Goal: Task Accomplishment & Management: Use online tool/utility

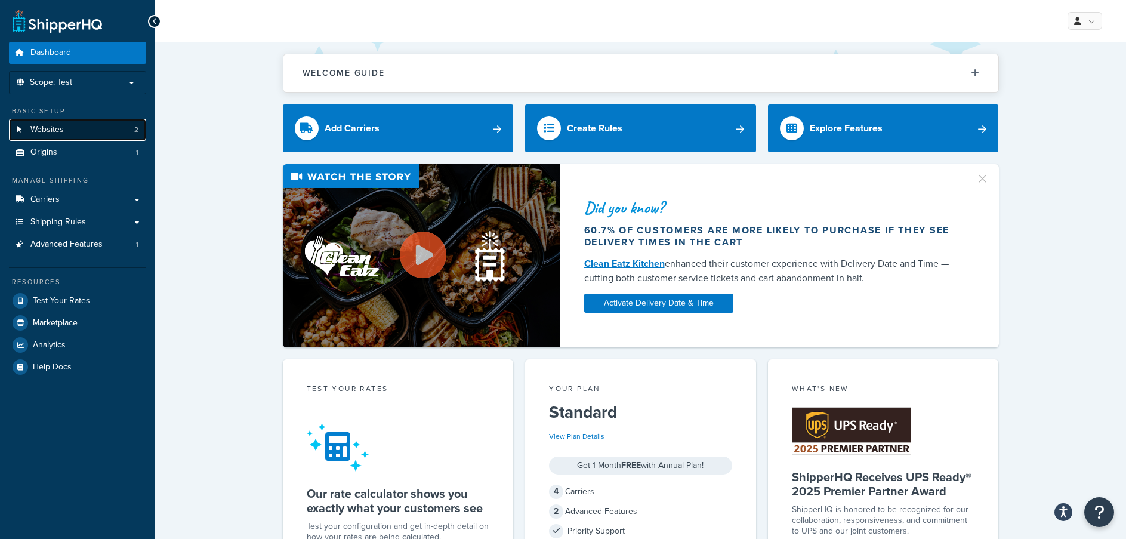
click at [72, 133] on link "Websites 2" at bounding box center [77, 130] width 137 height 22
click at [73, 84] on p "Scope: Test" at bounding box center [77, 83] width 127 height 10
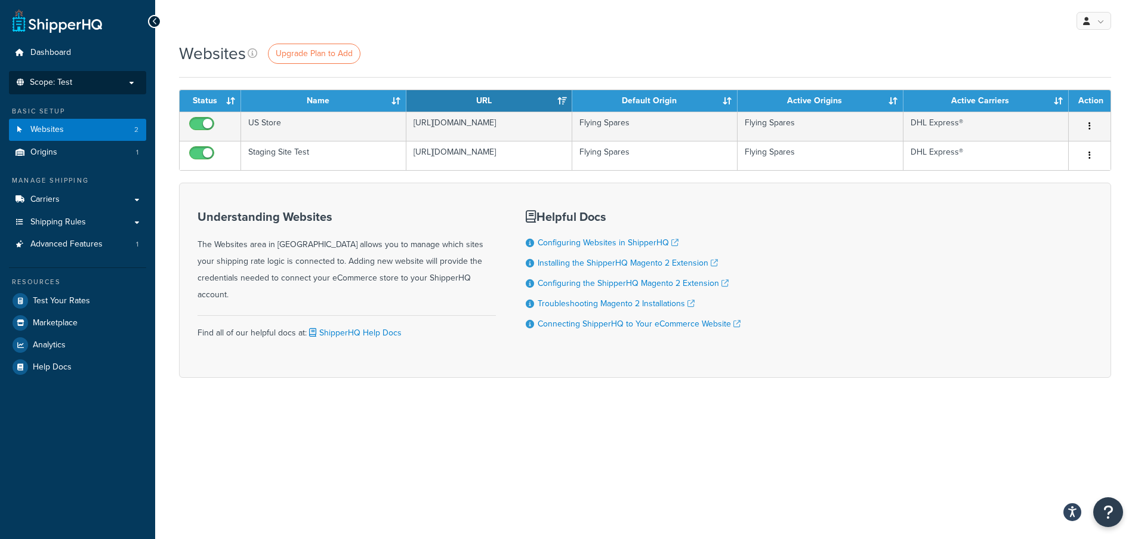
click at [71, 85] on span "Scope: Test" at bounding box center [51, 83] width 42 height 10
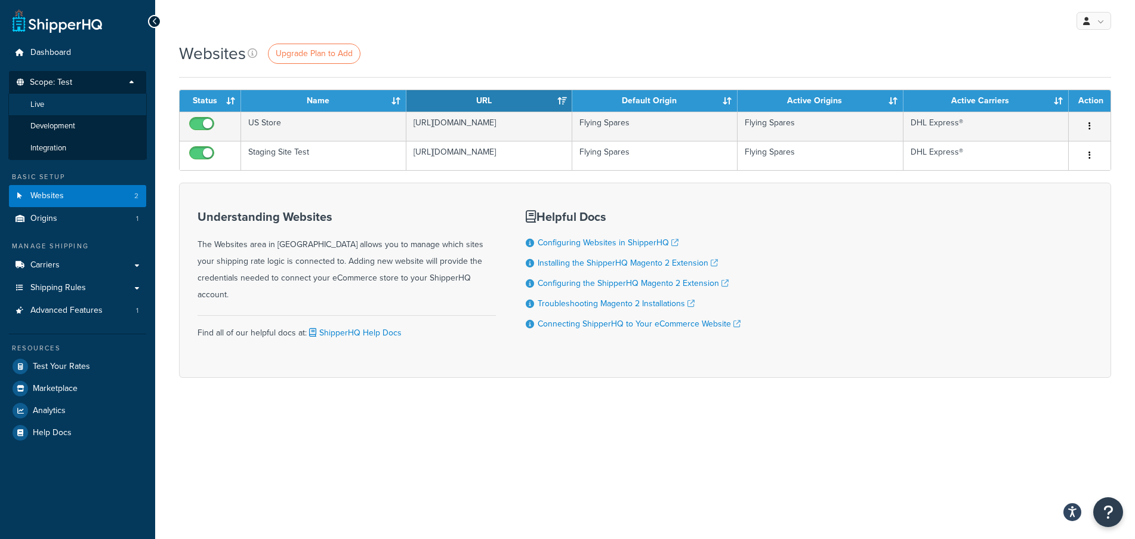
click at [51, 100] on li "Live" at bounding box center [77, 105] width 138 height 22
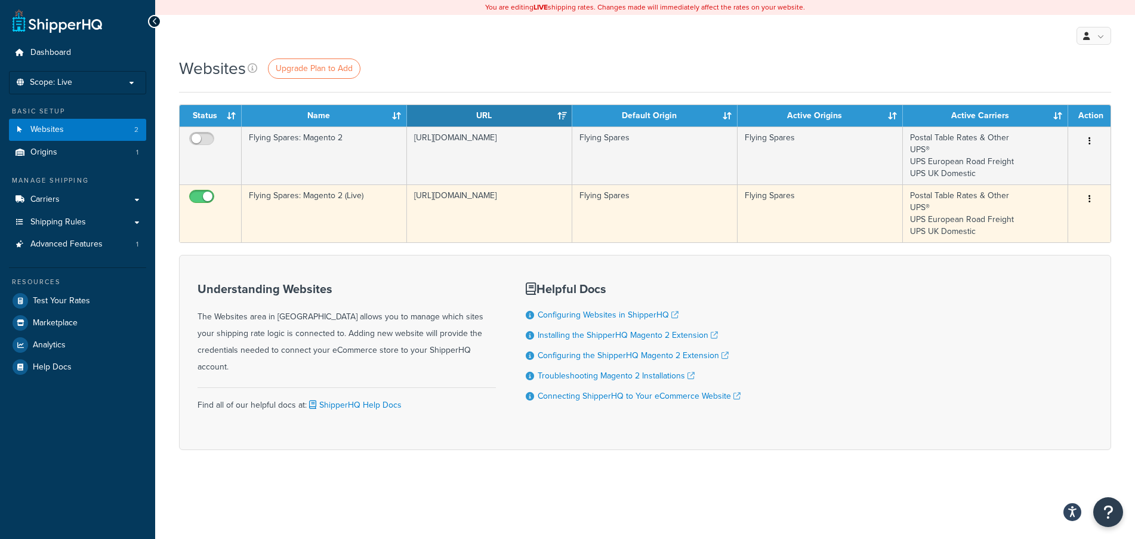
click at [506, 202] on td "https://flyingspares.com" at bounding box center [489, 213] width 165 height 58
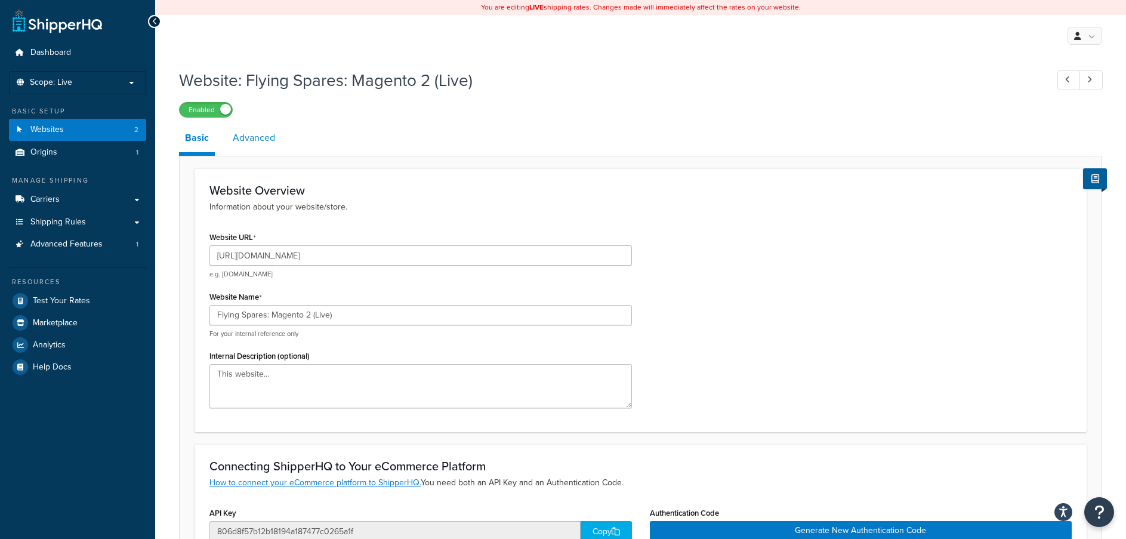
click at [248, 139] on link "Advanced" at bounding box center [254, 138] width 54 height 29
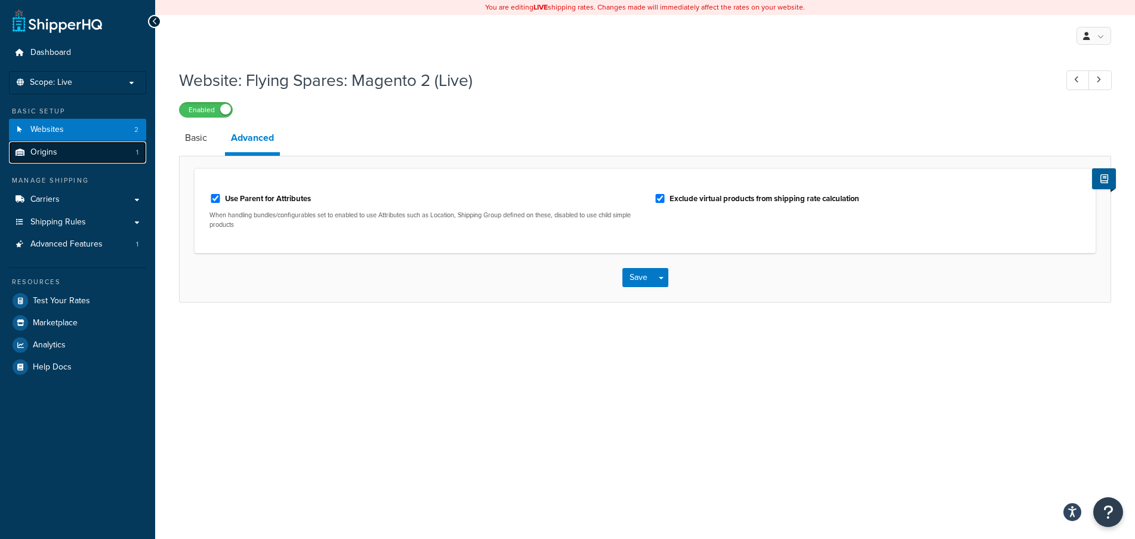
click at [39, 149] on span "Origins" at bounding box center [43, 152] width 27 height 10
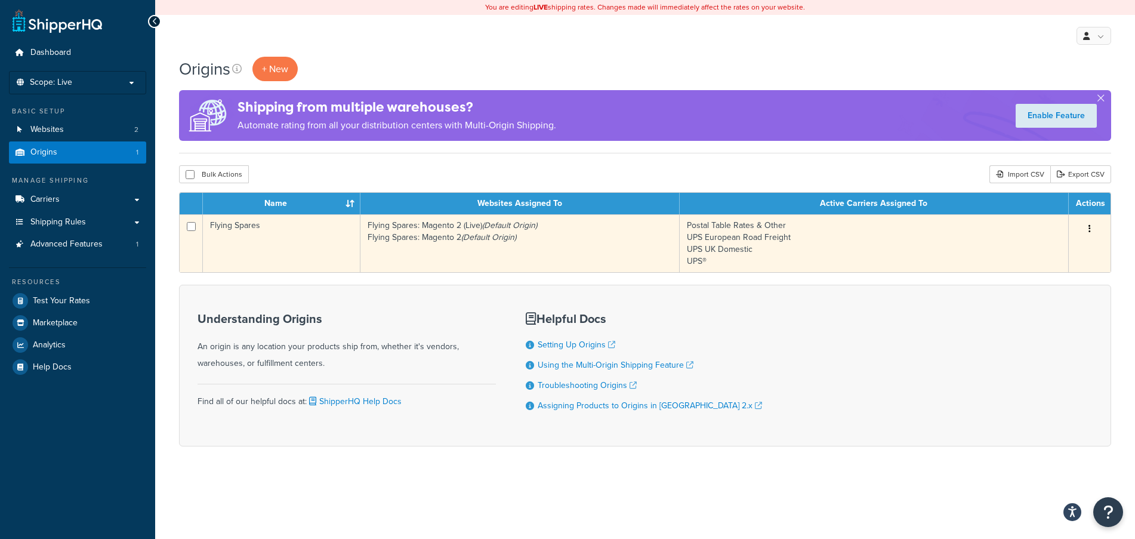
click at [298, 244] on td "Flying Spares" at bounding box center [282, 243] width 158 height 58
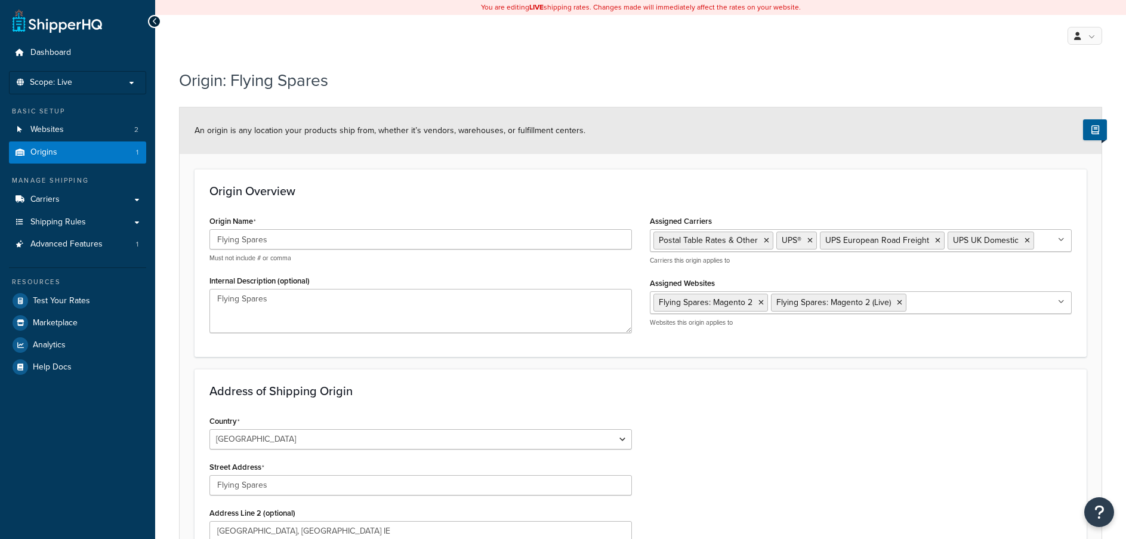
select select "1226"
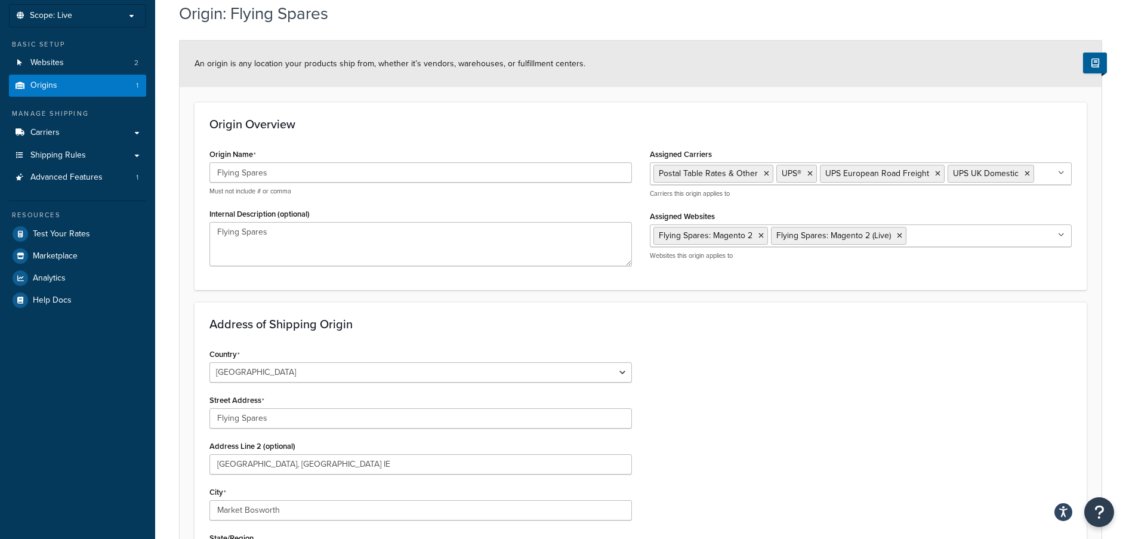
scroll to position [61, 0]
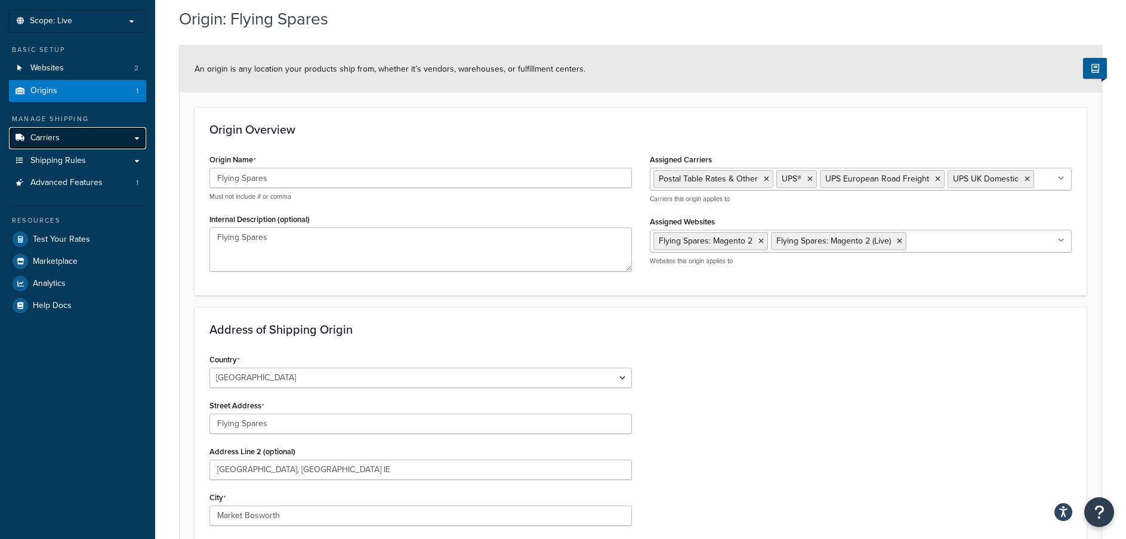
click at [70, 138] on link "Carriers" at bounding box center [77, 138] width 137 height 22
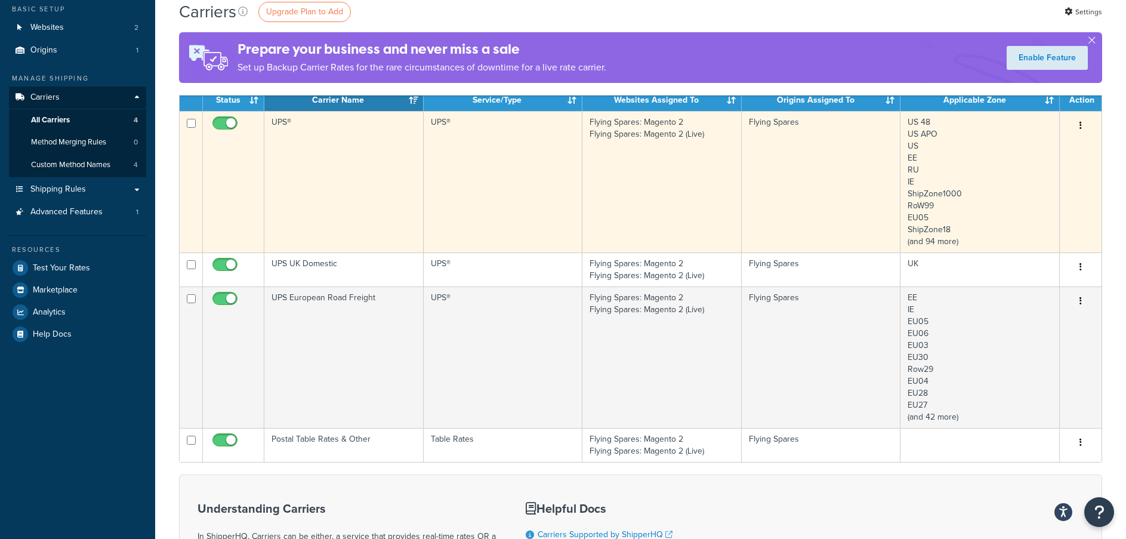
scroll to position [60, 0]
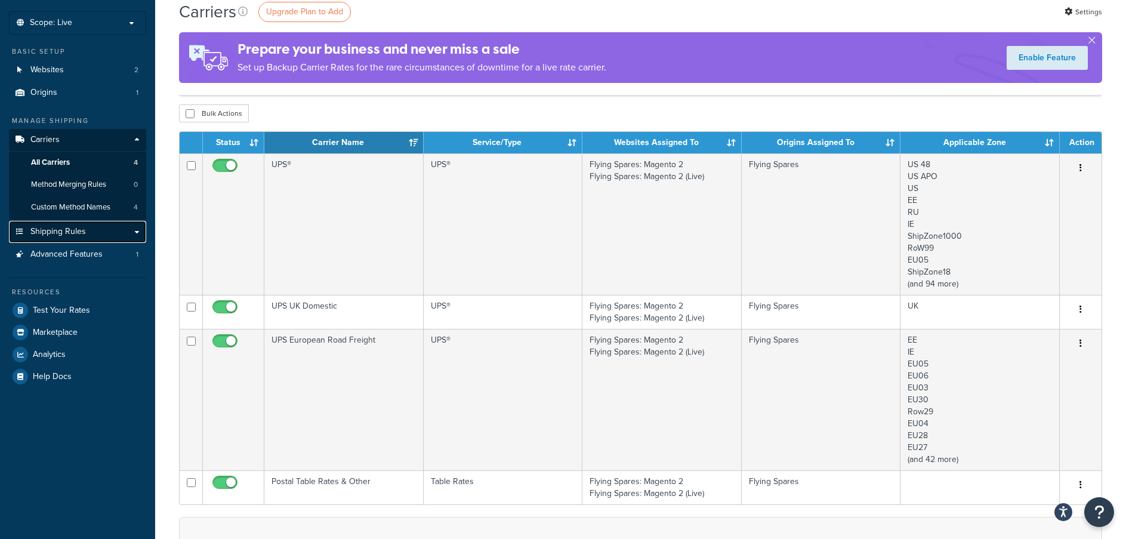
click at [67, 242] on link "Shipping Rules" at bounding box center [77, 232] width 137 height 22
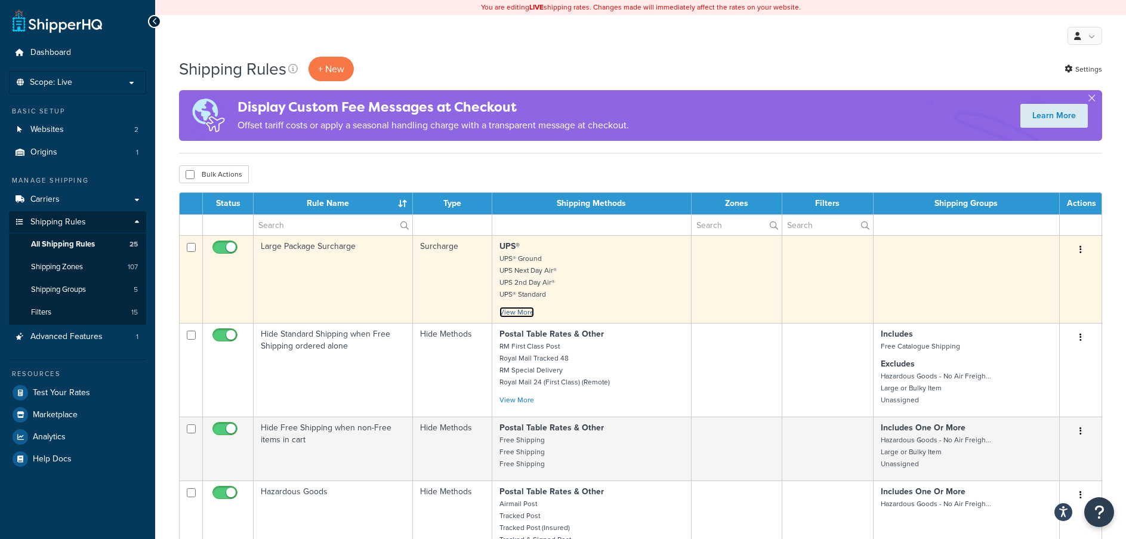
click at [509, 310] on link "View More" at bounding box center [517, 312] width 35 height 11
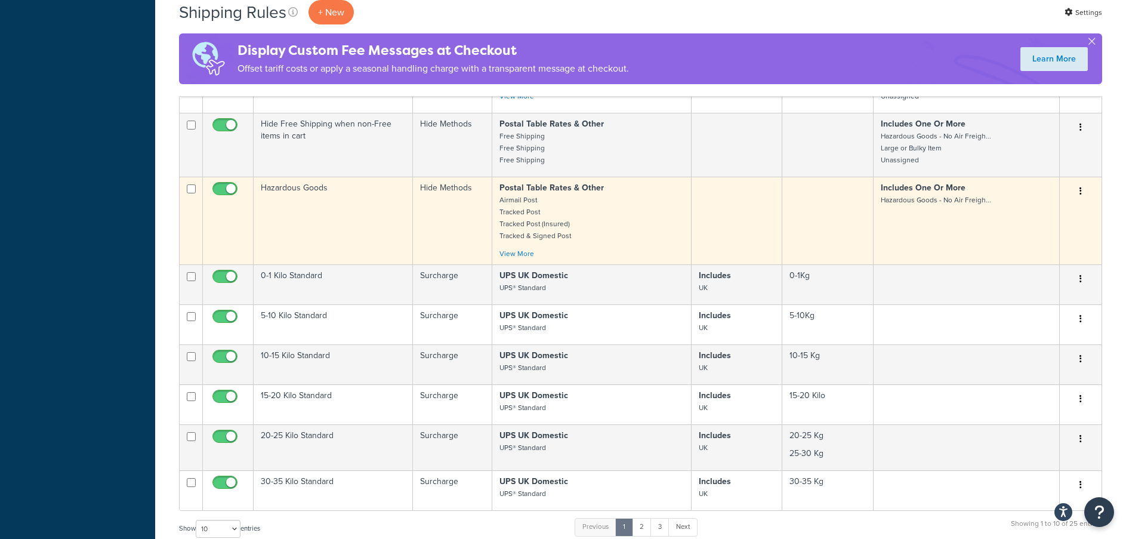
scroll to position [537, 0]
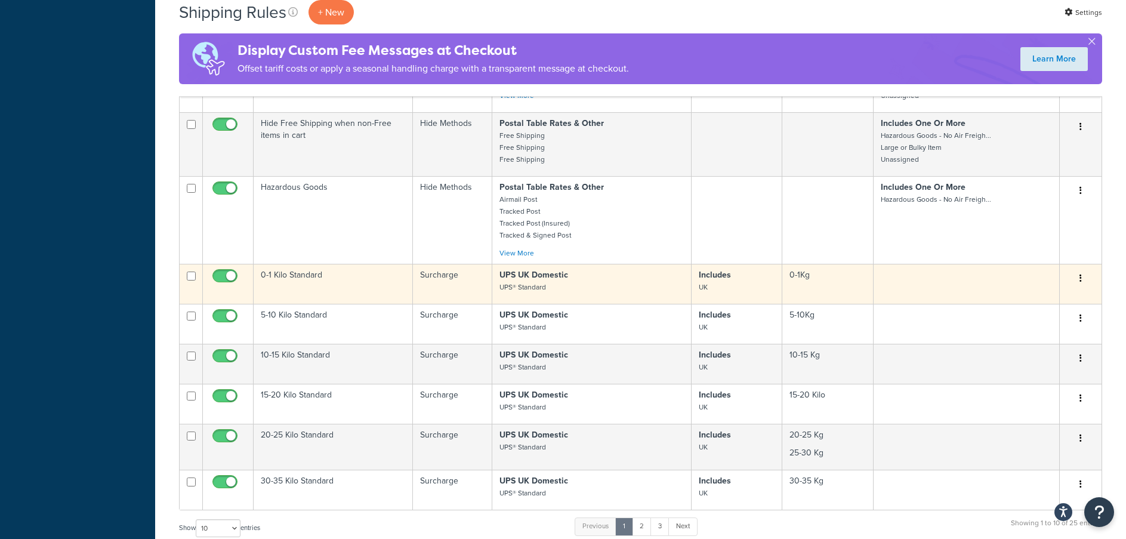
click at [569, 300] on td "UPS UK Domestic UPS® Standard" at bounding box center [591, 284] width 199 height 40
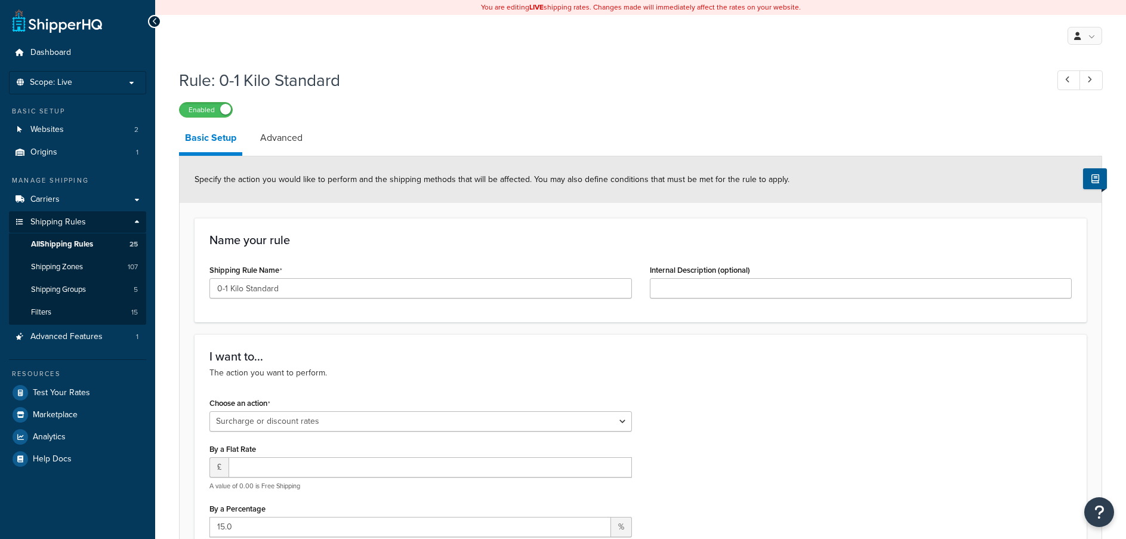
select select "SURCHARGE"
select select "LOCATION"
click at [272, 142] on link "Advanced" at bounding box center [281, 138] width 54 height 29
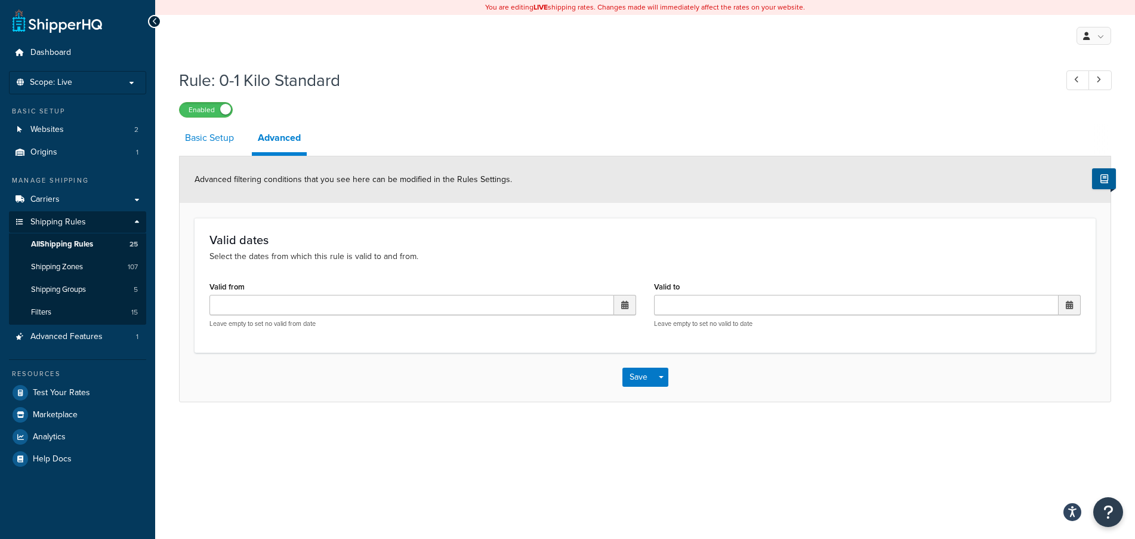
click at [220, 141] on link "Basic Setup" at bounding box center [209, 138] width 61 height 29
select select "SURCHARGE"
select select "LOCATION"
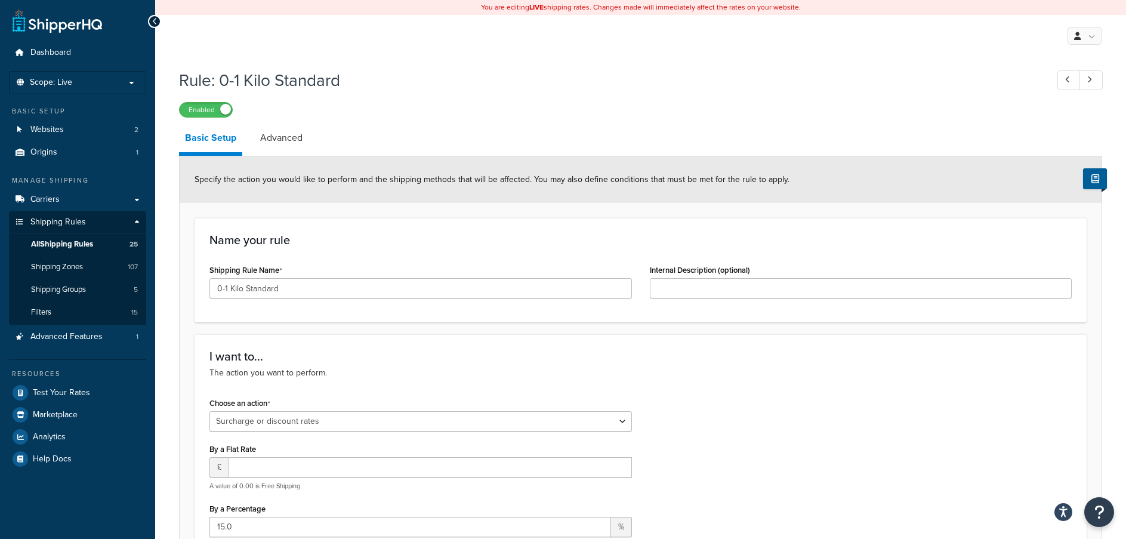
click at [155, 21] on icon at bounding box center [154, 21] width 5 height 8
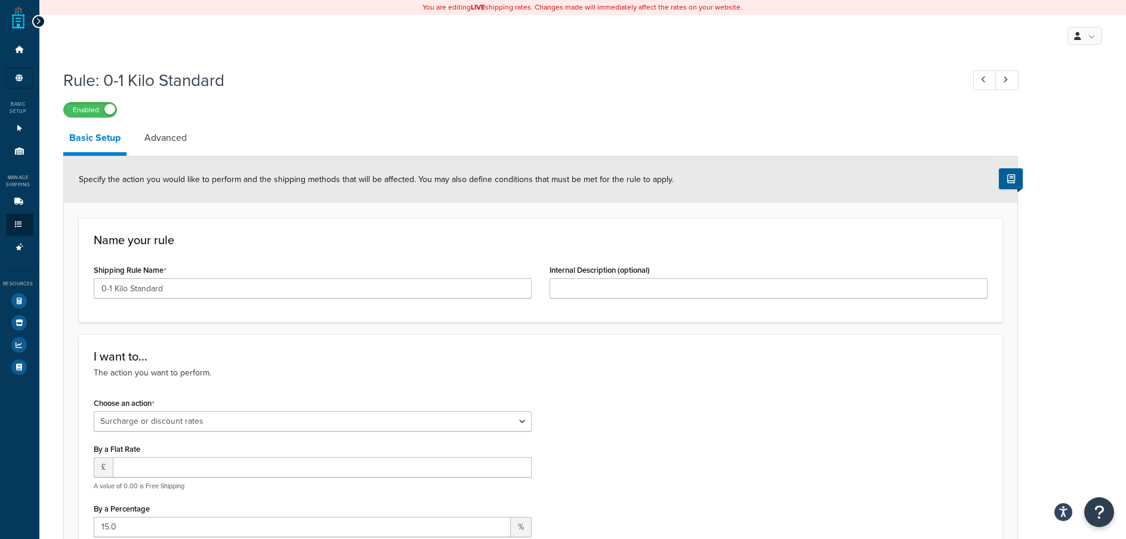
click at [43, 21] on div at bounding box center [38, 21] width 13 height 13
click at [36, 22] on icon at bounding box center [38, 21] width 5 height 8
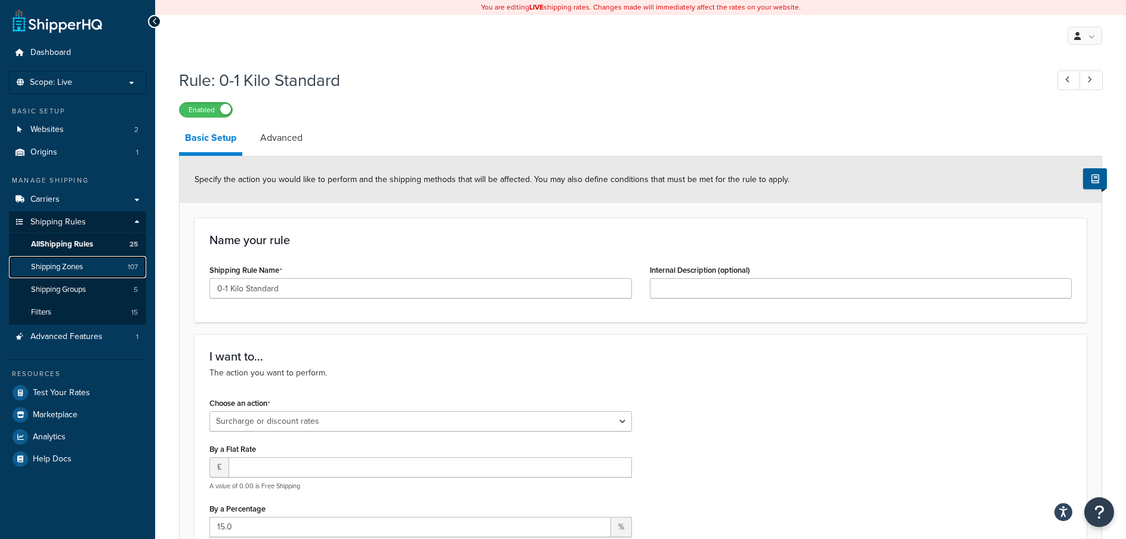
click at [54, 266] on span "Shipping Zones" at bounding box center [57, 267] width 52 height 10
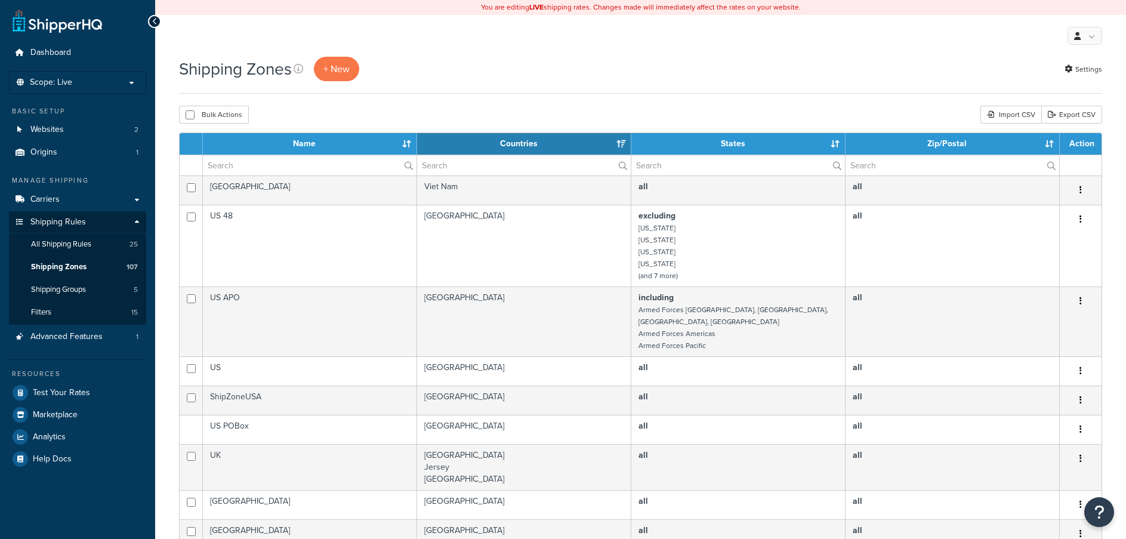
select select "15"
click at [72, 283] on link "Shipping Groups 5" at bounding box center [77, 290] width 137 height 22
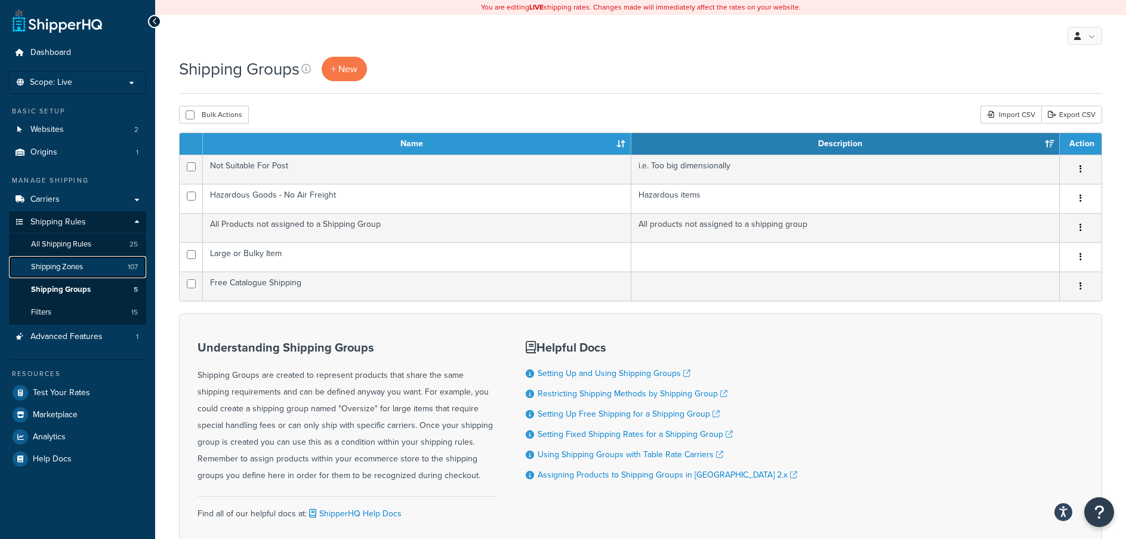
click at [75, 275] on link "Shipping Zones 107" at bounding box center [77, 267] width 137 height 22
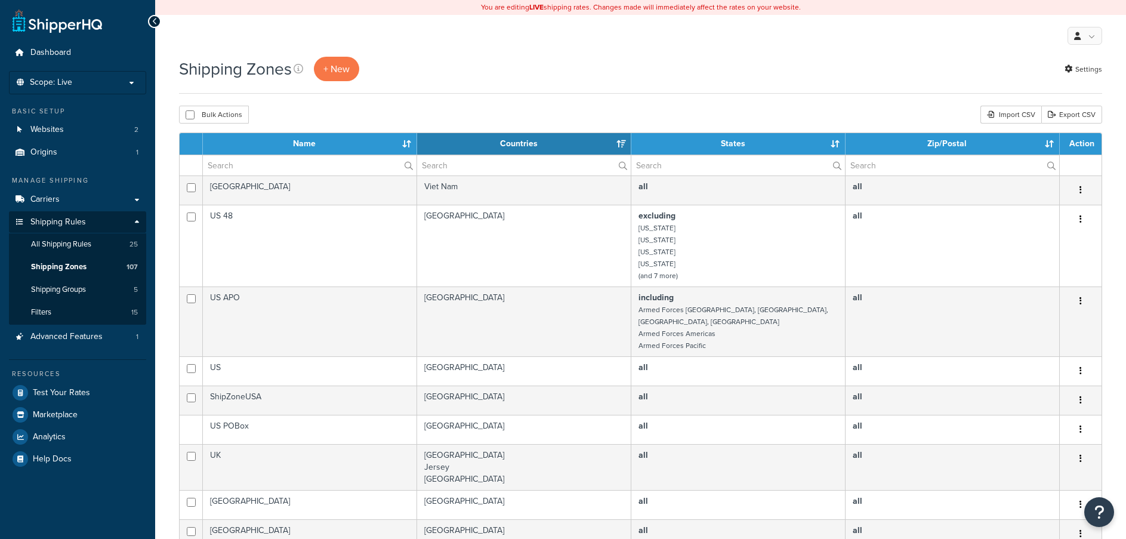
select select "15"
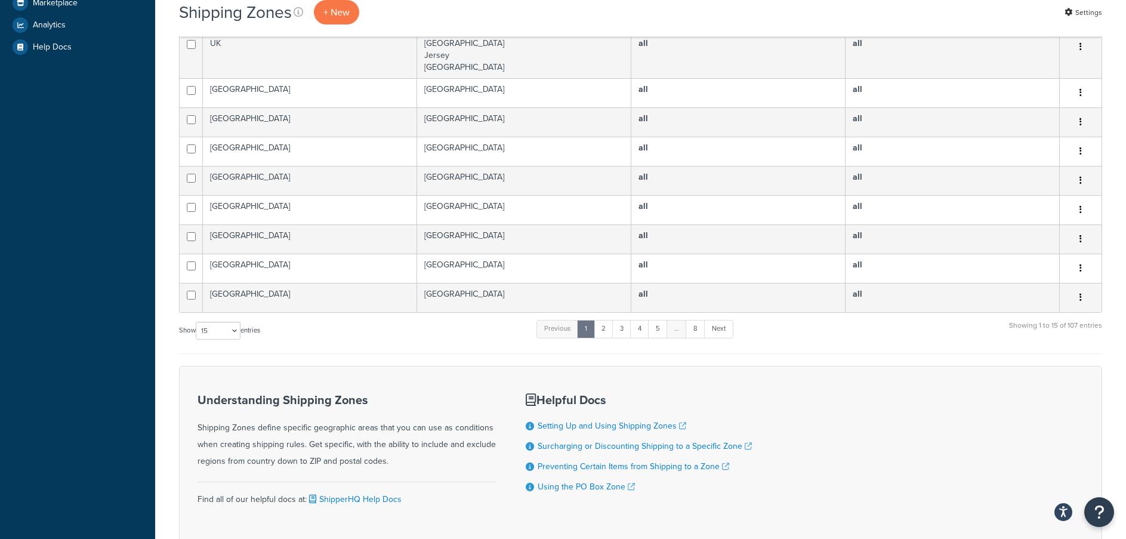
scroll to position [418, 0]
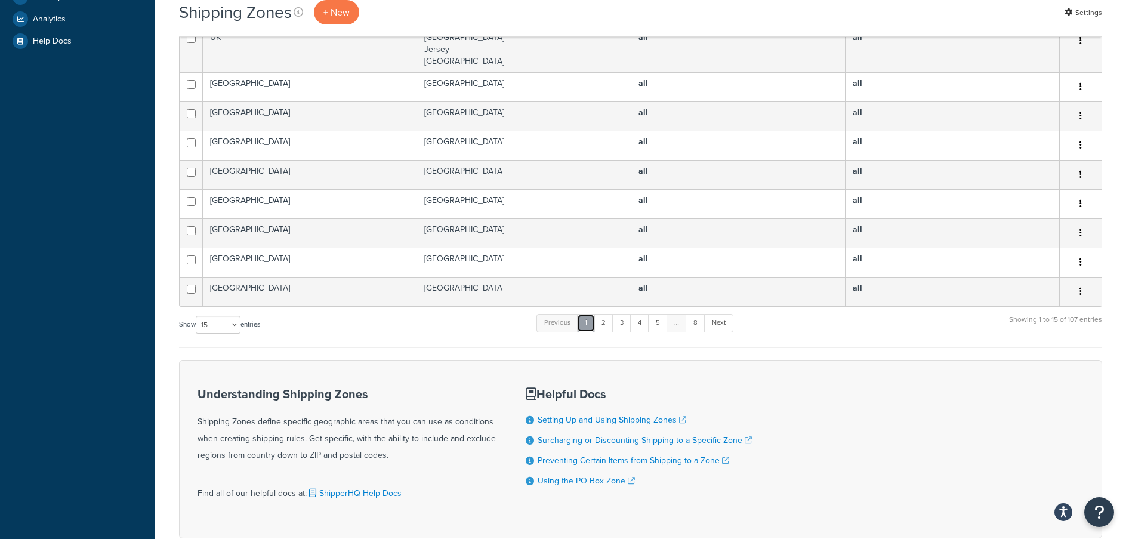
click at [593, 319] on link "1" at bounding box center [586, 323] width 18 height 18
click at [601, 315] on link "2" at bounding box center [604, 323] width 20 height 18
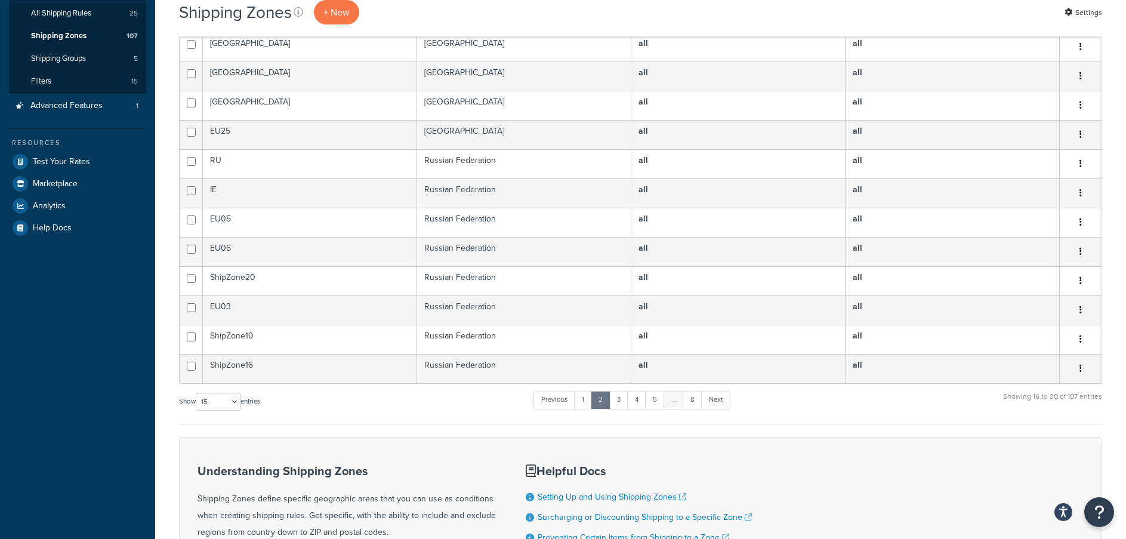
scroll to position [239, 0]
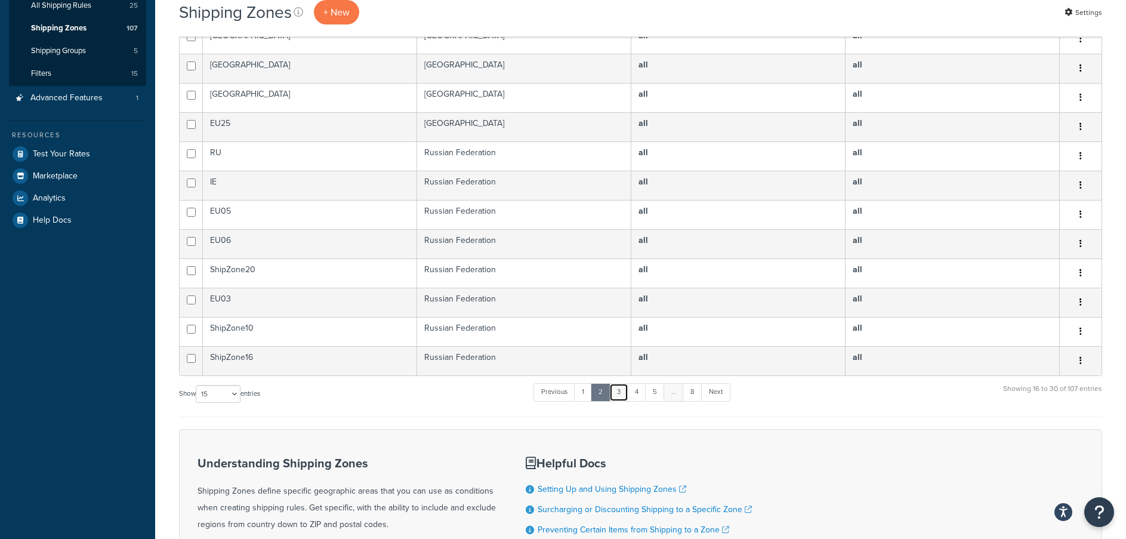
click at [619, 388] on link "3" at bounding box center [618, 392] width 19 height 18
click at [640, 393] on link "4" at bounding box center [636, 392] width 19 height 18
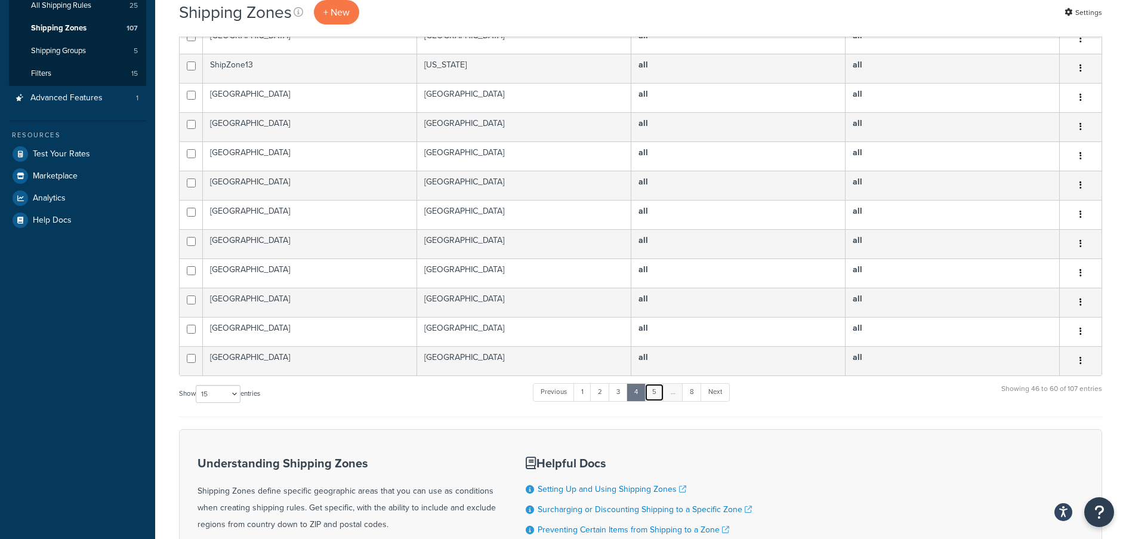
click at [661, 392] on link "5" at bounding box center [655, 392] width 20 height 18
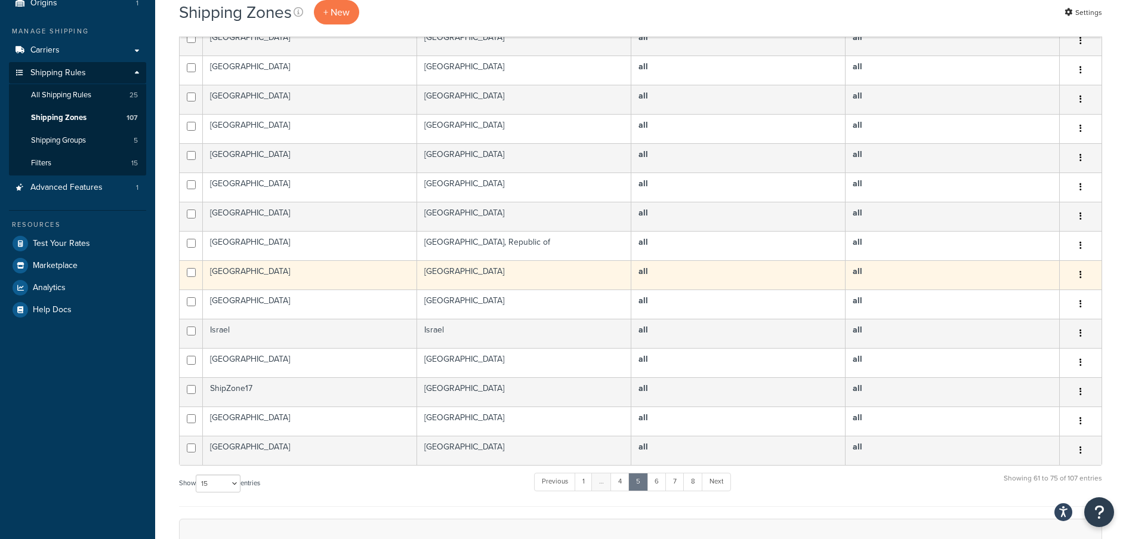
scroll to position [179, 0]
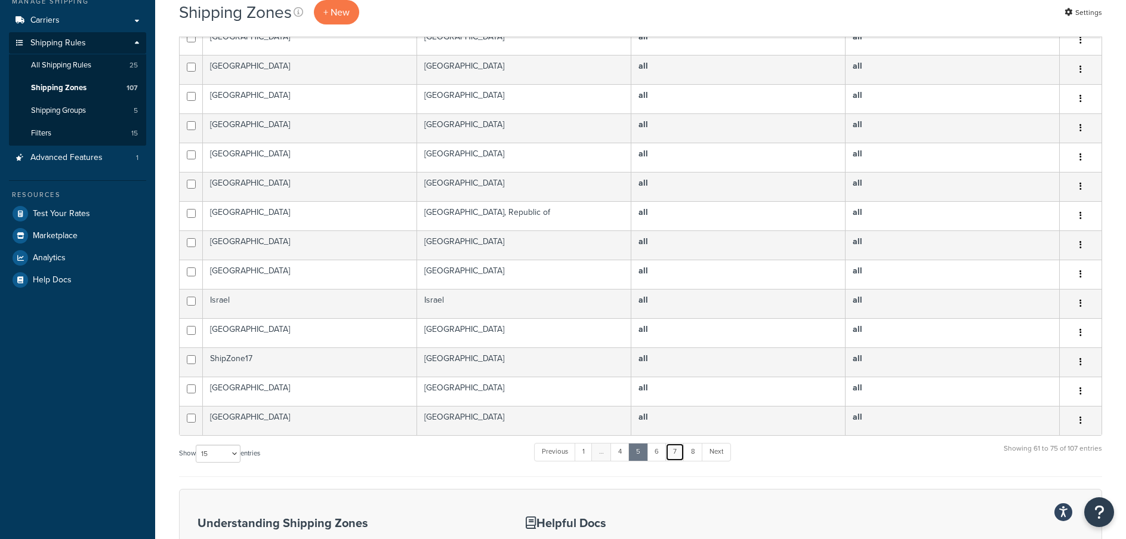
click at [679, 449] on link "7" at bounding box center [674, 452] width 19 height 18
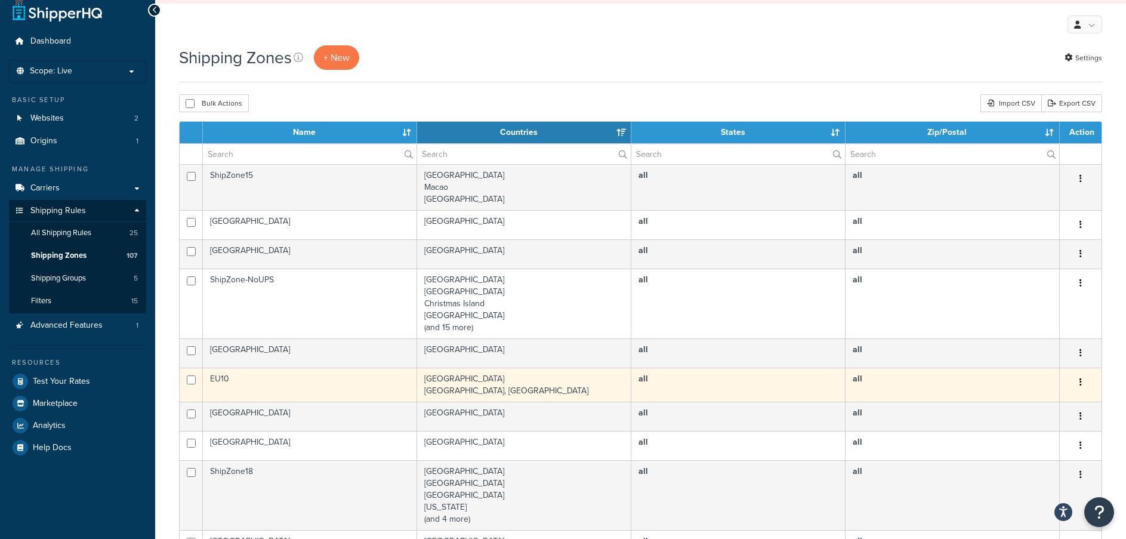
scroll to position [0, 0]
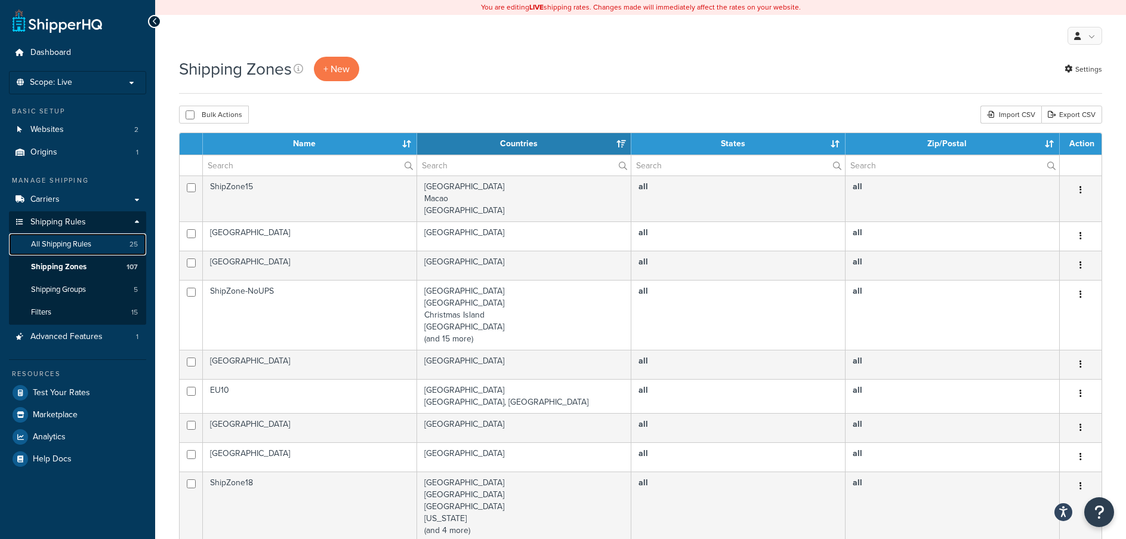
click at [93, 248] on link "All Shipping Rules 25" at bounding box center [77, 244] width 137 height 22
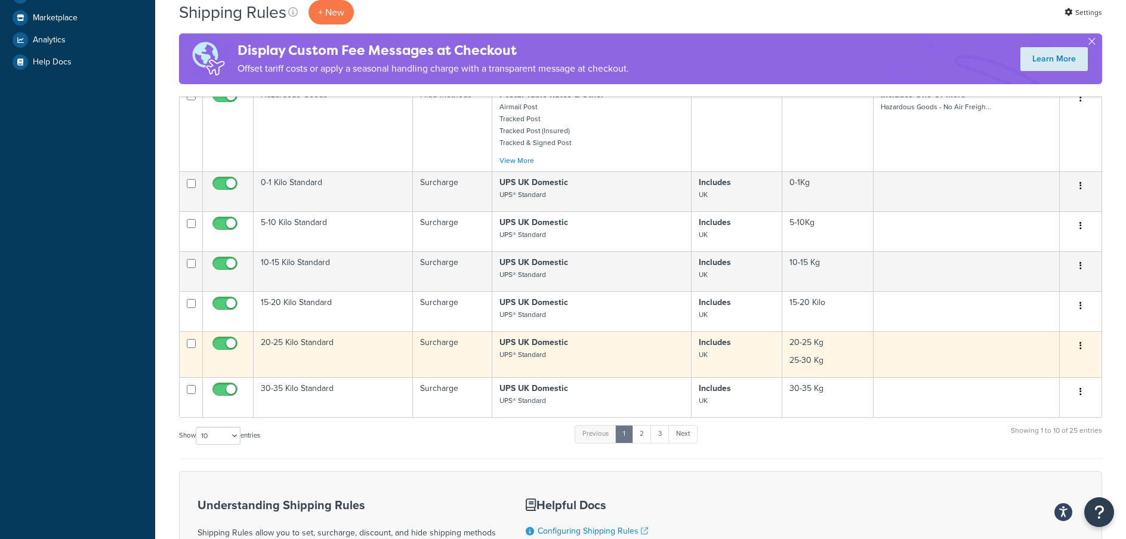
scroll to position [418, 0]
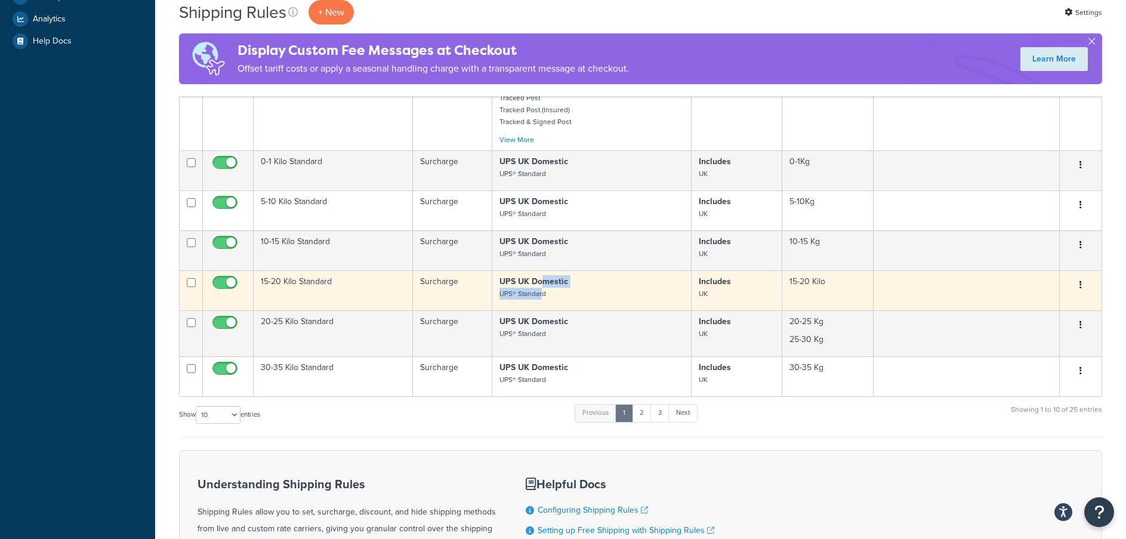
click at [542, 288] on p "UPS UK Domestic UPS® Standard" at bounding box center [592, 288] width 184 height 24
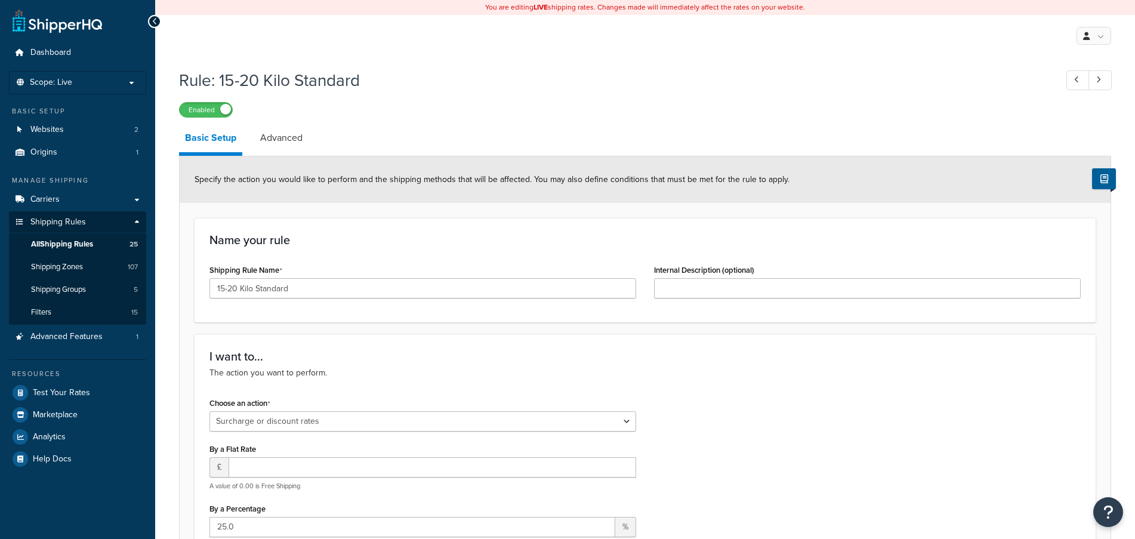
select select "SURCHARGE"
select select "LOCATION"
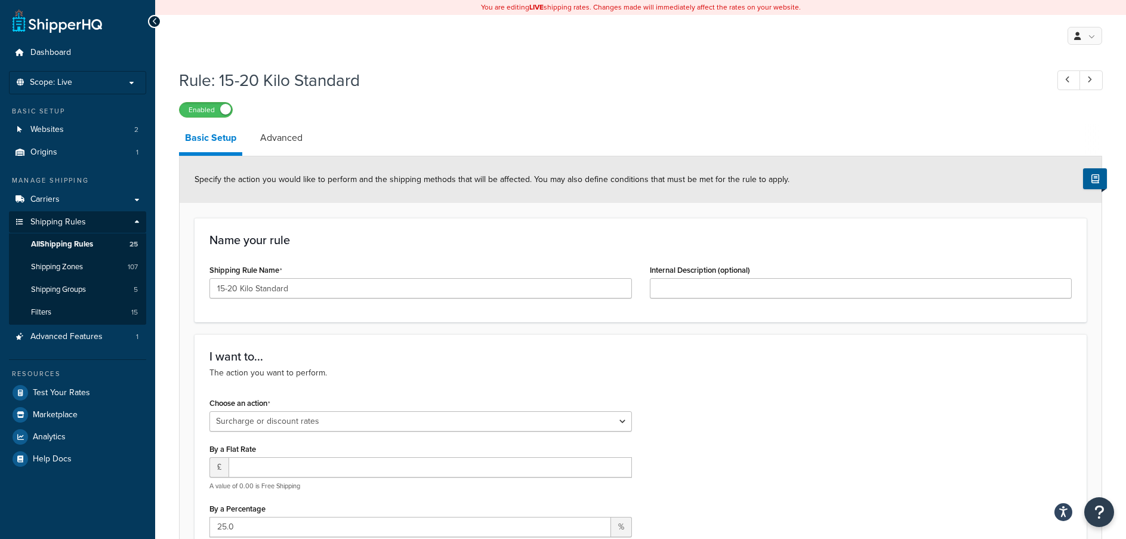
click at [150, 19] on div at bounding box center [154, 21] width 13 height 13
click at [69, 246] on span "All Shipping Rules" at bounding box center [62, 244] width 62 height 10
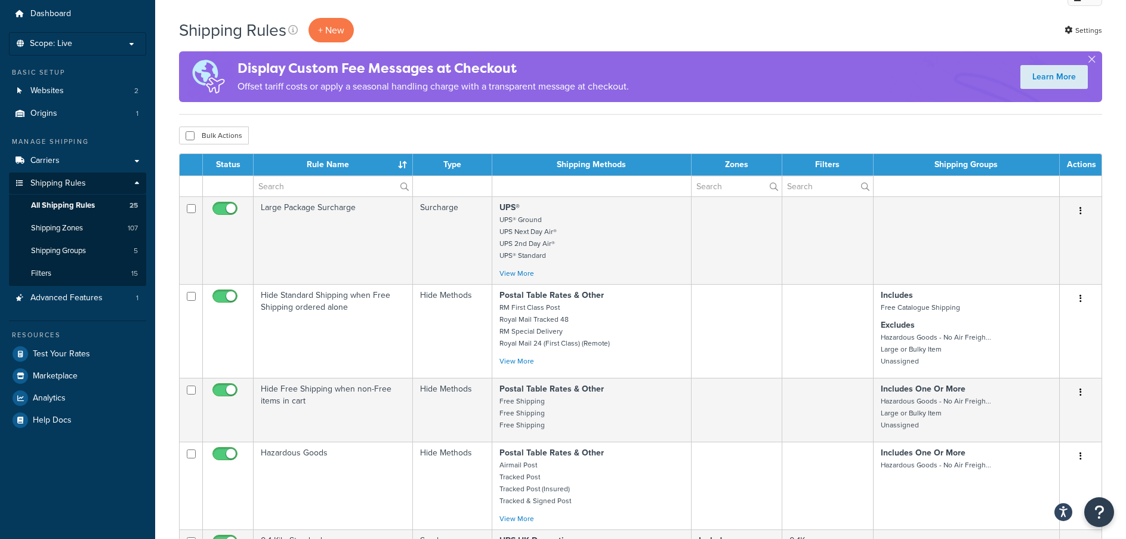
scroll to position [60, 0]
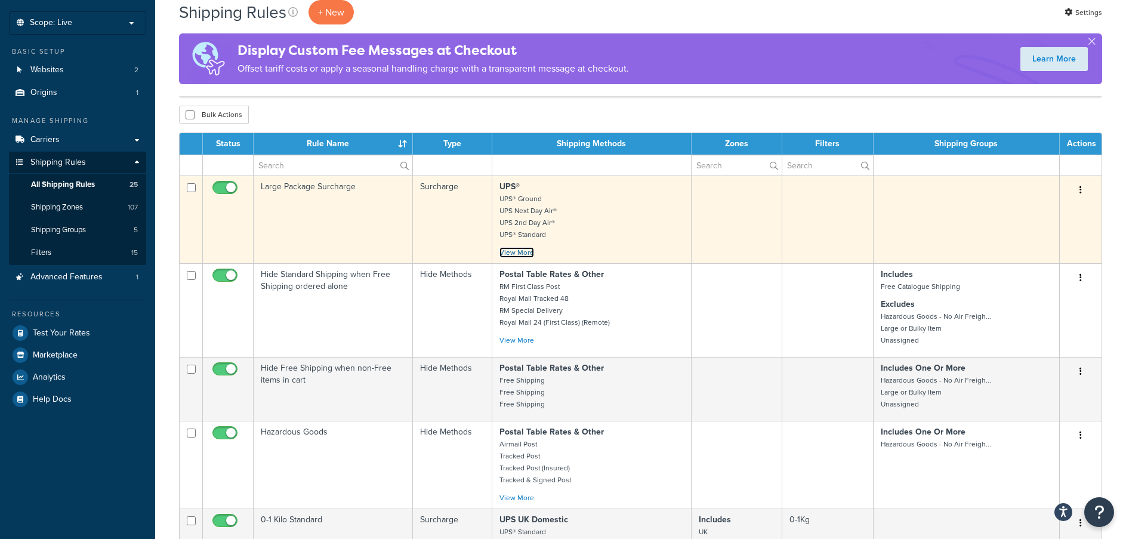
click at [515, 253] on link "View More" at bounding box center [517, 252] width 35 height 11
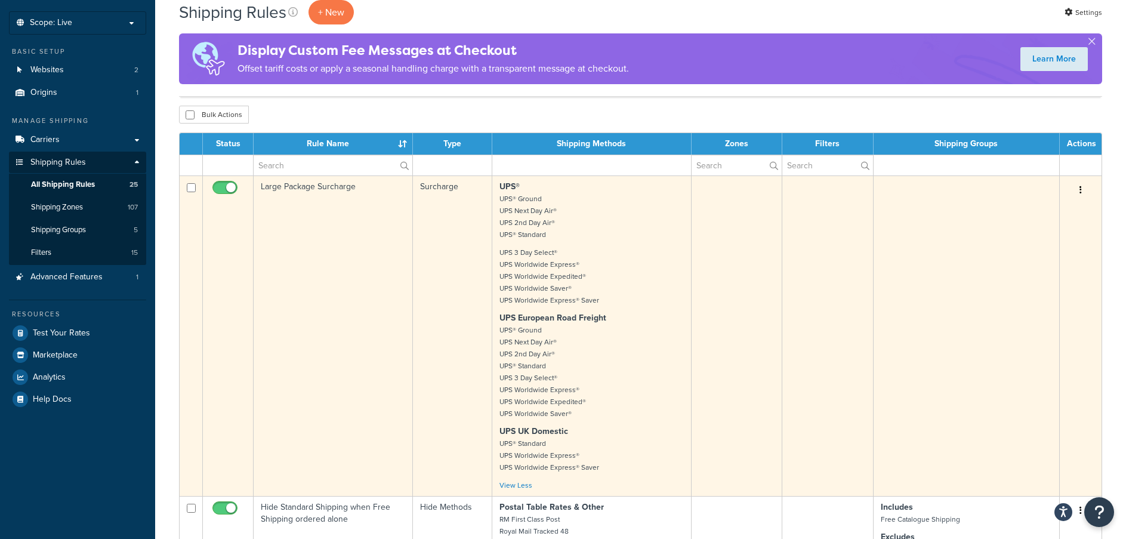
click at [544, 265] on small "UPS 3 Day Select® UPS Worldwide Express® UPS Worldwide Expedited® UPS Worldwide…" at bounding box center [550, 276] width 100 height 58
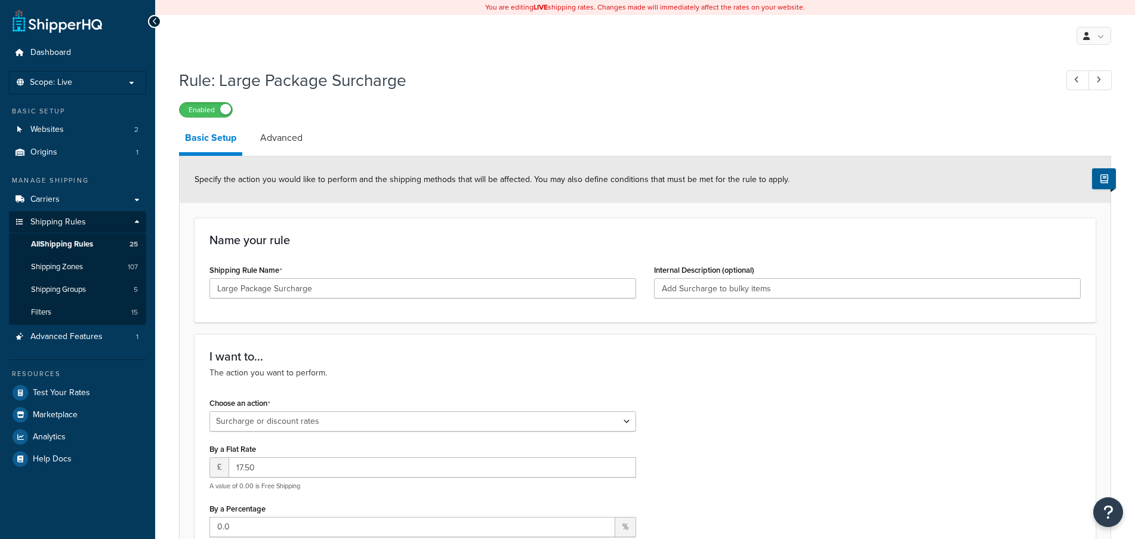
select select "SURCHARGE"
select select "SHIPPING_GROUP"
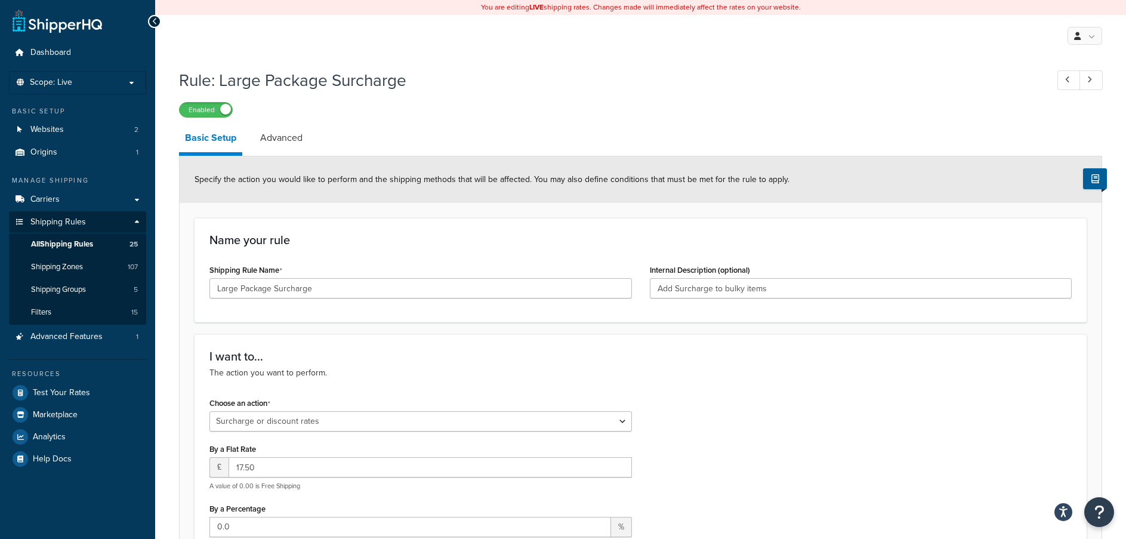
click at [153, 20] on icon at bounding box center [154, 21] width 5 height 8
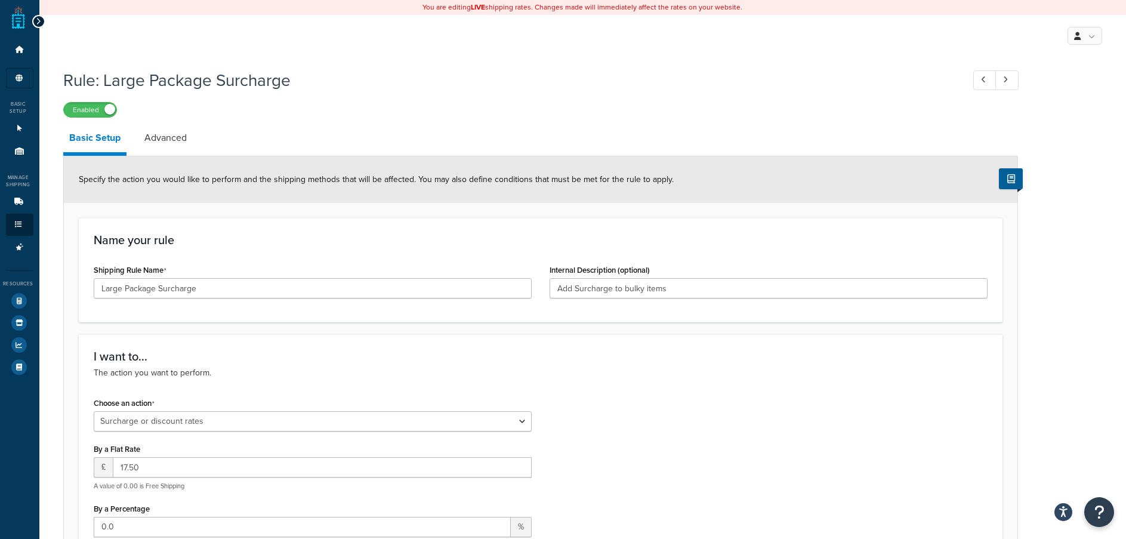
click at [42, 21] on div at bounding box center [38, 21] width 13 height 13
click at [34, 19] on div at bounding box center [38, 21] width 13 height 13
click at [36, 19] on div at bounding box center [38, 21] width 13 height 13
click at [41, 20] on div at bounding box center [38, 21] width 13 height 13
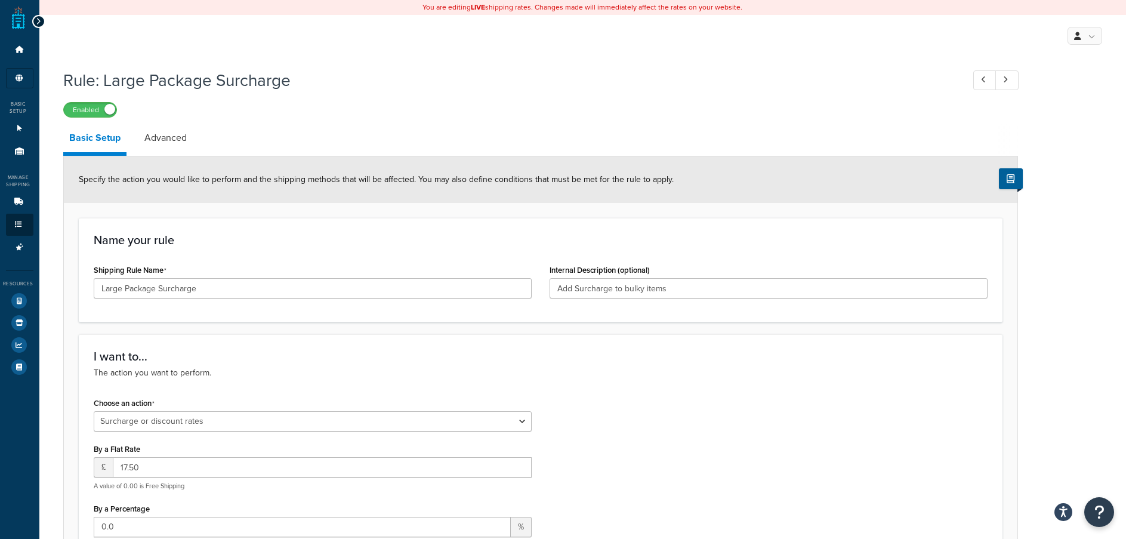
click at [39, 19] on icon at bounding box center [38, 21] width 5 height 8
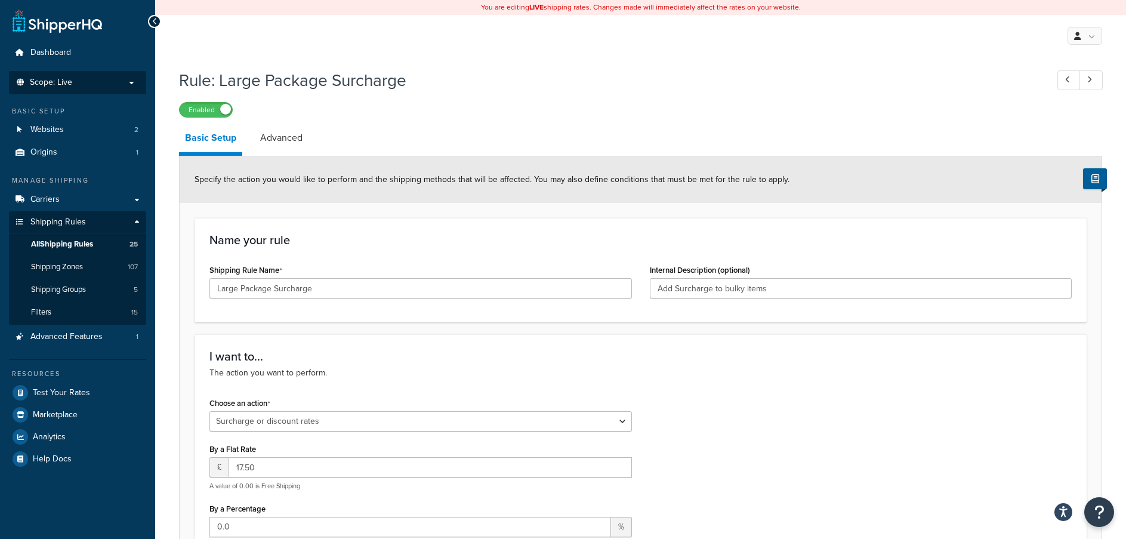
click at [56, 78] on span "Scope: Live" at bounding box center [51, 83] width 42 height 10
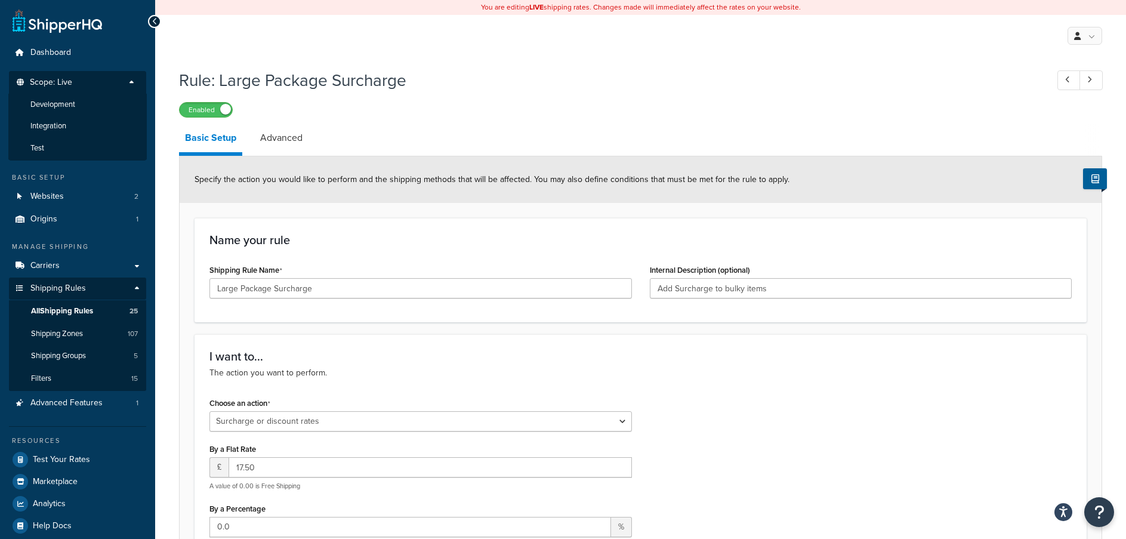
drag, startPoint x: 51, startPoint y: 141, endPoint x: 617, endPoint y: 54, distance: 571.8
click at [51, 141] on li "Test" at bounding box center [77, 148] width 138 height 22
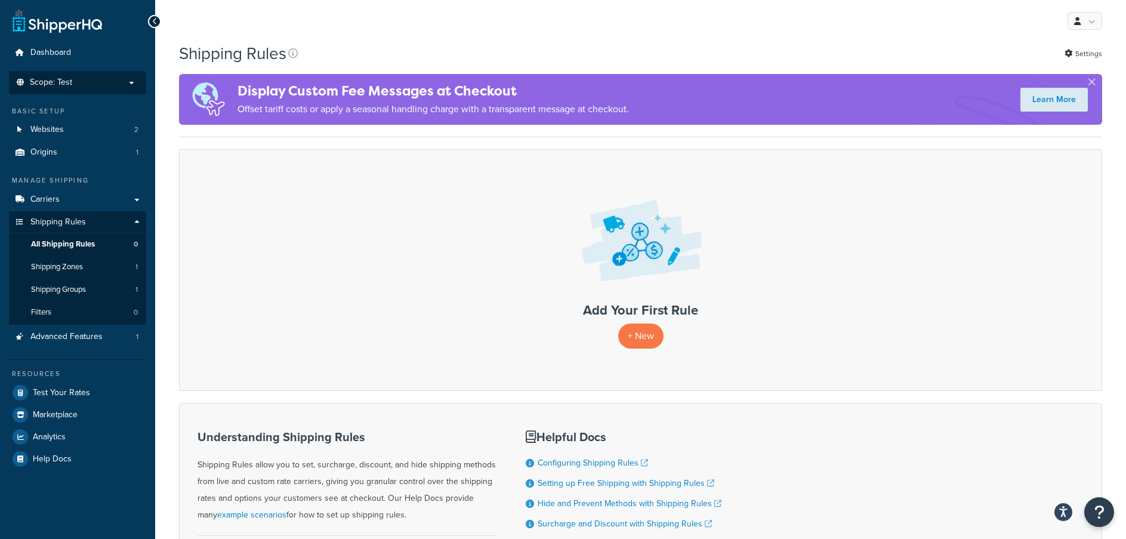
click at [51, 88] on li "Scope: Test Live Development Integration" at bounding box center [77, 82] width 137 height 23
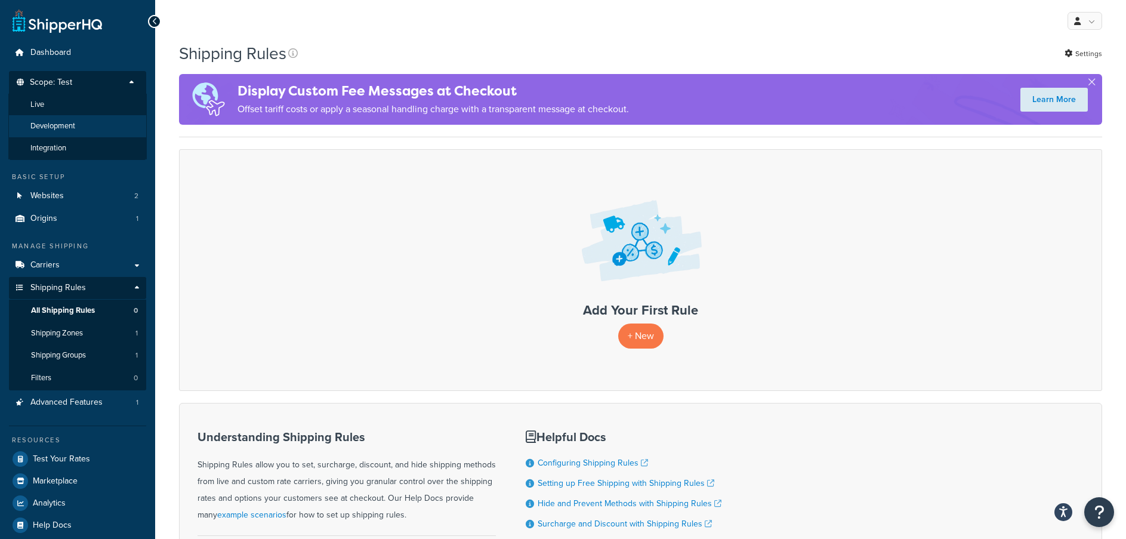
click at [56, 122] on span "Development" at bounding box center [52, 126] width 45 height 10
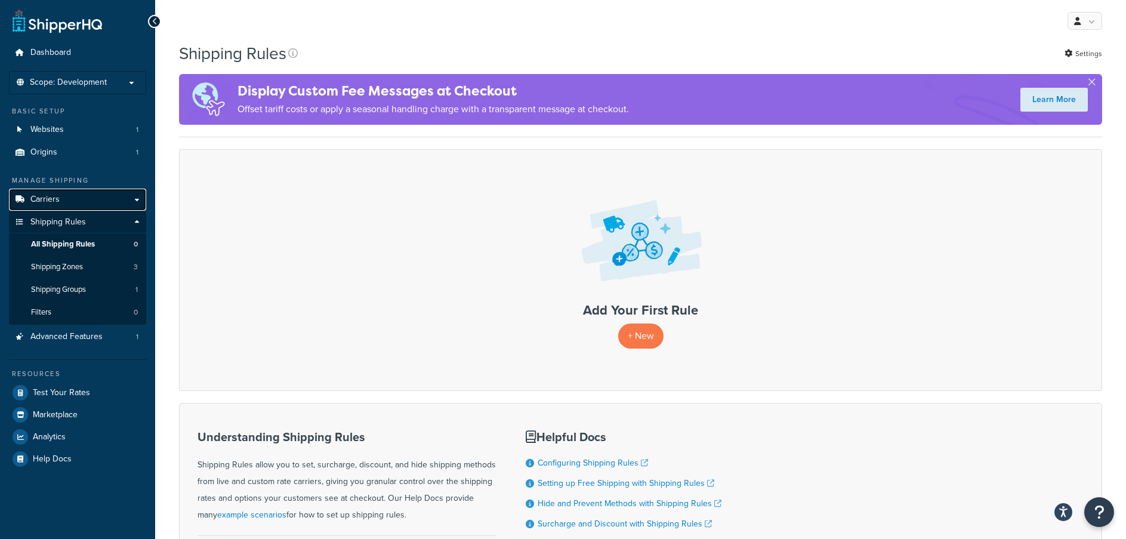
click at [60, 206] on link "Carriers" at bounding box center [77, 200] width 137 height 22
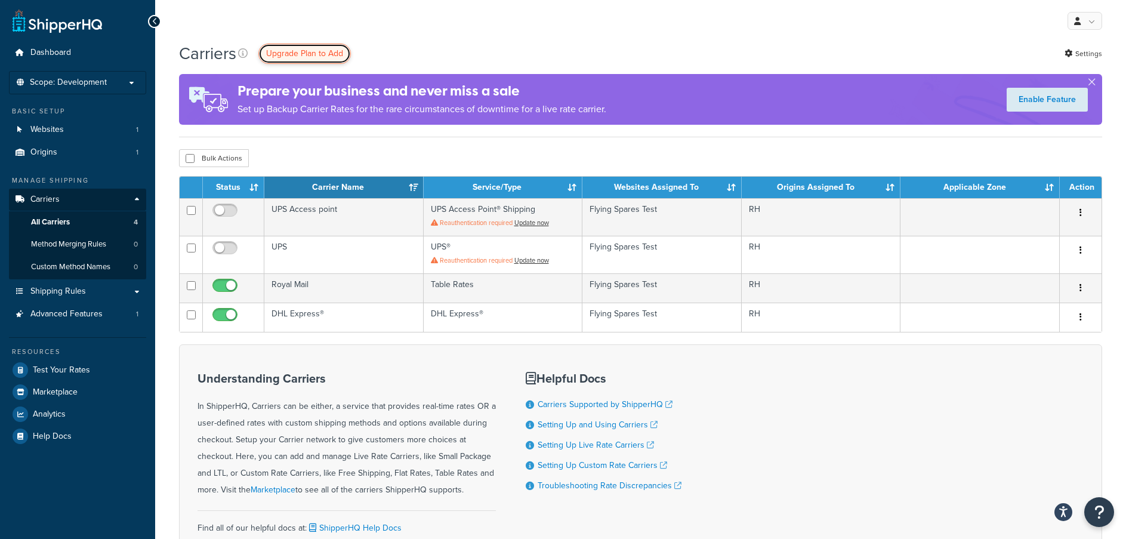
click at [309, 51] on span "Upgrade Plan to Add" at bounding box center [304, 53] width 77 height 13
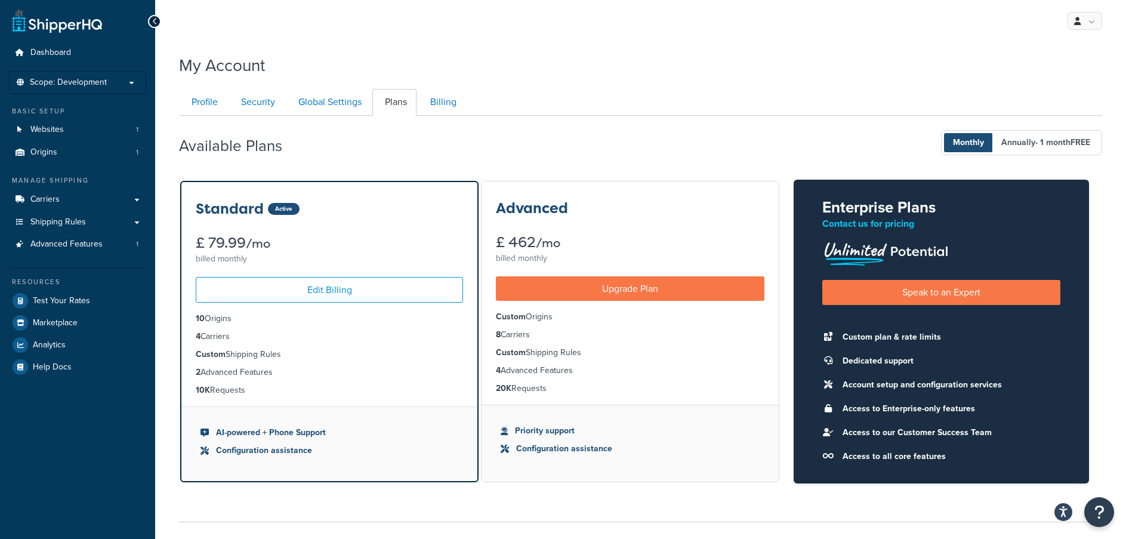
drag, startPoint x: 205, startPoint y: 372, endPoint x: 280, endPoint y: 370, distance: 75.2
click at [280, 370] on li "2 Advanced Features" at bounding box center [329, 372] width 267 height 13
click at [273, 389] on li "10K Requests" at bounding box center [329, 390] width 267 height 13
click at [264, 373] on li "2 Advanced Features" at bounding box center [329, 372] width 267 height 13
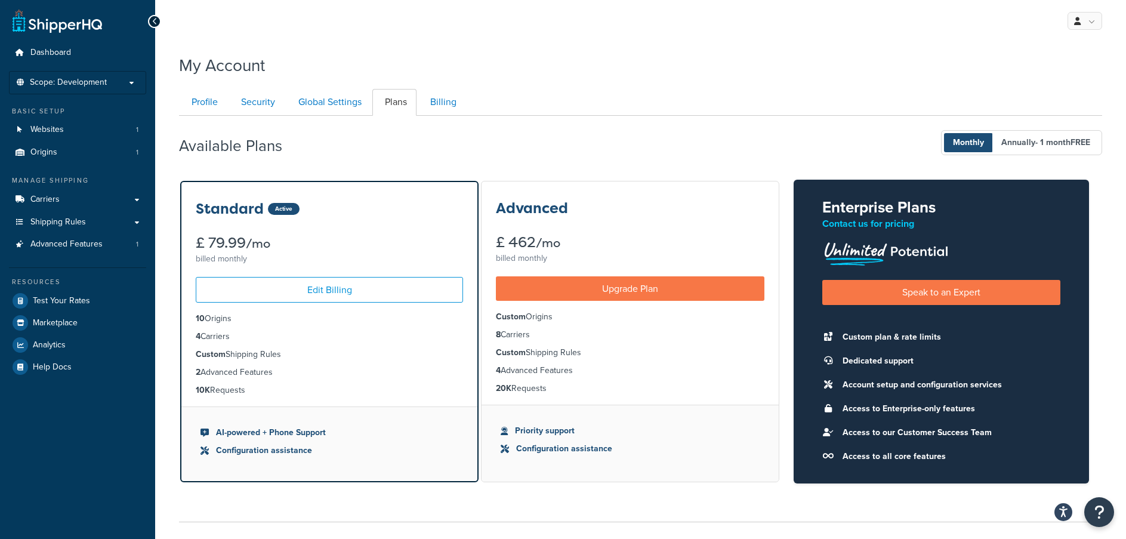
click at [264, 373] on li "2 Advanced Features" at bounding box center [329, 372] width 267 height 13
click at [259, 357] on li "Custom Shipping Rules" at bounding box center [329, 354] width 267 height 13
click at [246, 382] on ul "10 Origins 4 Carriers Custom Shipping Rules 2 Advanced Features 10K Requests" at bounding box center [329, 355] width 296 height 104
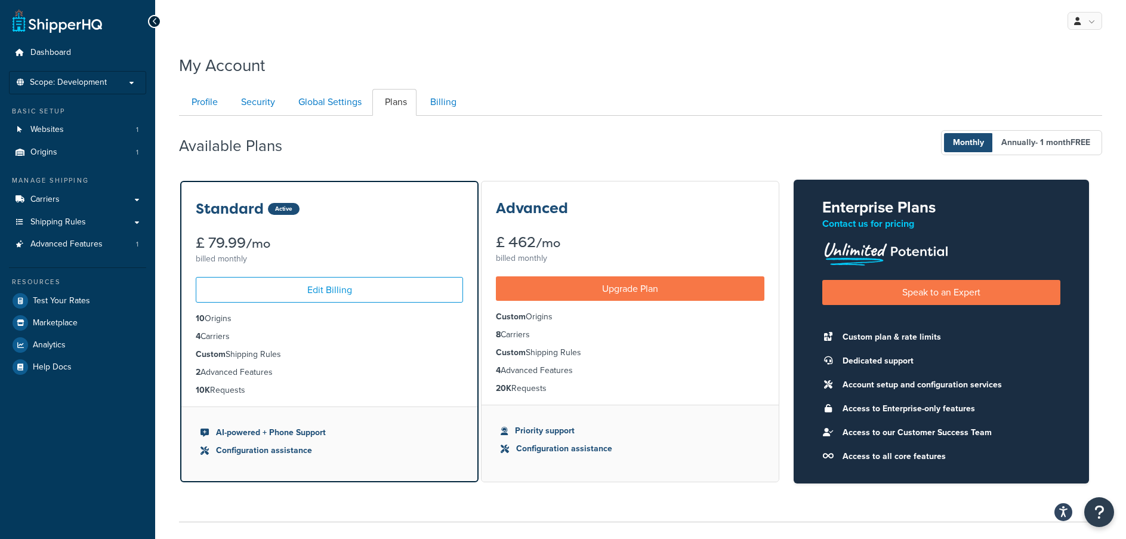
click at [246, 382] on ul "10 Origins 4 Carriers Custom Shipping Rules 2 Advanced Features 10K Requests" at bounding box center [329, 355] width 296 height 104
click at [151, 20] on div at bounding box center [154, 21] width 13 height 13
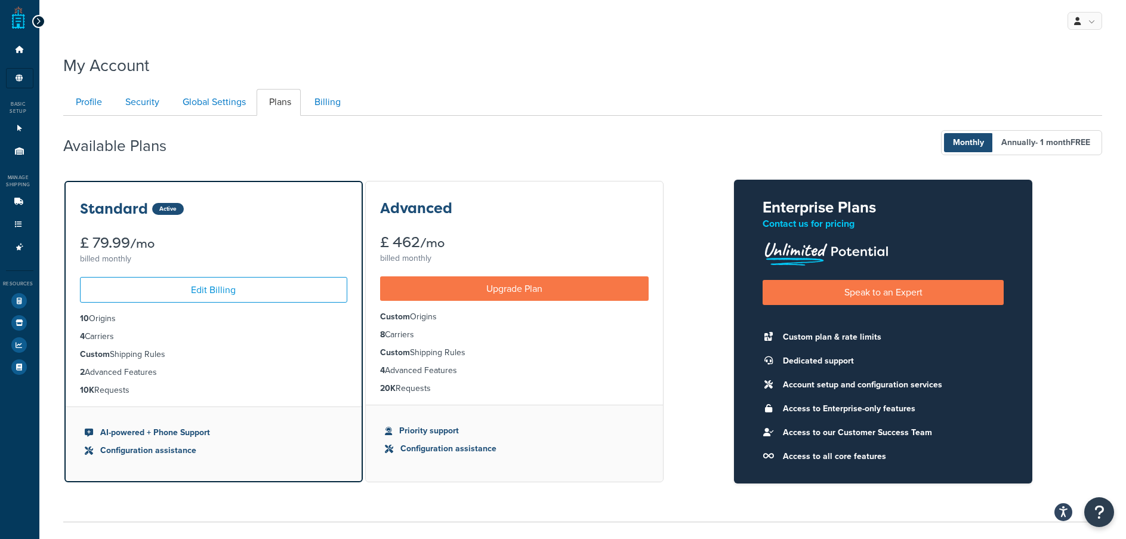
click at [36, 20] on icon at bounding box center [38, 21] width 5 height 8
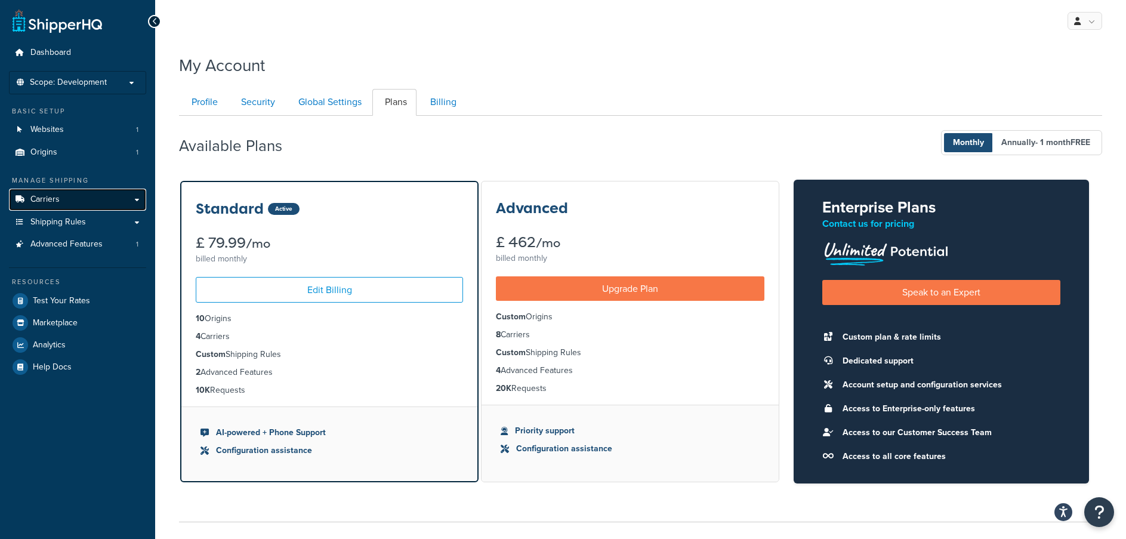
click at [44, 196] on span "Carriers" at bounding box center [44, 200] width 29 height 10
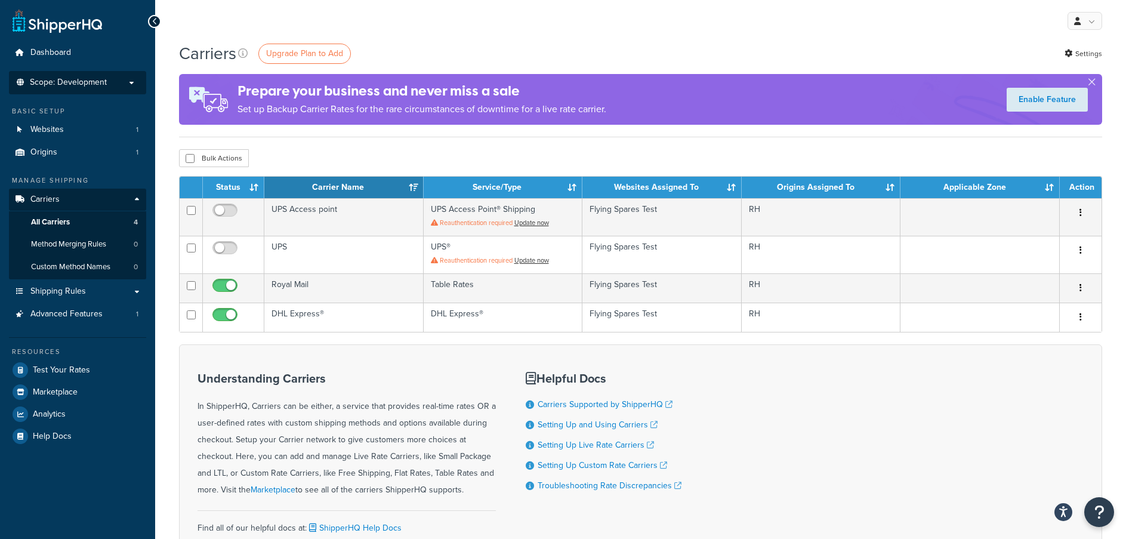
click at [61, 79] on span "Scope: Development" at bounding box center [68, 83] width 77 height 10
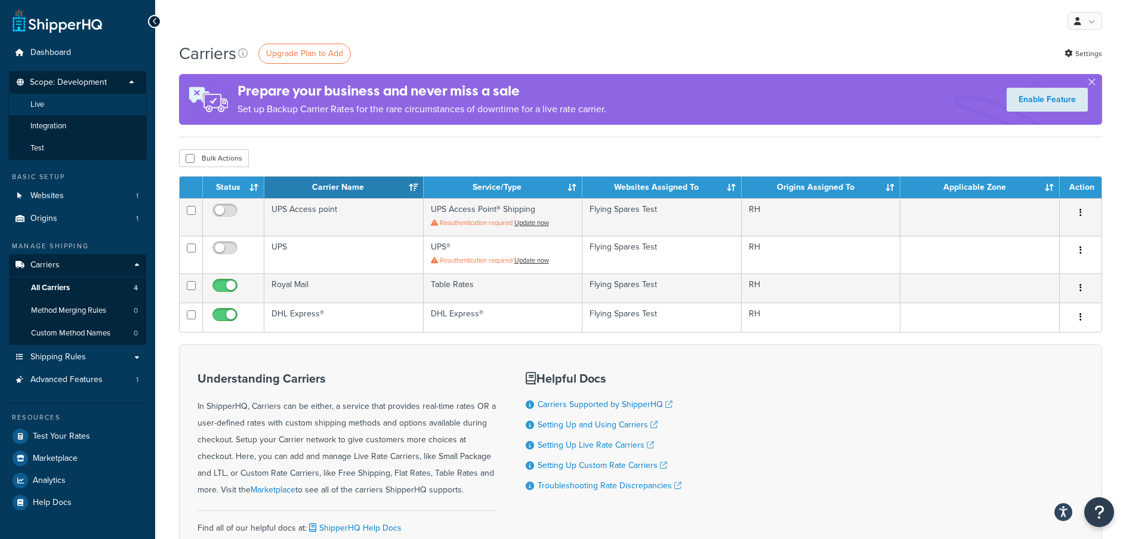
click at [62, 106] on li "Live" at bounding box center [77, 105] width 138 height 22
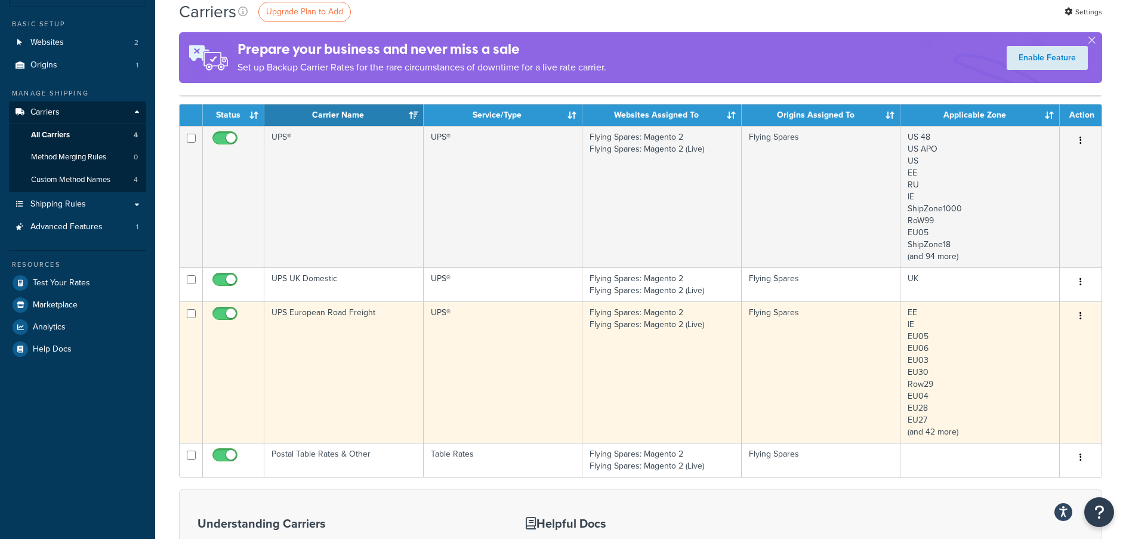
scroll to position [60, 0]
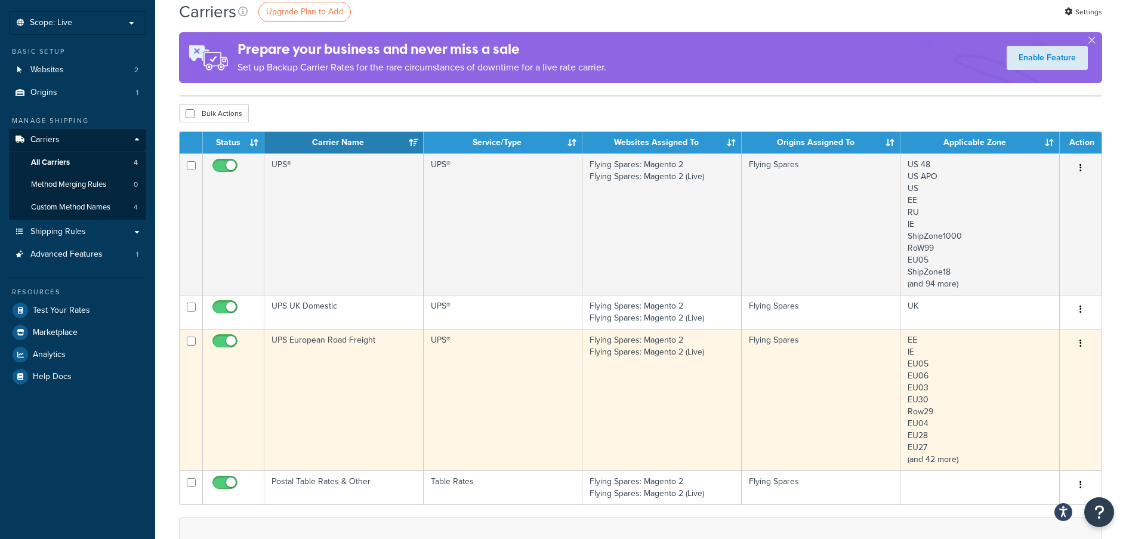
click at [374, 361] on td "UPS European Road Freight" at bounding box center [343, 399] width 159 height 141
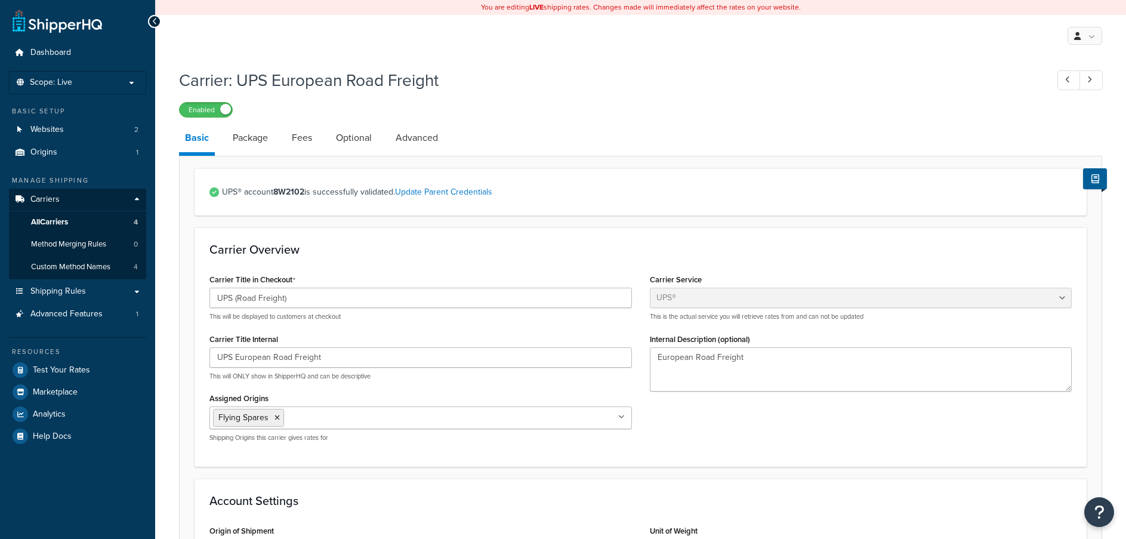
select select "ups"
select select "eur"
select select "kg"
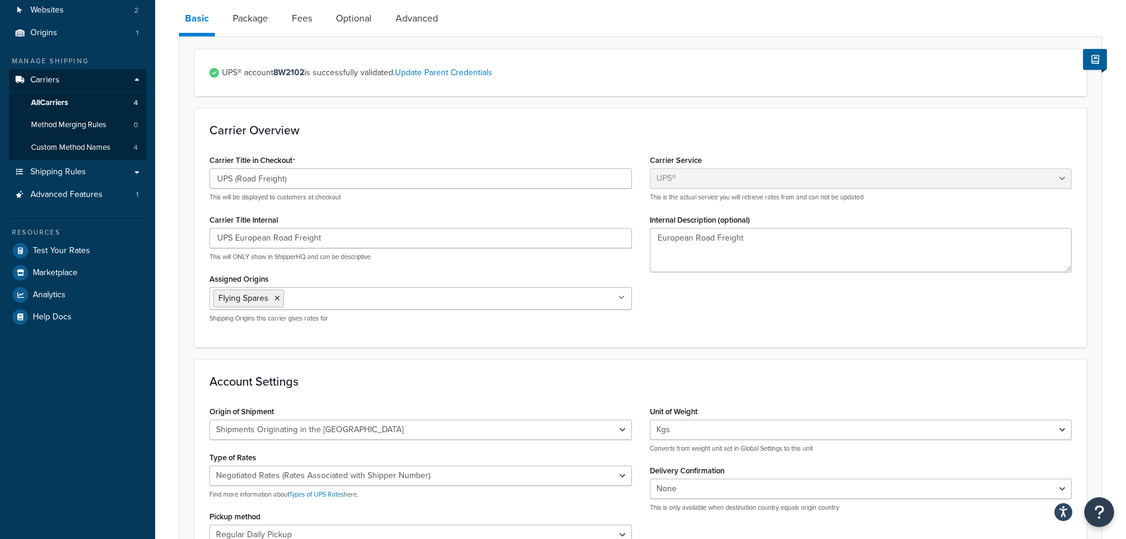
scroll to position [60, 0]
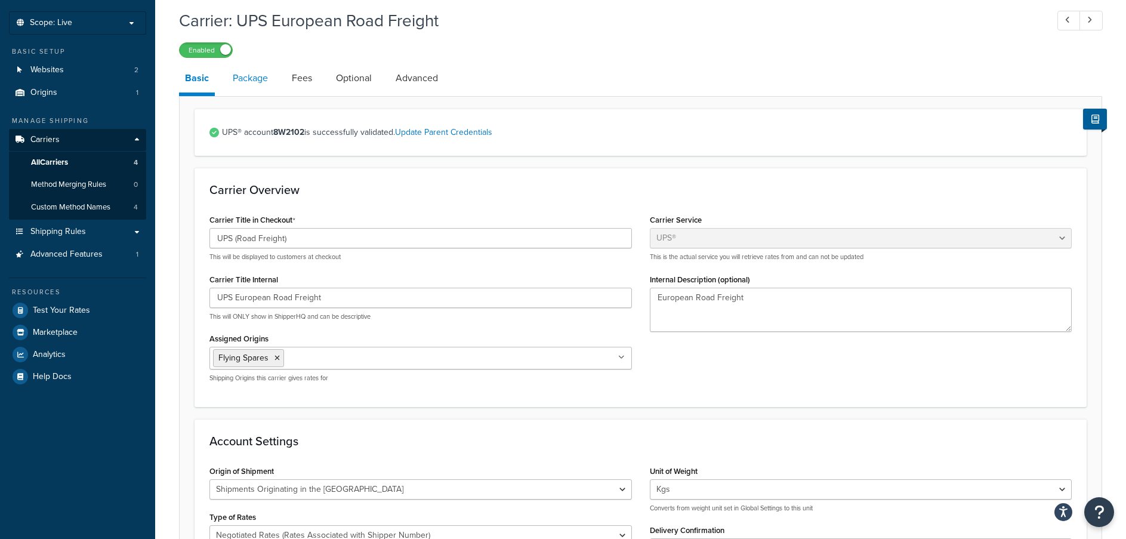
click at [255, 83] on link "Package" at bounding box center [250, 78] width 47 height 29
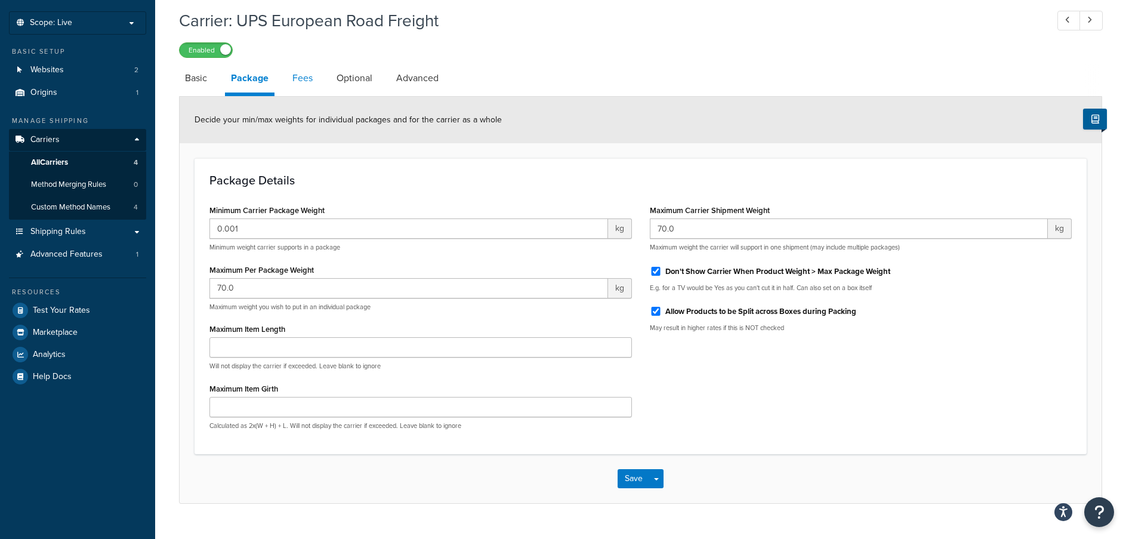
click at [303, 83] on link "Fees" at bounding box center [302, 78] width 32 height 29
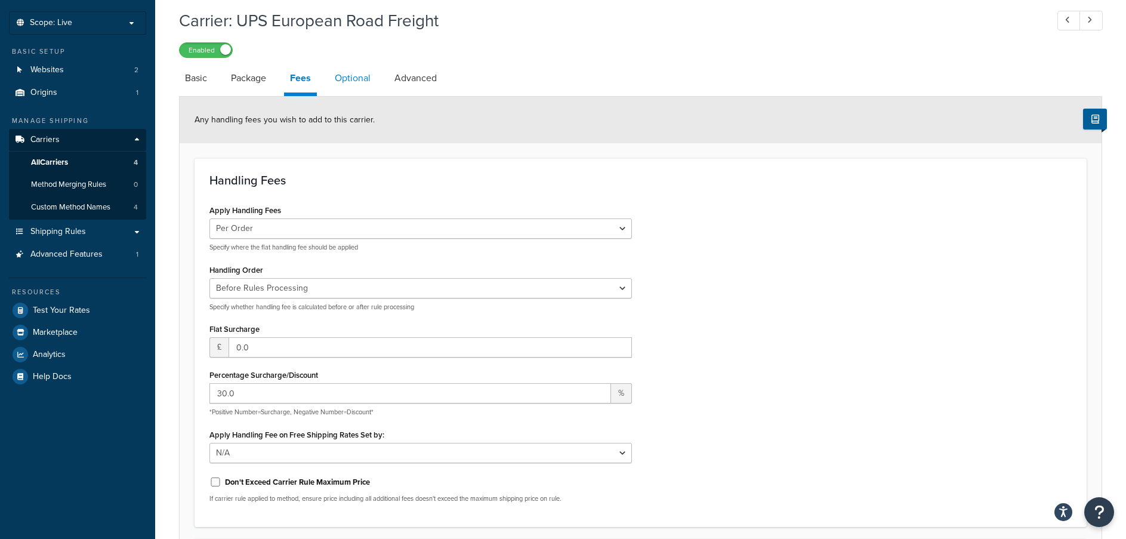
click at [334, 81] on link "Optional" at bounding box center [353, 78] width 48 height 29
select select "business"
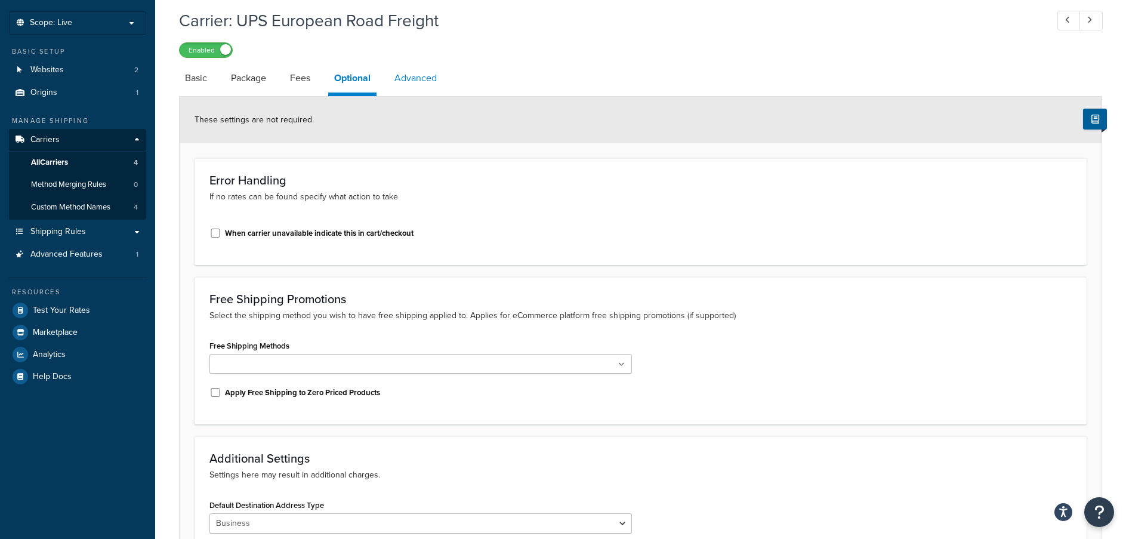
click at [408, 82] on link "Advanced" at bounding box center [416, 78] width 54 height 29
select select "false"
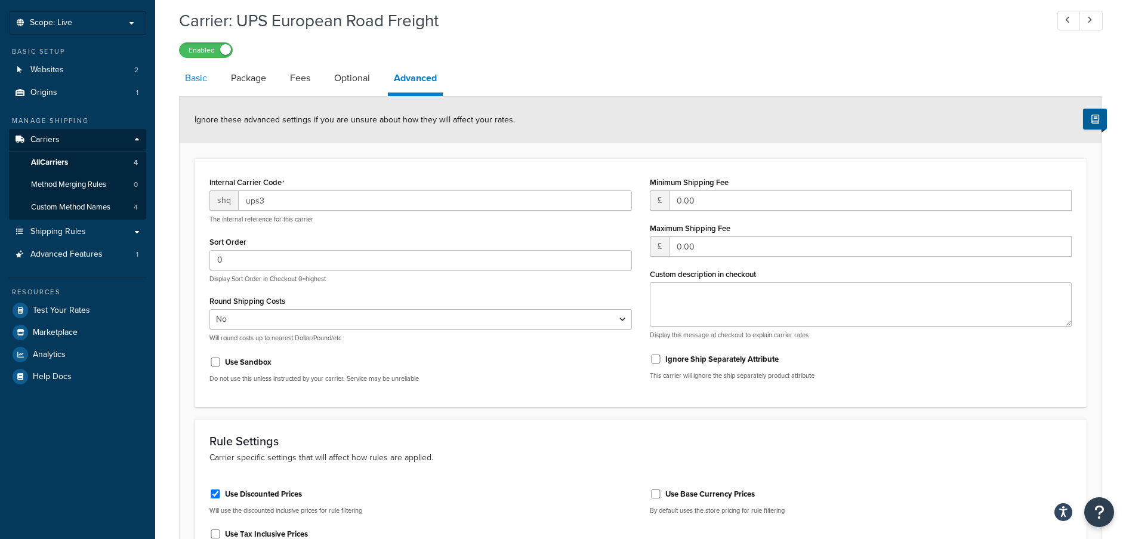
click at [209, 85] on link "Basic" at bounding box center [196, 78] width 34 height 29
select select "ups"
select select "eur"
select select "kg"
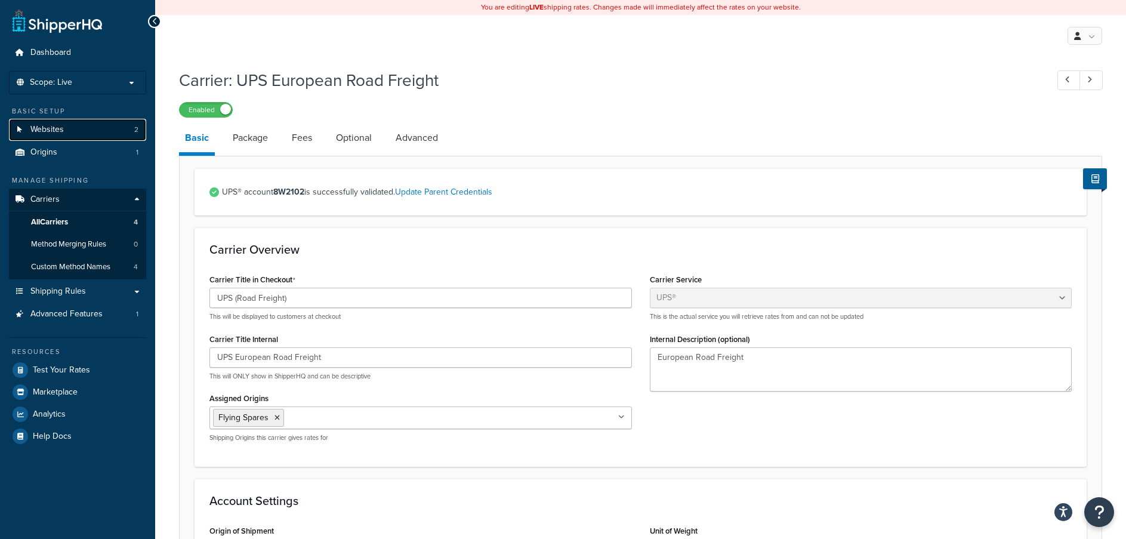
click at [56, 128] on span "Websites" at bounding box center [46, 130] width 33 height 10
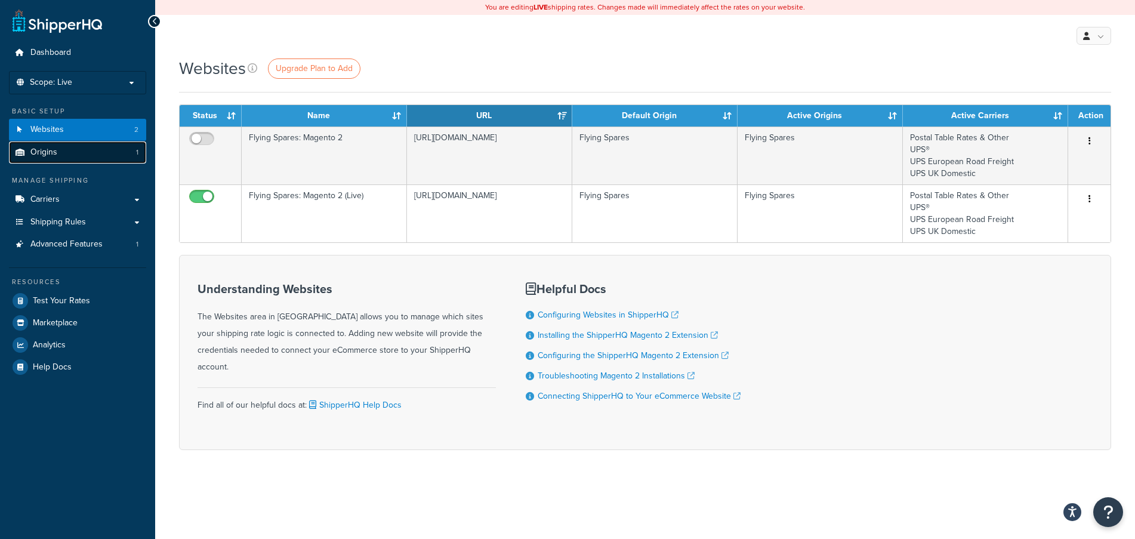
click at [74, 161] on link "Origins 1" at bounding box center [77, 152] width 137 height 22
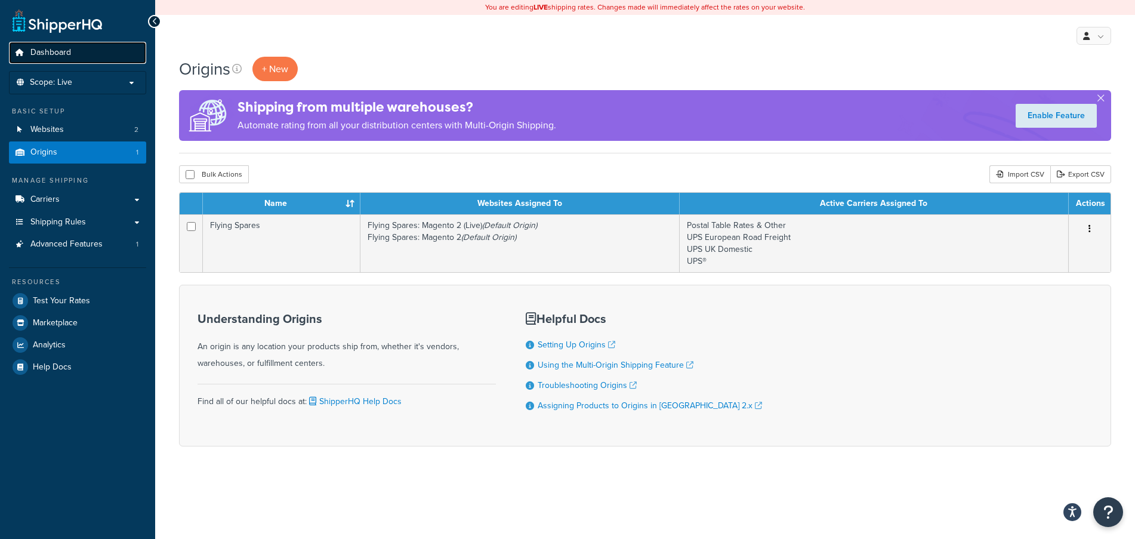
click at [76, 45] on link "Dashboard" at bounding box center [77, 53] width 137 height 22
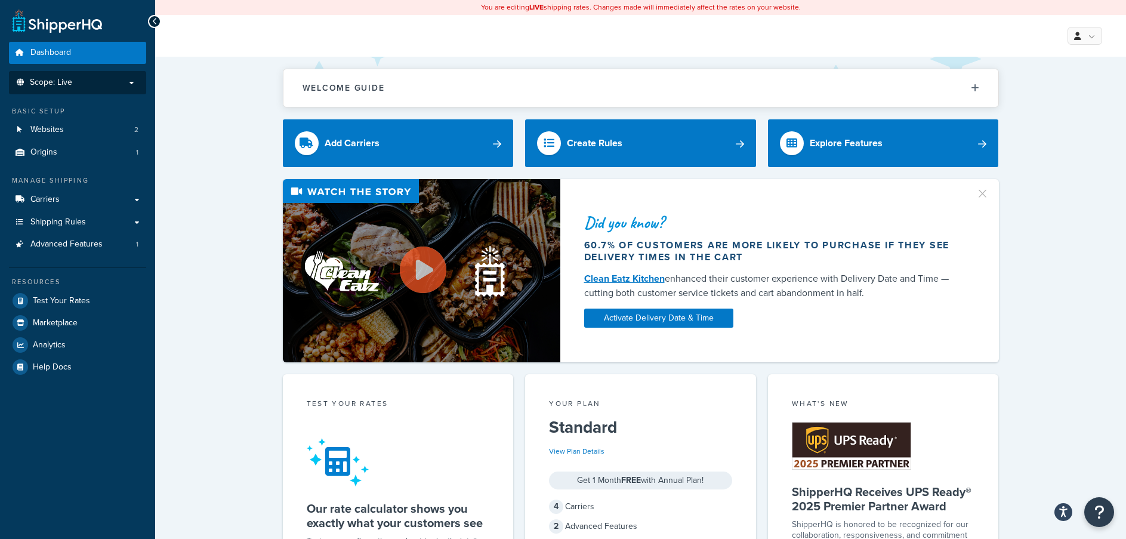
click at [43, 82] on span "Scope: Live" at bounding box center [51, 83] width 42 height 10
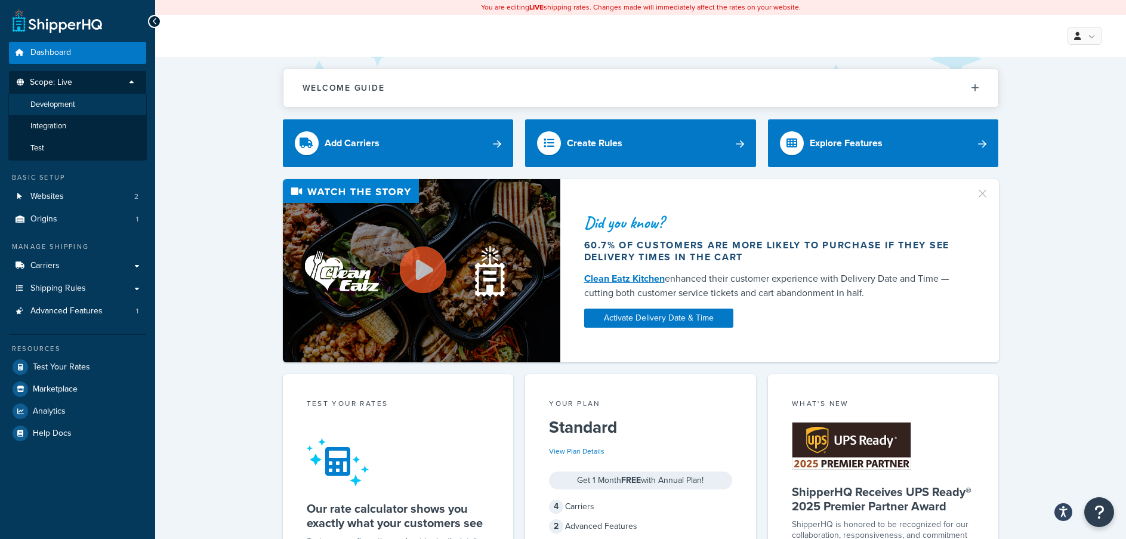
click at [46, 103] on span "Development" at bounding box center [52, 105] width 45 height 10
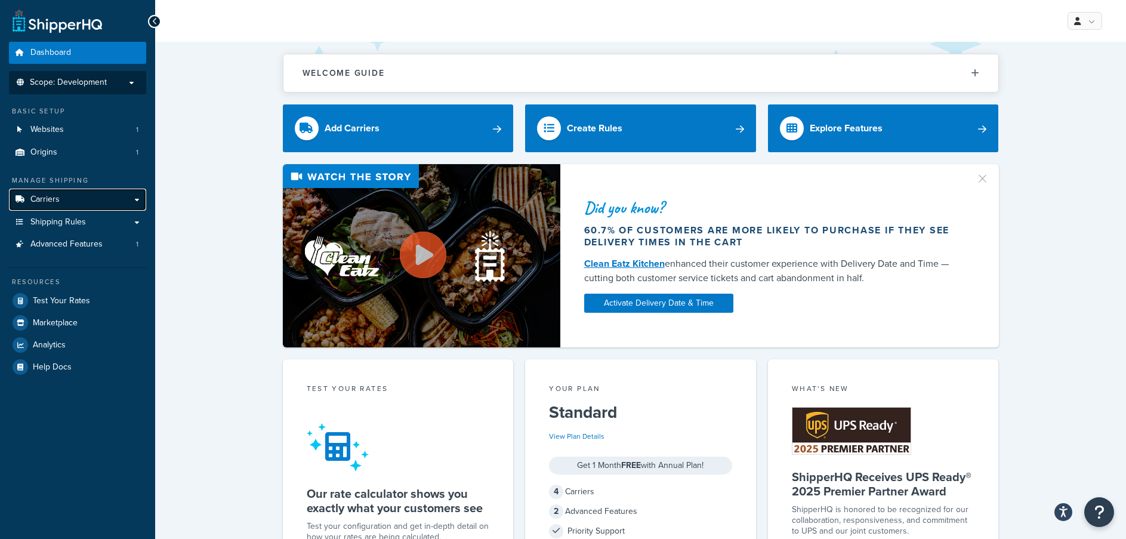
click at [53, 195] on span "Carriers" at bounding box center [44, 200] width 29 height 10
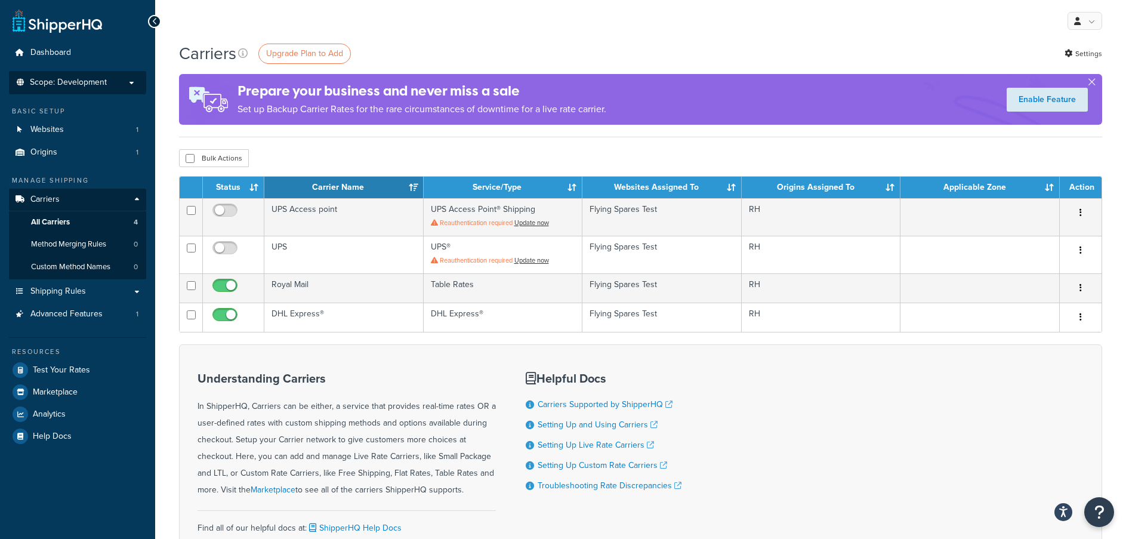
click at [47, 73] on li "Scope: Development Live Integration Test" at bounding box center [77, 82] width 137 height 23
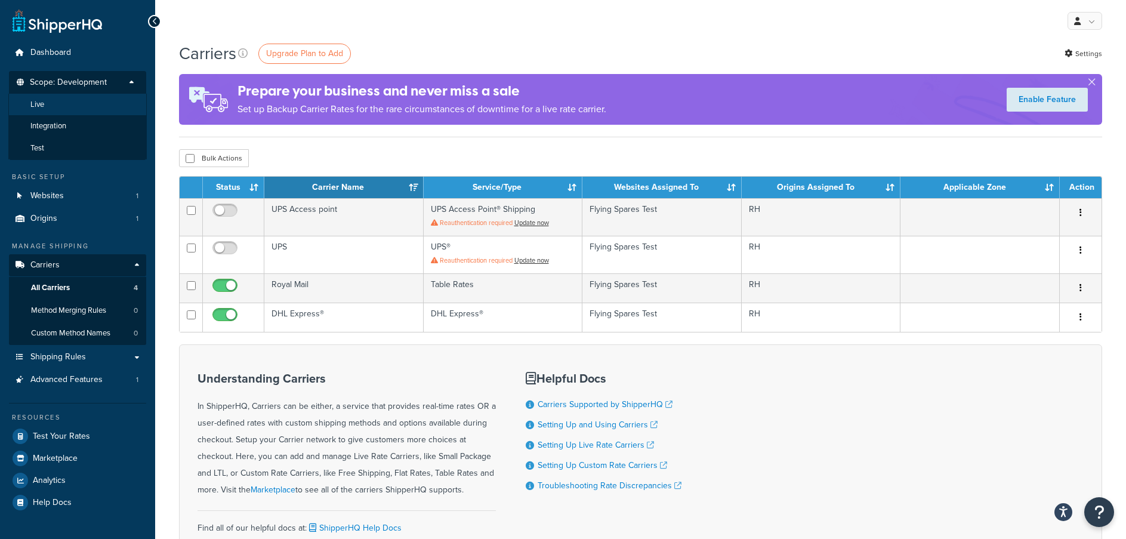
click at [47, 107] on li "Live" at bounding box center [77, 105] width 138 height 22
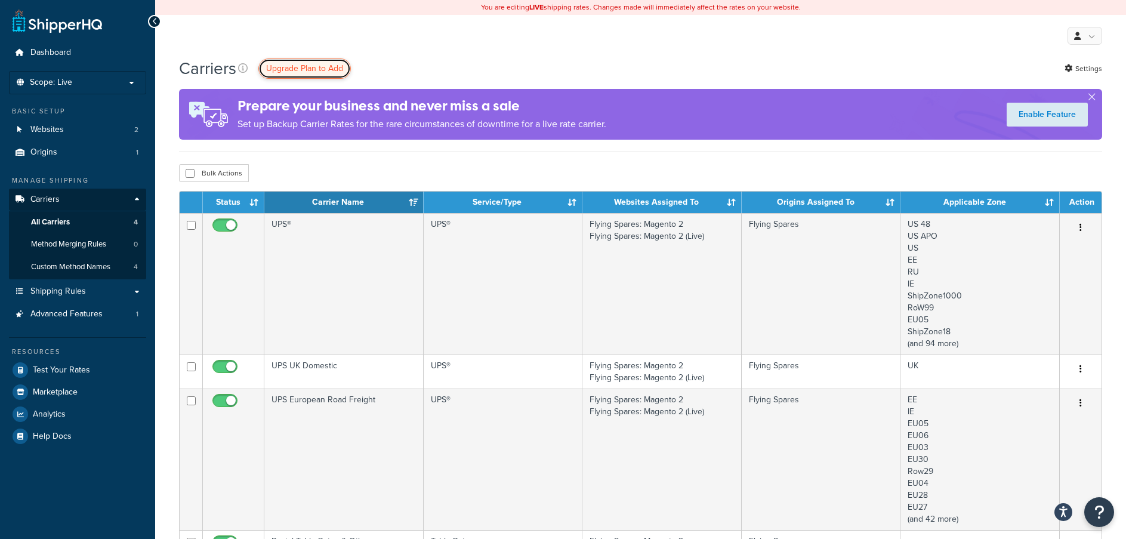
click at [311, 63] on span "Upgrade Plan to Add" at bounding box center [304, 68] width 77 height 13
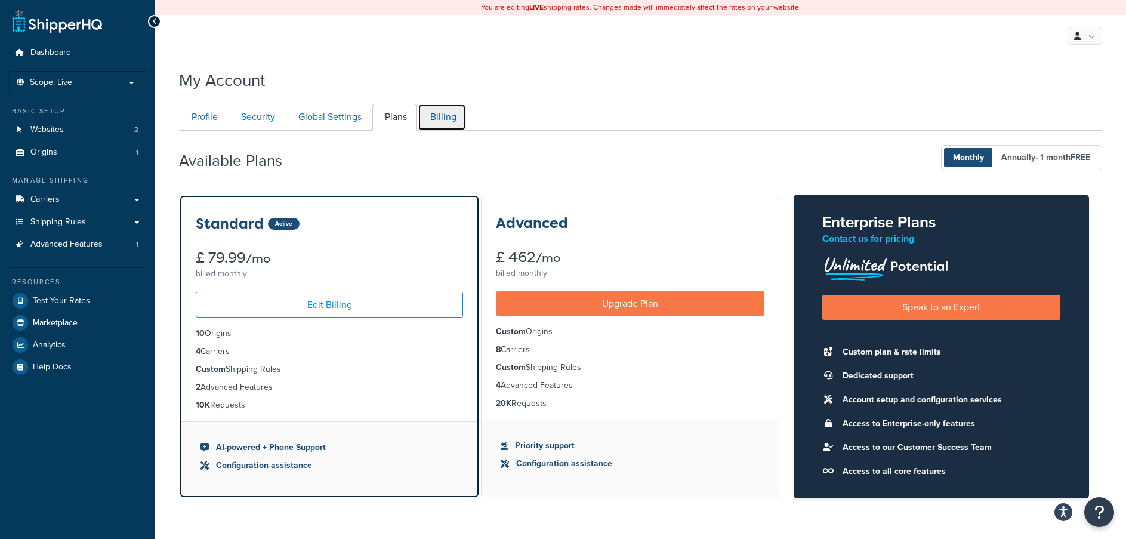
click at [439, 119] on link "Billing" at bounding box center [442, 117] width 48 height 27
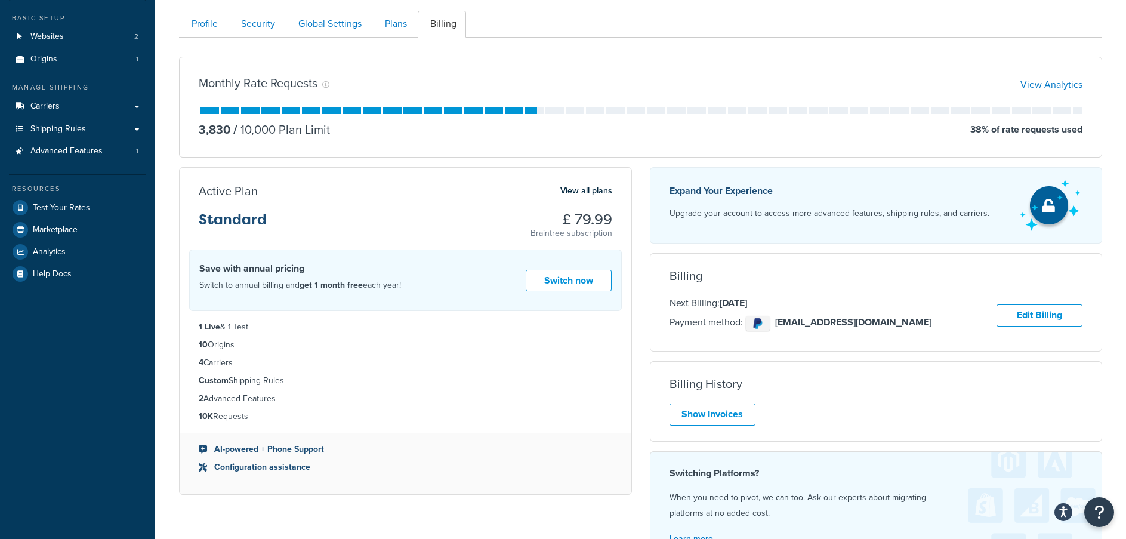
scroll to position [72, 0]
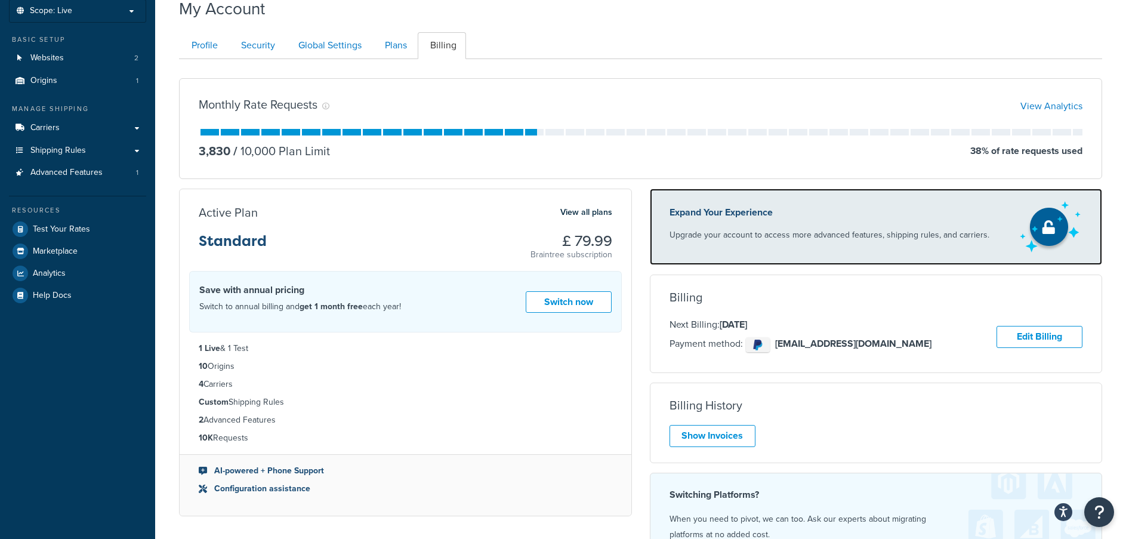
click at [749, 207] on p "Expand Your Experience" at bounding box center [830, 212] width 320 height 17
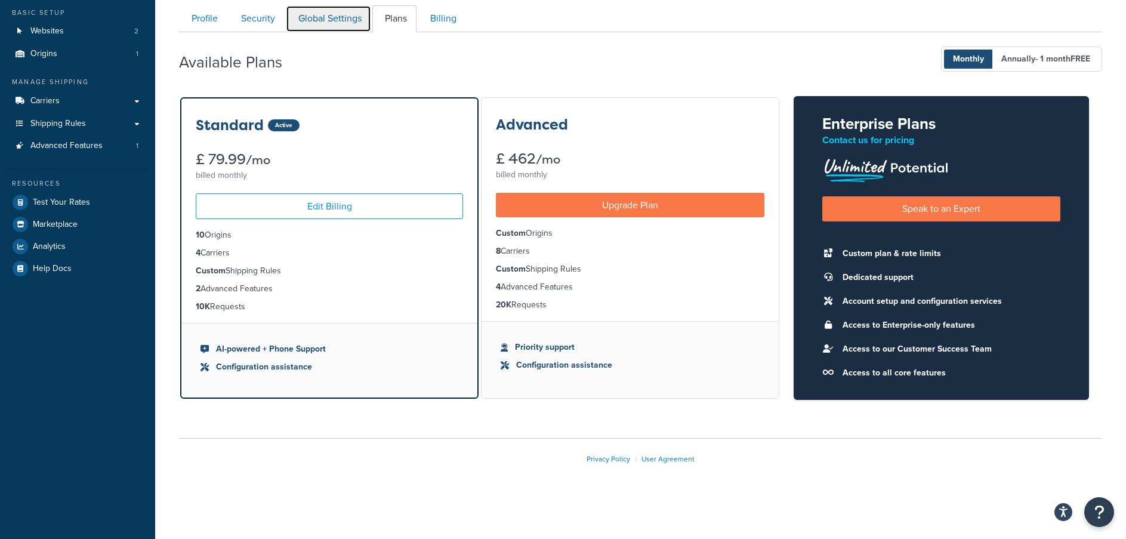
click at [323, 20] on link "Global Settings" at bounding box center [328, 18] width 85 height 27
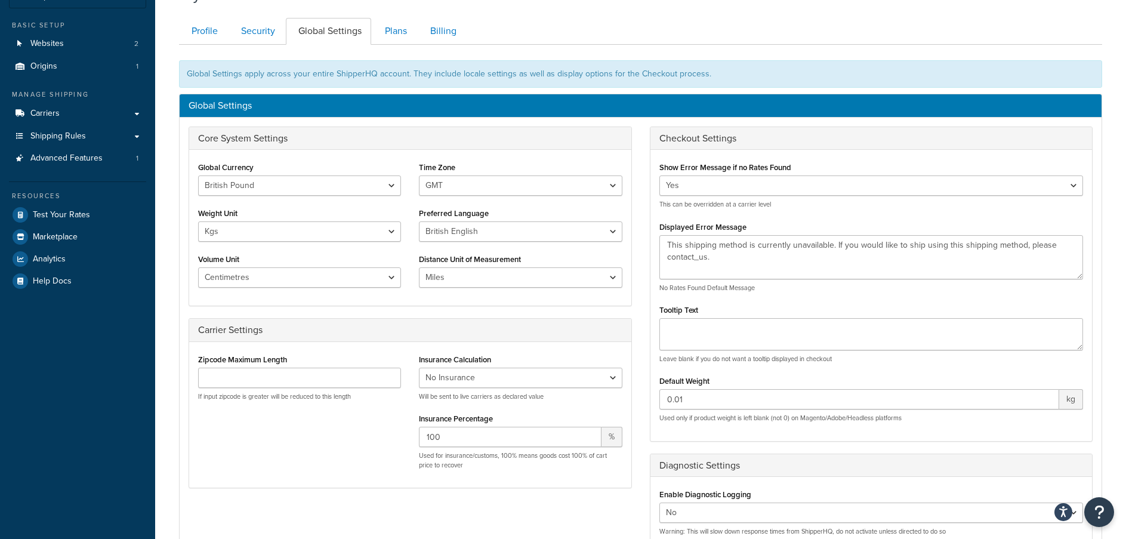
scroll to position [71, 0]
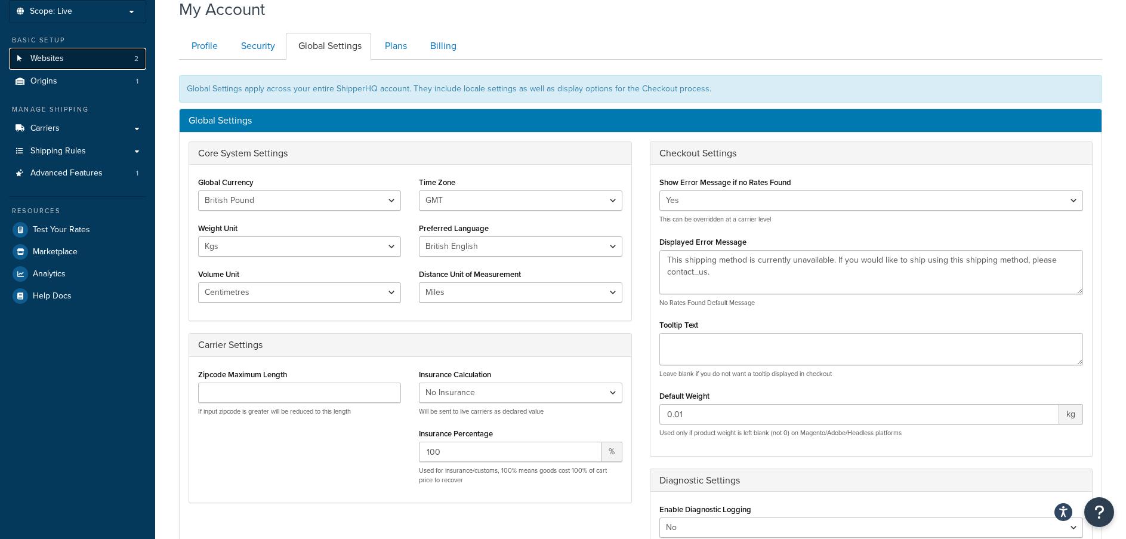
click at [38, 55] on span "Websites" at bounding box center [46, 59] width 33 height 10
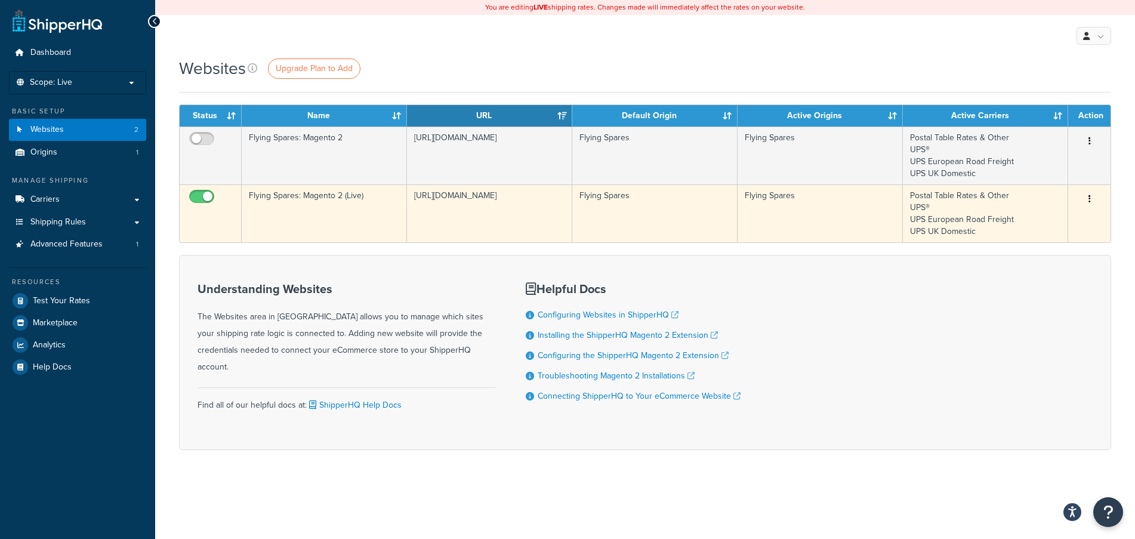
click at [1090, 202] on icon "button" at bounding box center [1090, 199] width 2 height 8
click at [1009, 226] on icon at bounding box center [1005, 222] width 8 height 8
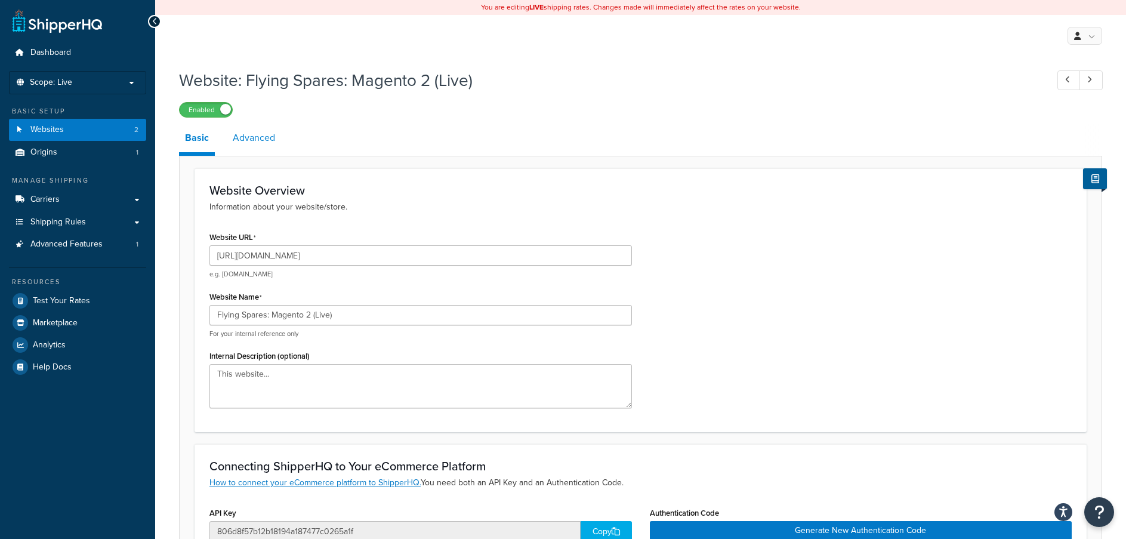
click at [267, 143] on link "Advanced" at bounding box center [254, 138] width 54 height 29
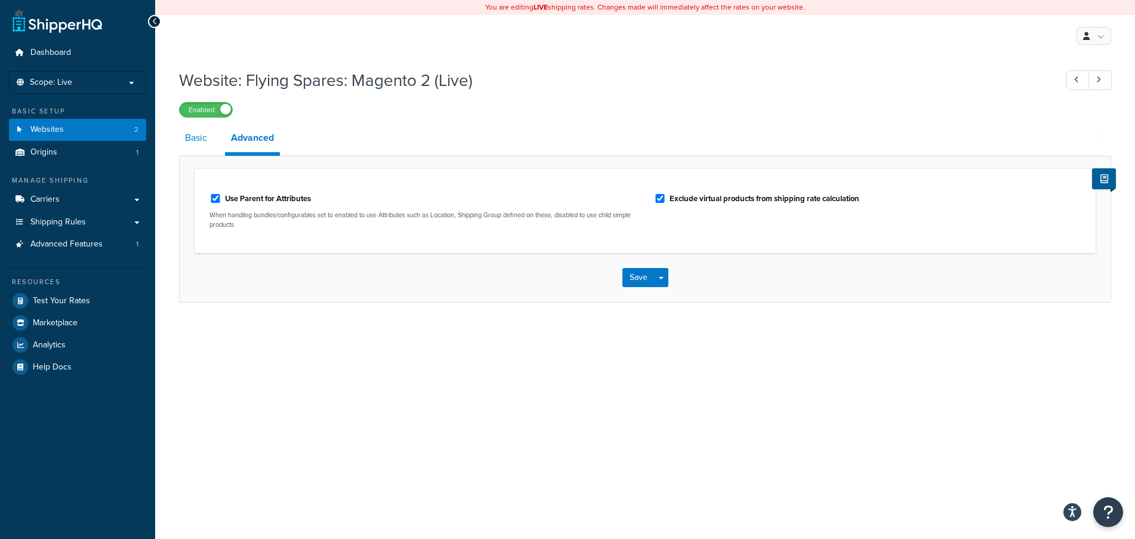
click at [198, 143] on link "Basic" at bounding box center [196, 138] width 34 height 29
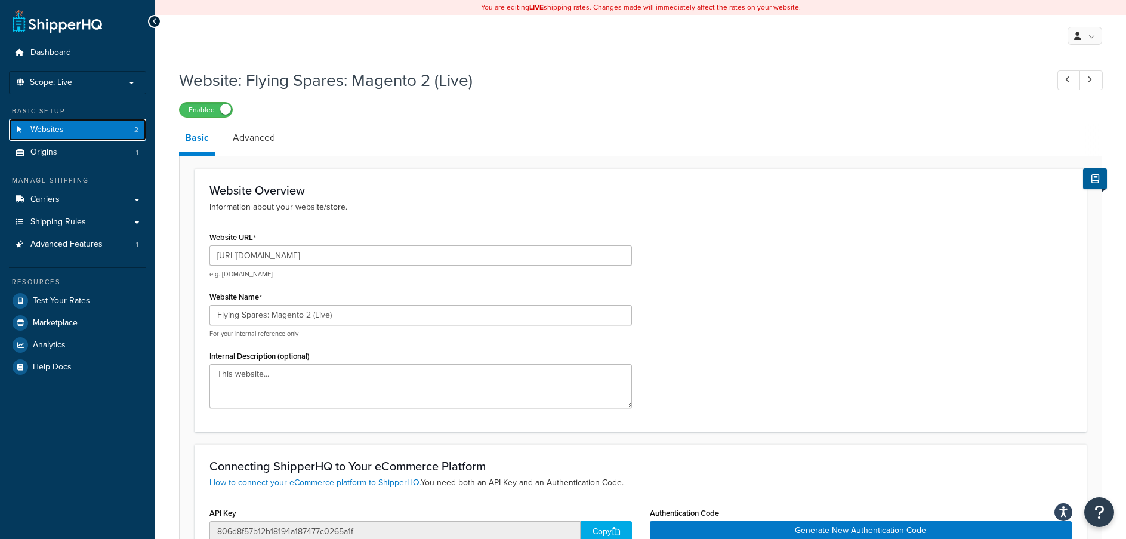
click at [90, 131] on link "Websites 2" at bounding box center [77, 130] width 137 height 22
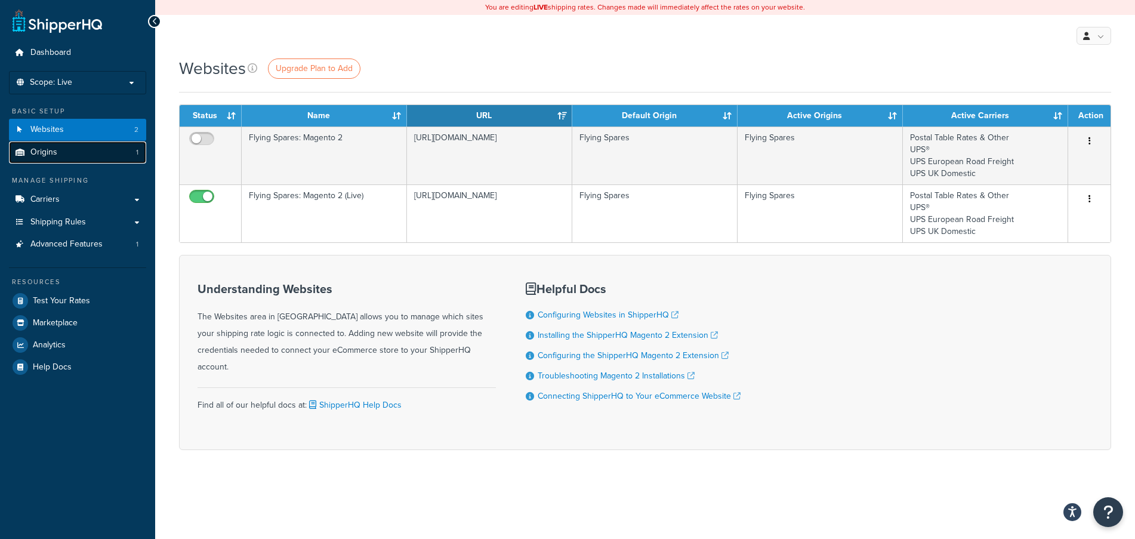
click at [59, 159] on link "Origins 1" at bounding box center [77, 152] width 137 height 22
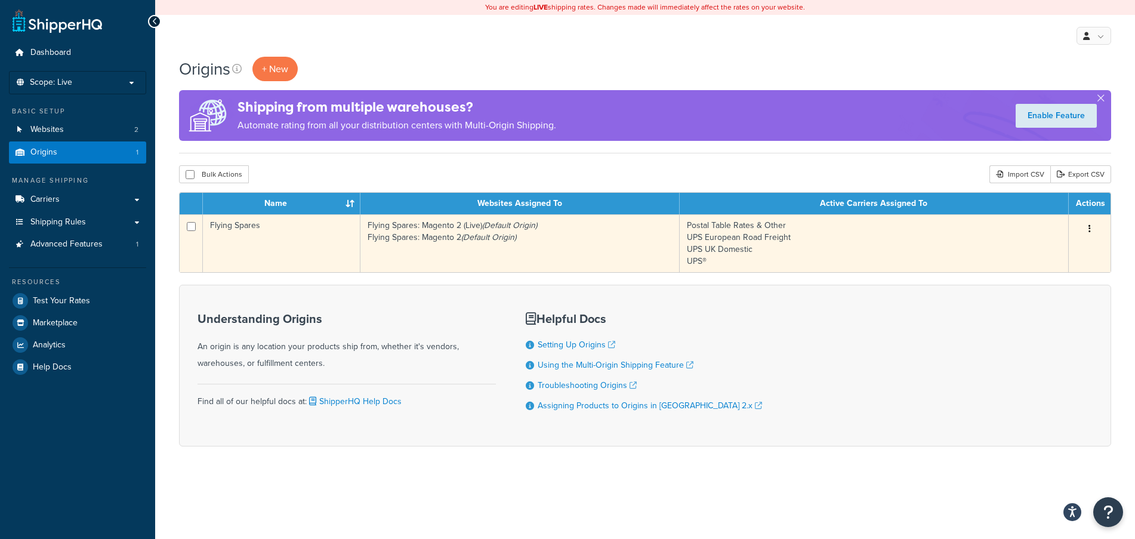
click at [491, 238] on icon "(Default Origin)" at bounding box center [488, 237] width 55 height 13
click at [1088, 232] on button "button" at bounding box center [1089, 229] width 17 height 19
click at [1048, 248] on link "Edit" at bounding box center [1050, 251] width 94 height 24
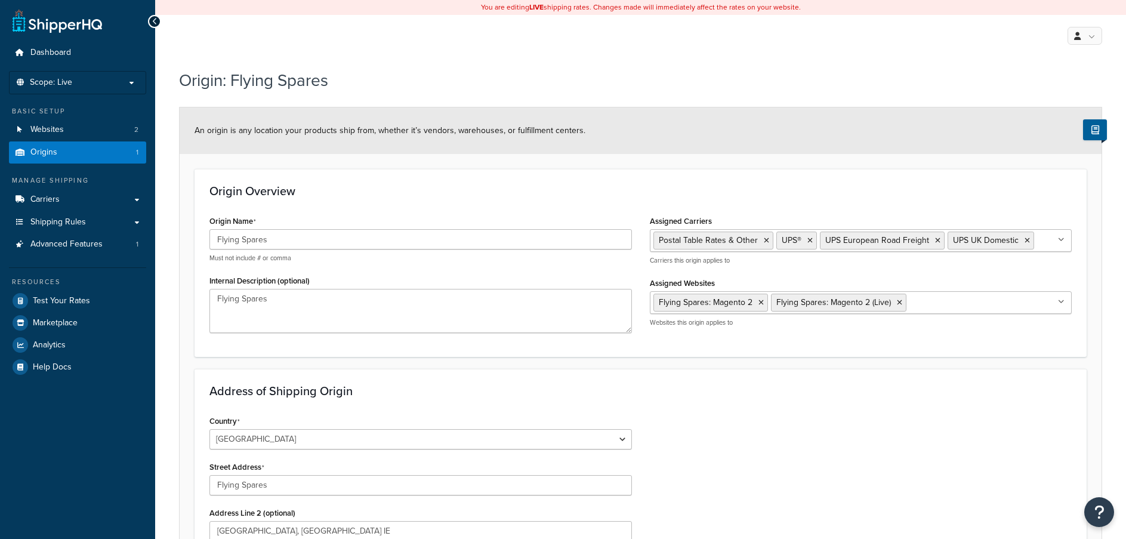
select select "1226"
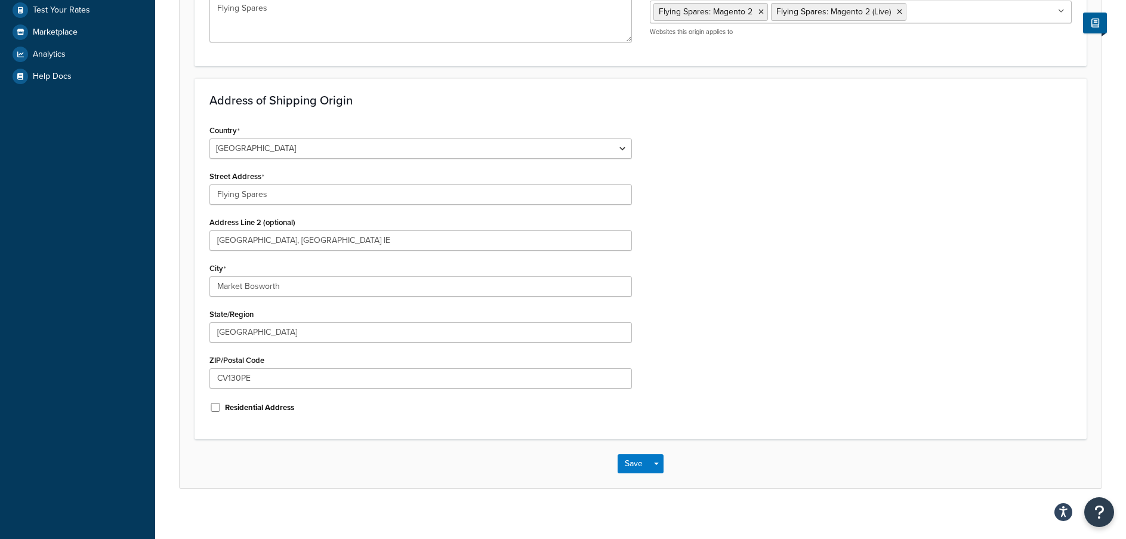
scroll to position [298, 0]
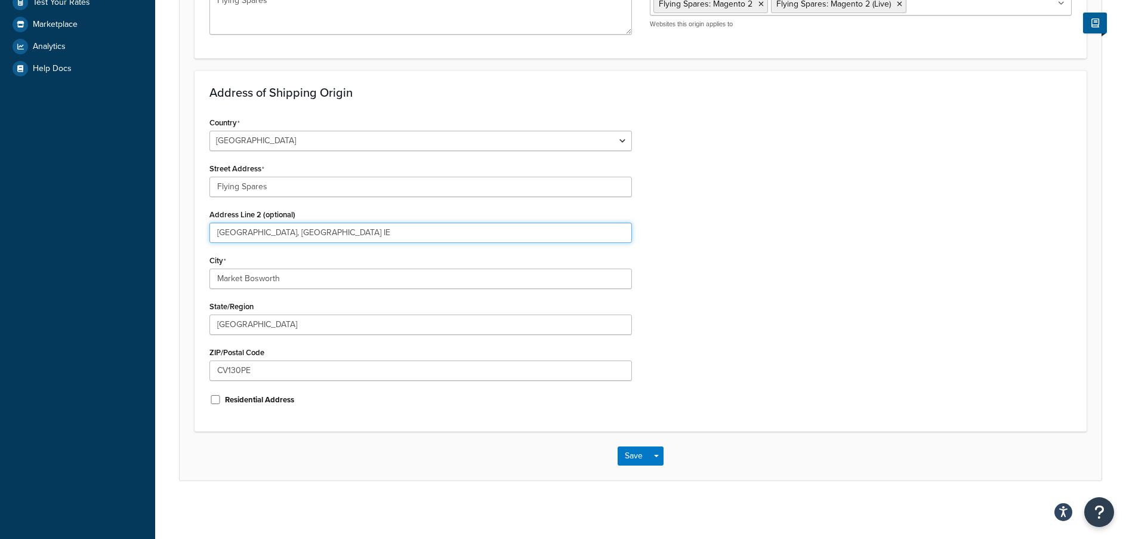
drag, startPoint x: 152, startPoint y: 240, endPoint x: 76, endPoint y: 237, distance: 75.9
click at [79, 239] on div "Dashboard Scope: Live Basic Setup Websites 2 Origins 1 Manage Shipping Carriers…" at bounding box center [563, 121] width 1126 height 839
type input "Unit 28, Merrylees Industrial Estate"
type input "Leeside"
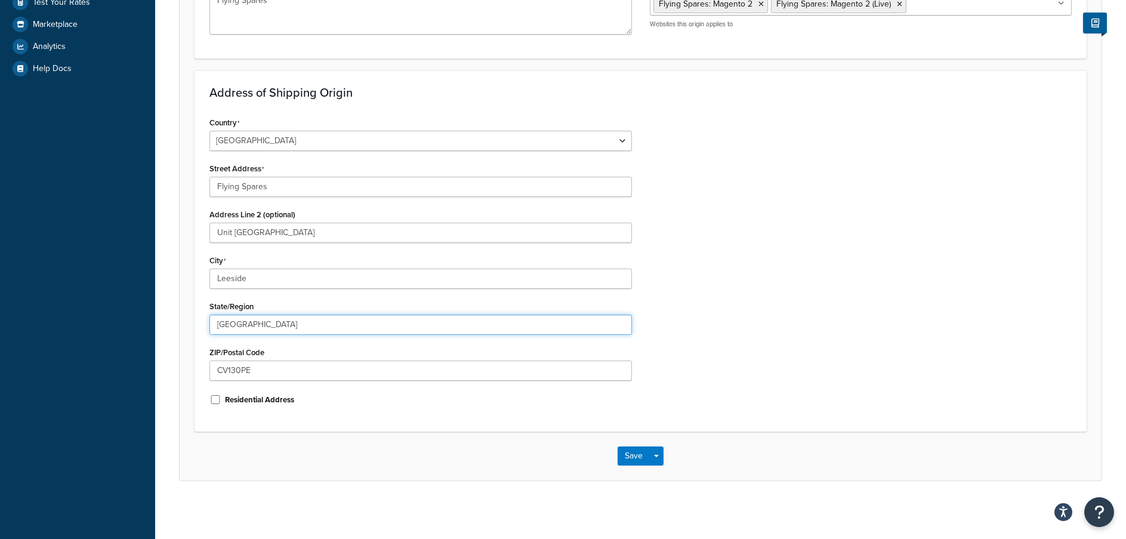
type input "Leicestershire"
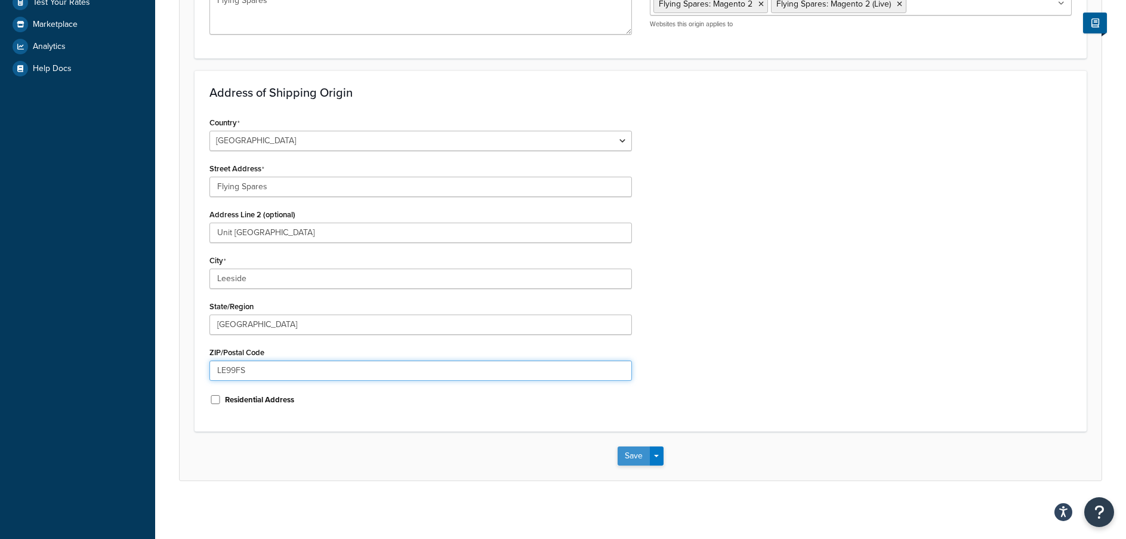
type input "LE99FS"
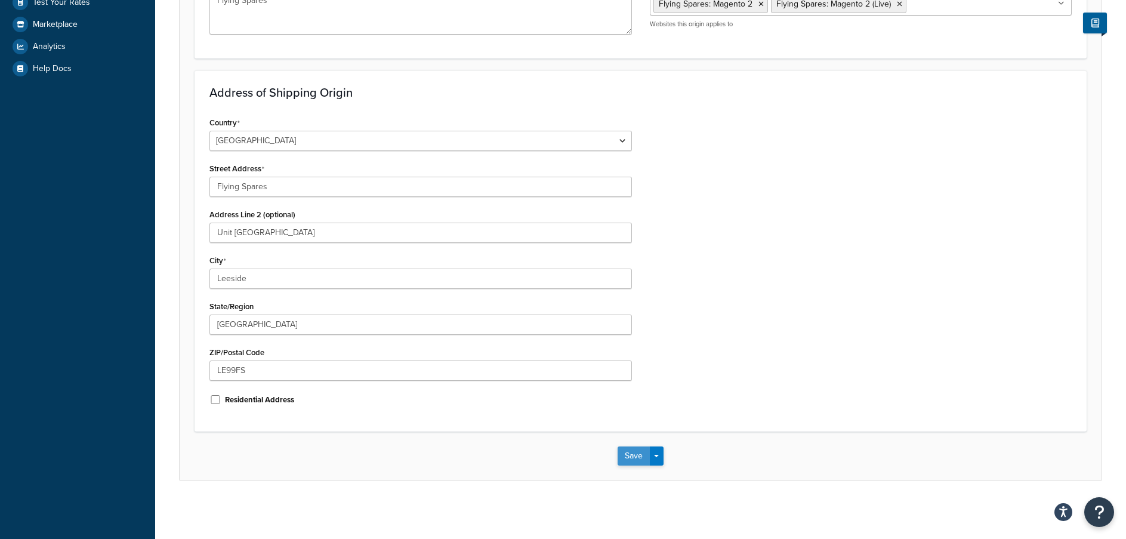
click at [621, 456] on button "Save" at bounding box center [634, 455] width 32 height 19
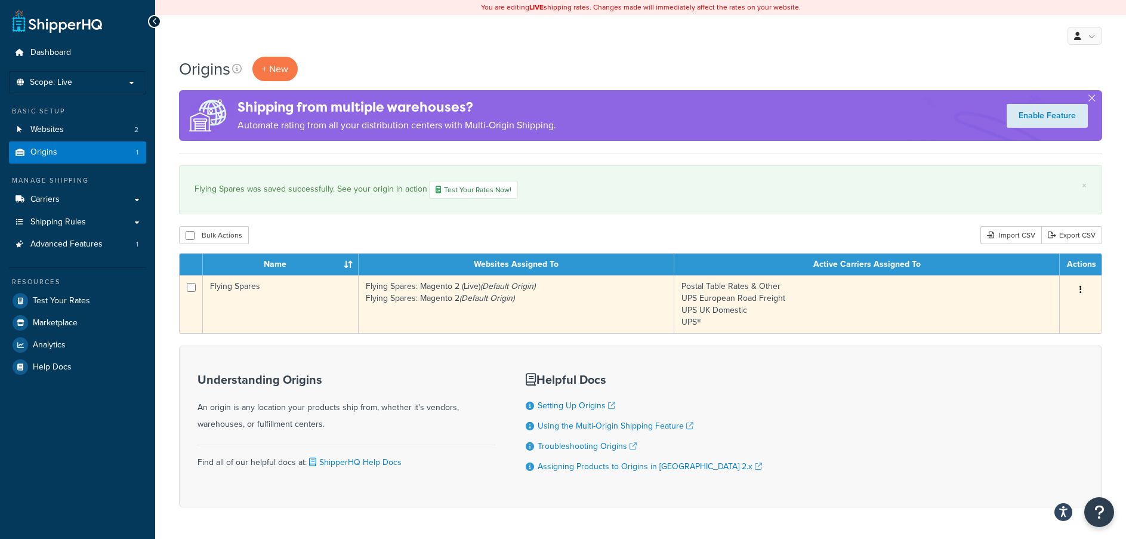
click at [1082, 294] on button "button" at bounding box center [1081, 290] width 17 height 19
click at [1044, 305] on link "Edit" at bounding box center [1041, 312] width 94 height 24
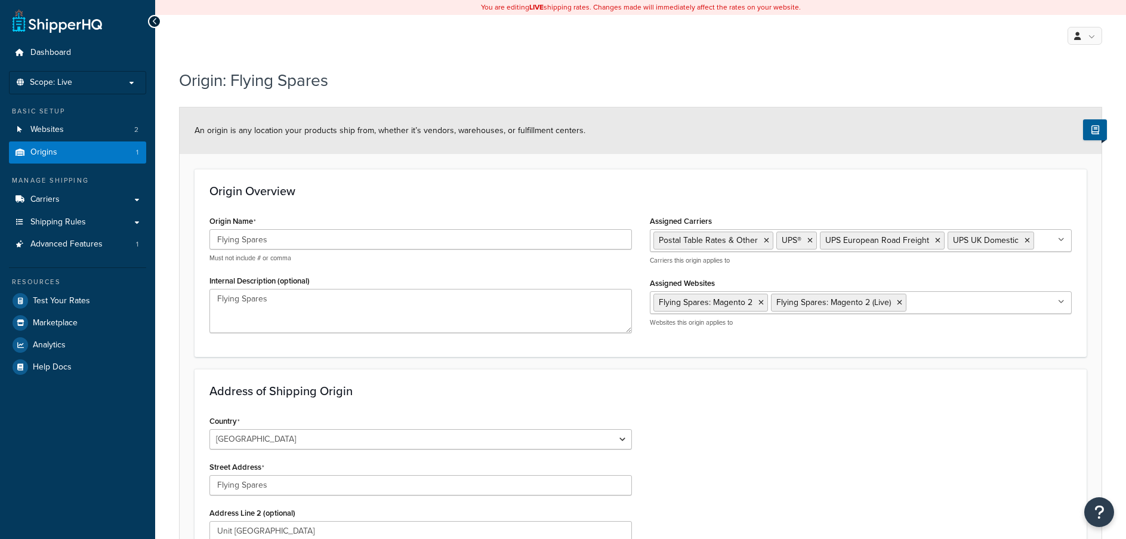
select select "1226"
click at [1063, 241] on icon at bounding box center [1061, 239] width 7 height 7
click at [1021, 183] on div "Origin Overview Origin Name Flying Spares Must not include # or comma Internal …" at bounding box center [641, 262] width 892 height 187
click at [48, 204] on span "Carriers" at bounding box center [44, 200] width 29 height 10
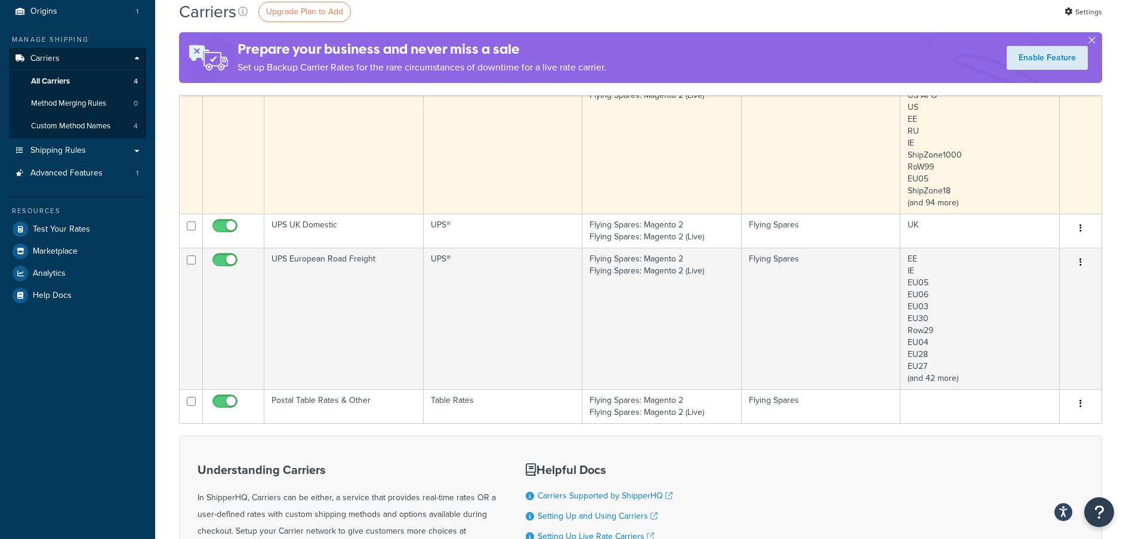
scroll to position [119, 0]
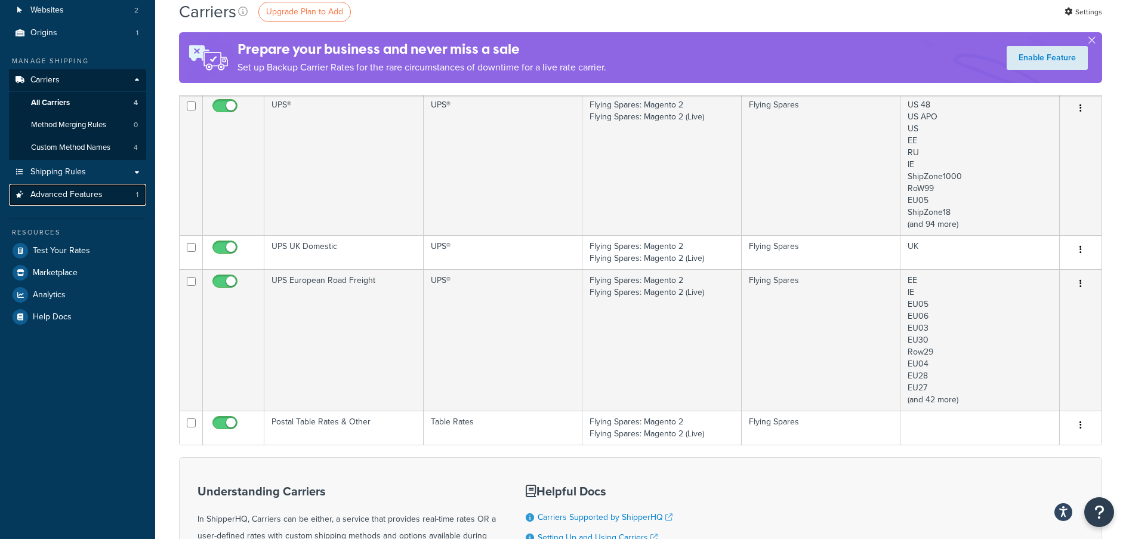
click at [71, 197] on span "Advanced Features" at bounding box center [66, 195] width 72 height 10
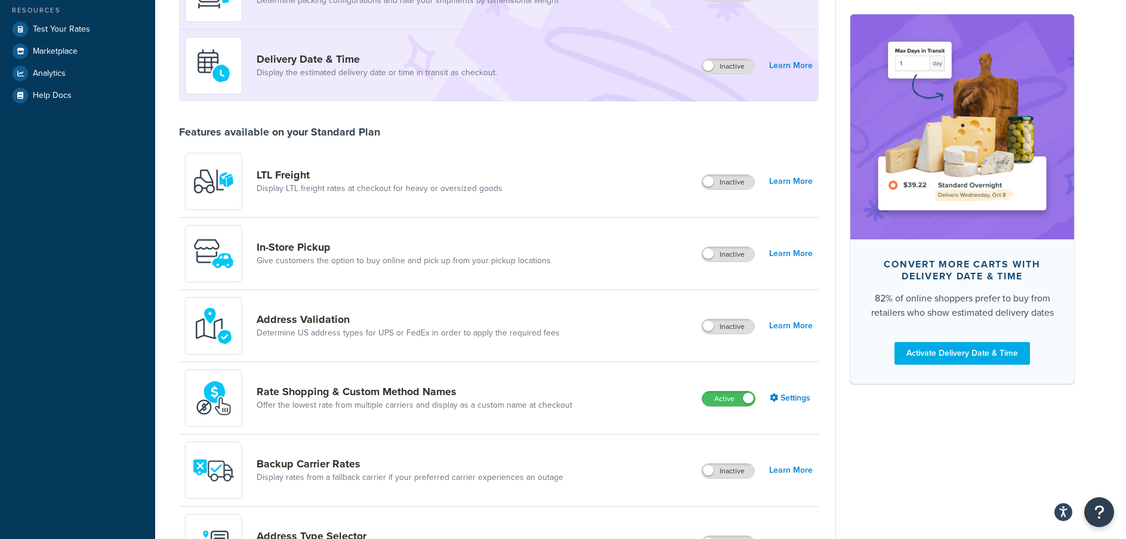
scroll to position [298, 0]
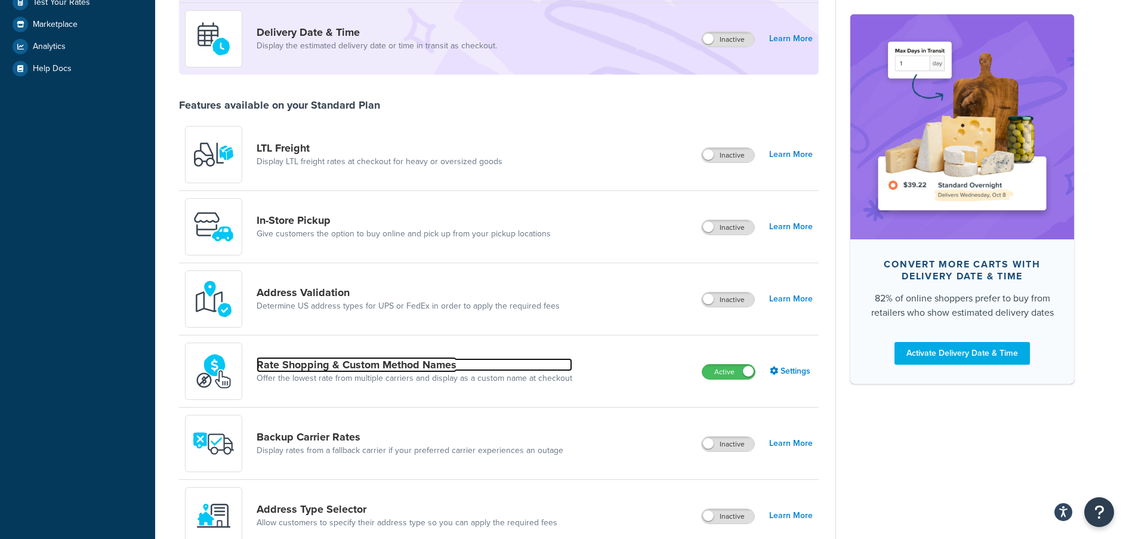
click at [382, 365] on link "Rate Shopping & Custom Method Names" at bounding box center [415, 364] width 316 height 13
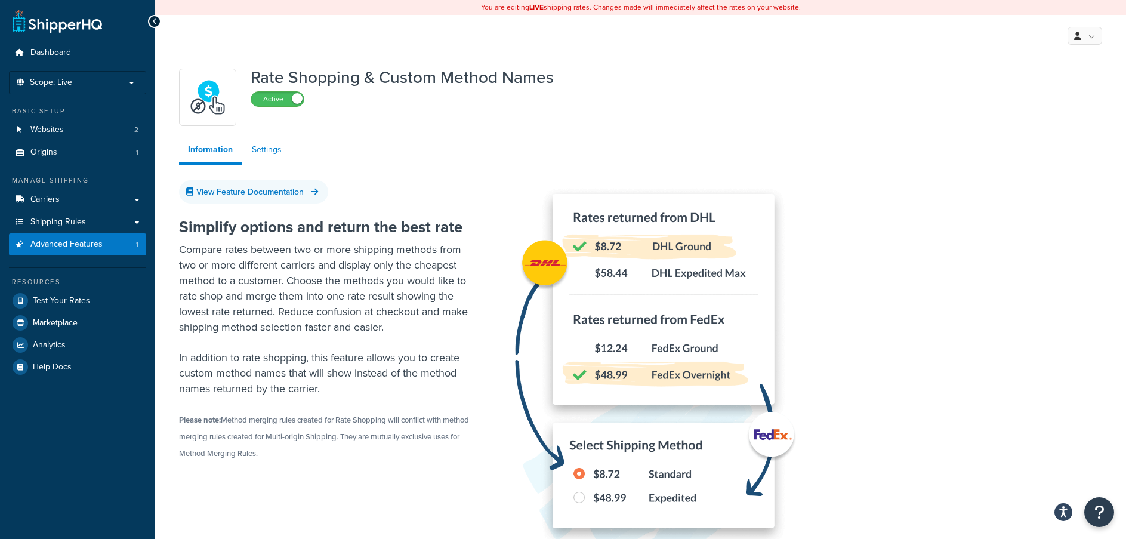
click at [258, 152] on link "Settings" at bounding box center [267, 150] width 48 height 24
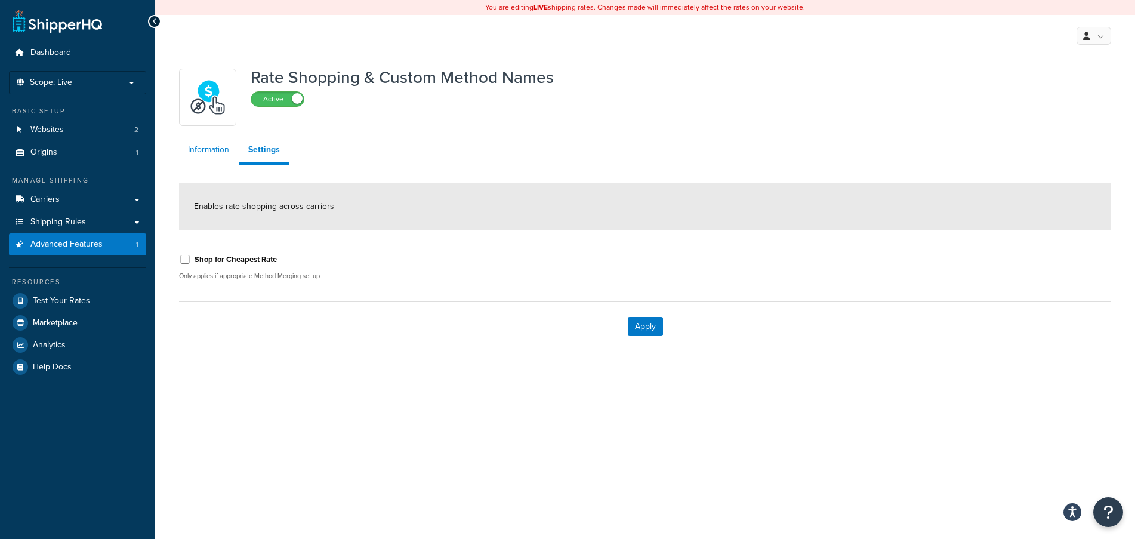
click at [203, 153] on link "Information" at bounding box center [208, 150] width 59 height 24
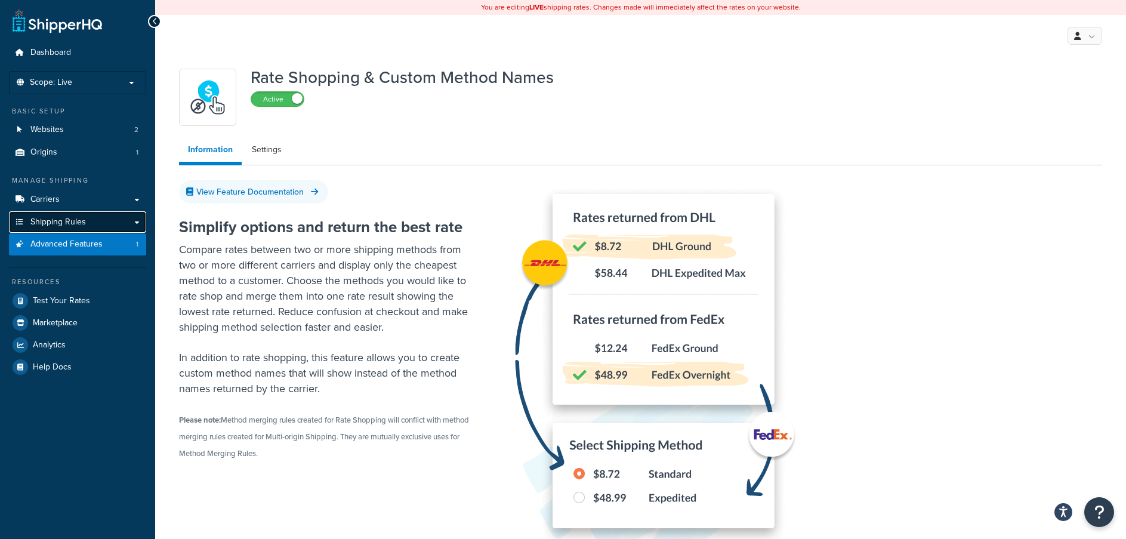
click at [113, 219] on link "Shipping Rules" at bounding box center [77, 222] width 137 height 22
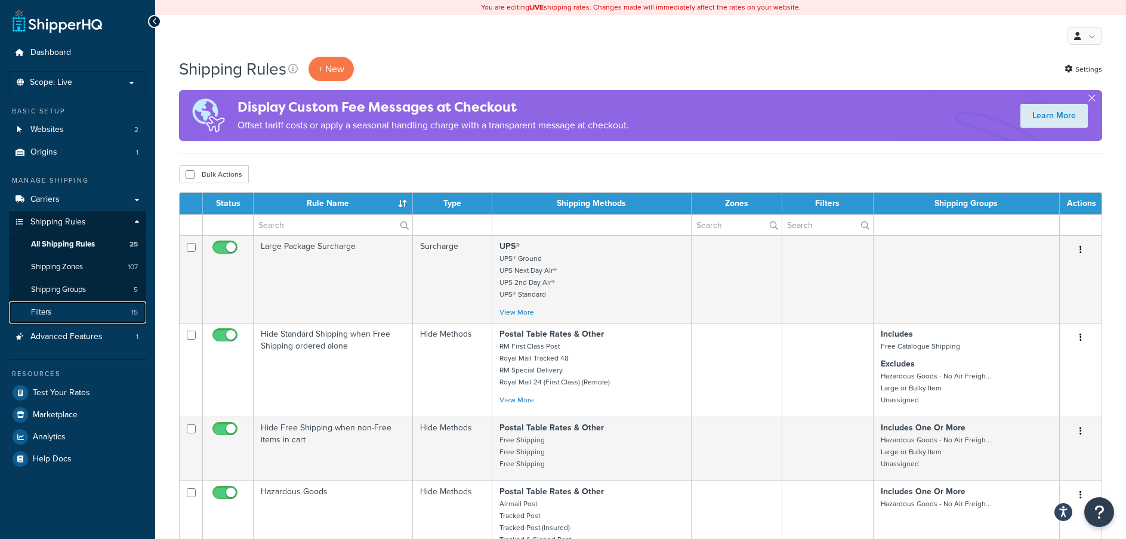
click at [102, 313] on link "Filters 15" at bounding box center [77, 312] width 137 height 22
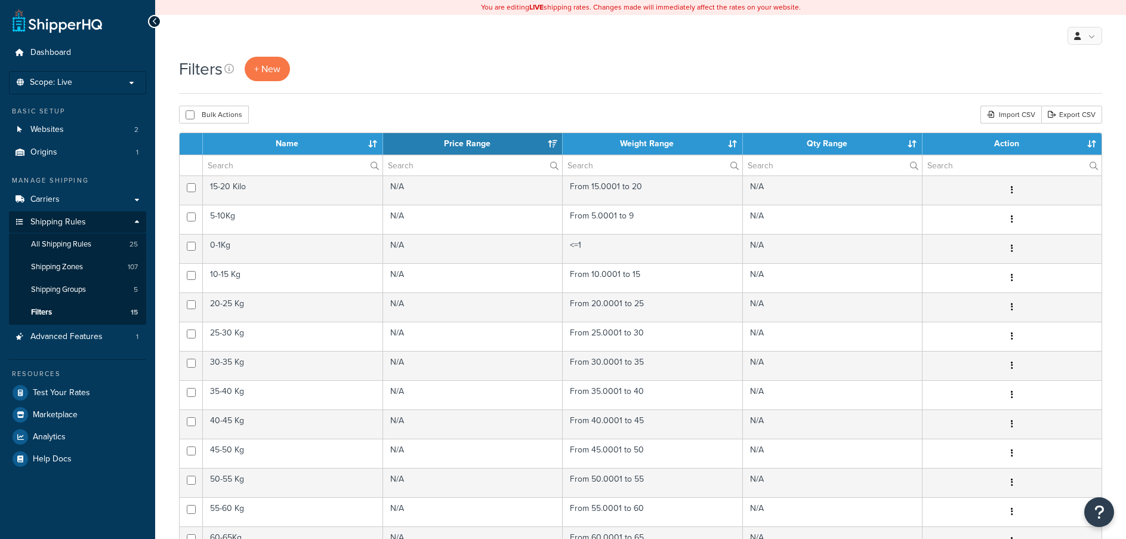
select select "15"
click at [278, 143] on th "Name" at bounding box center [293, 143] width 180 height 21
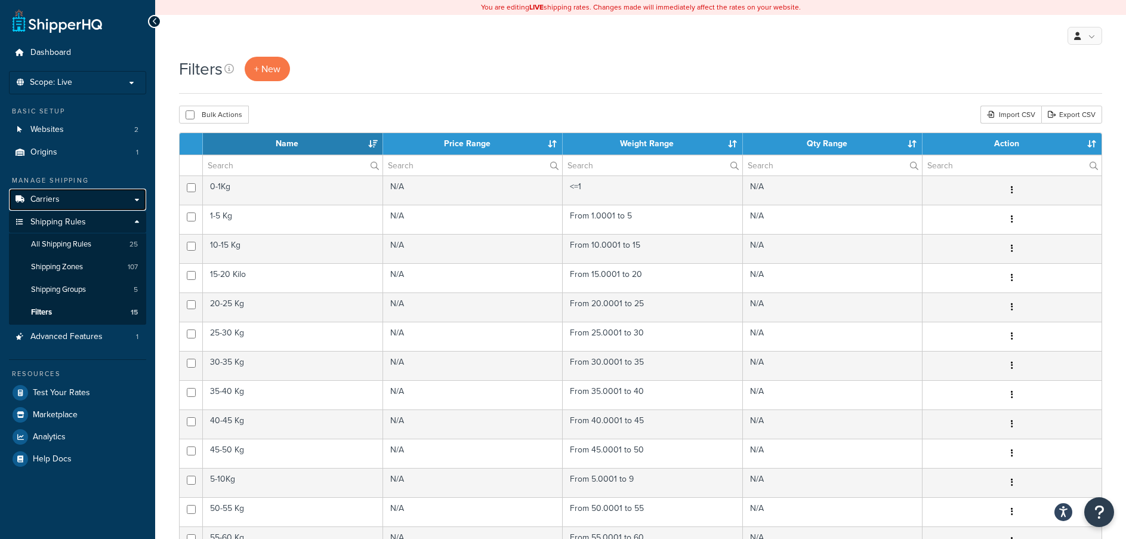
click at [131, 197] on link "Carriers" at bounding box center [77, 200] width 137 height 22
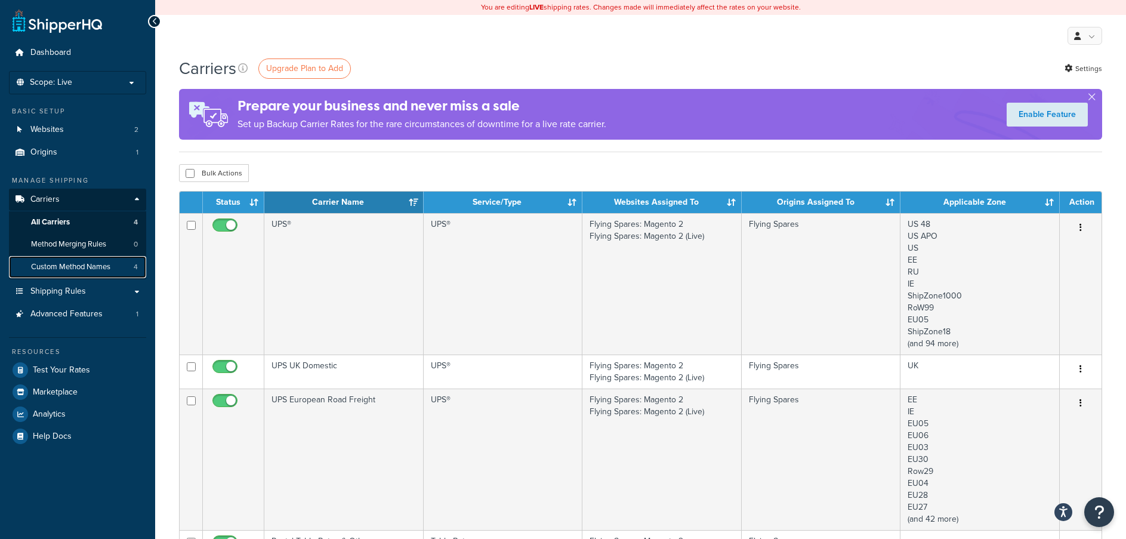
click at [109, 262] on span "Custom Method Names" at bounding box center [70, 267] width 79 height 10
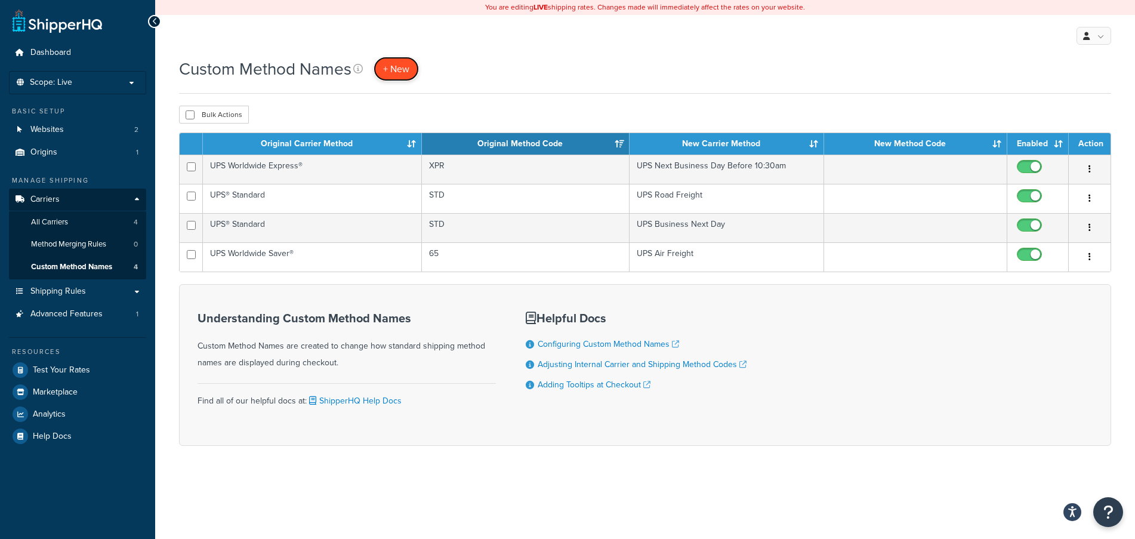
click at [401, 72] on span "+ New" at bounding box center [396, 69] width 26 height 14
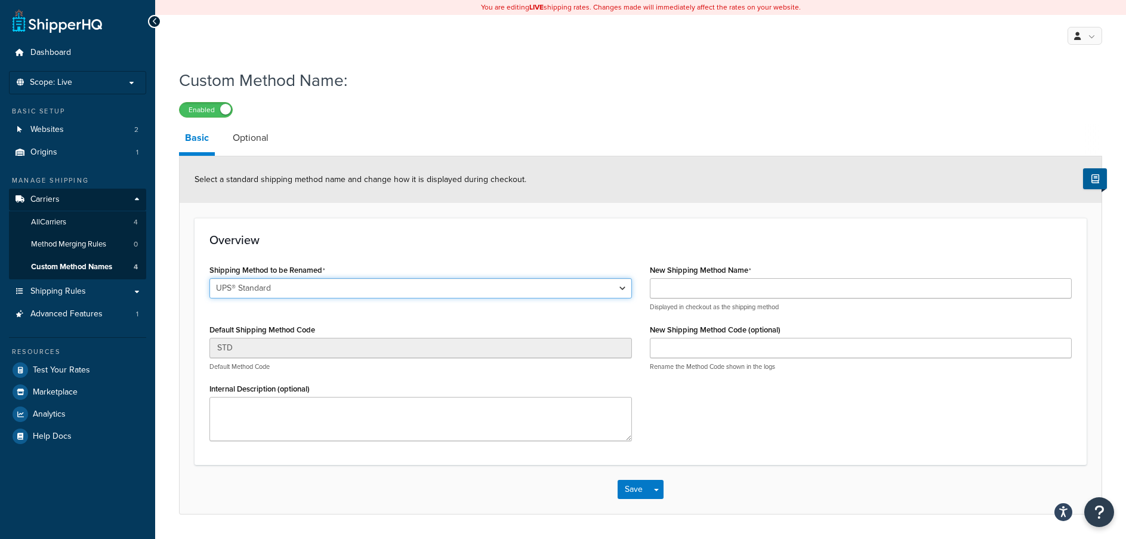
click at [429, 292] on select "UPS® Standard UPS® Standard UPS Worldwide Express® Saver UPS Worldwide Express®…" at bounding box center [420, 288] width 423 height 20
select select "267911"
click at [209, 279] on select "UPS® Standard UPS® Standard UPS Worldwide Express® Saver UPS Worldwide Express®…" at bounding box center [420, 288] width 423 height 20
type input "WXS"
click at [372, 294] on select "UPS® Standard UPS® Standard UPS Worldwide Express® Saver UPS Worldwide Express®…" at bounding box center [420, 288] width 423 height 20
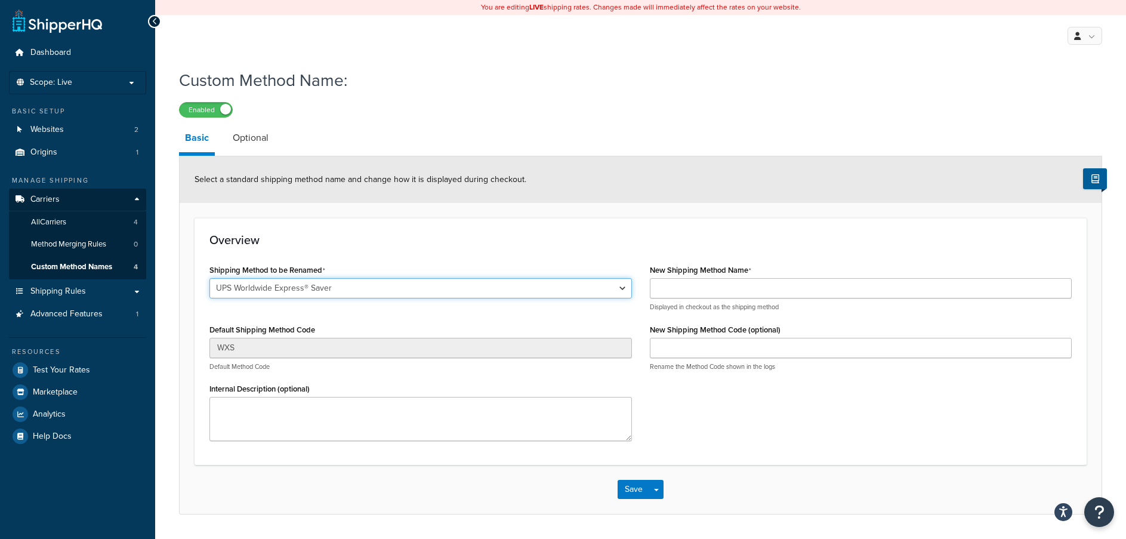
select select "267908"
click at [209, 279] on select "UPS® Standard UPS® Standard UPS Worldwide Express® Saver UPS Worldwide Express®…" at bounding box center [420, 288] width 423 height 20
type input "XPR"
click at [368, 289] on select "UPS® Standard UPS® Standard UPS Worldwide Express® Saver UPS Worldwide Express®…" at bounding box center [420, 288] width 423 height 20
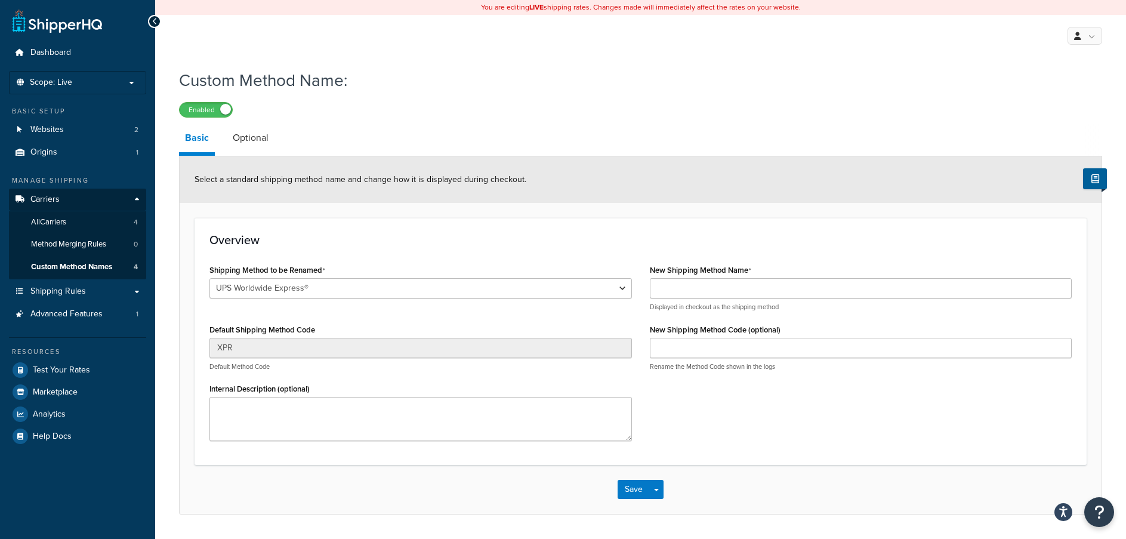
click at [394, 242] on h3 "Overview" at bounding box center [640, 239] width 862 height 13
click at [153, 21] on icon at bounding box center [154, 21] width 5 height 8
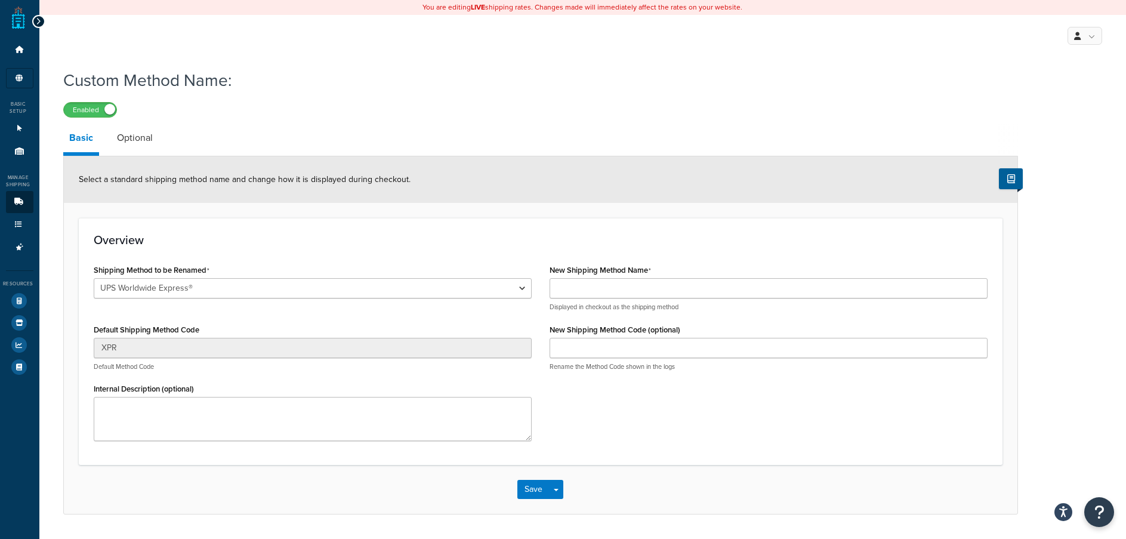
click at [37, 24] on icon at bounding box center [38, 21] width 5 height 8
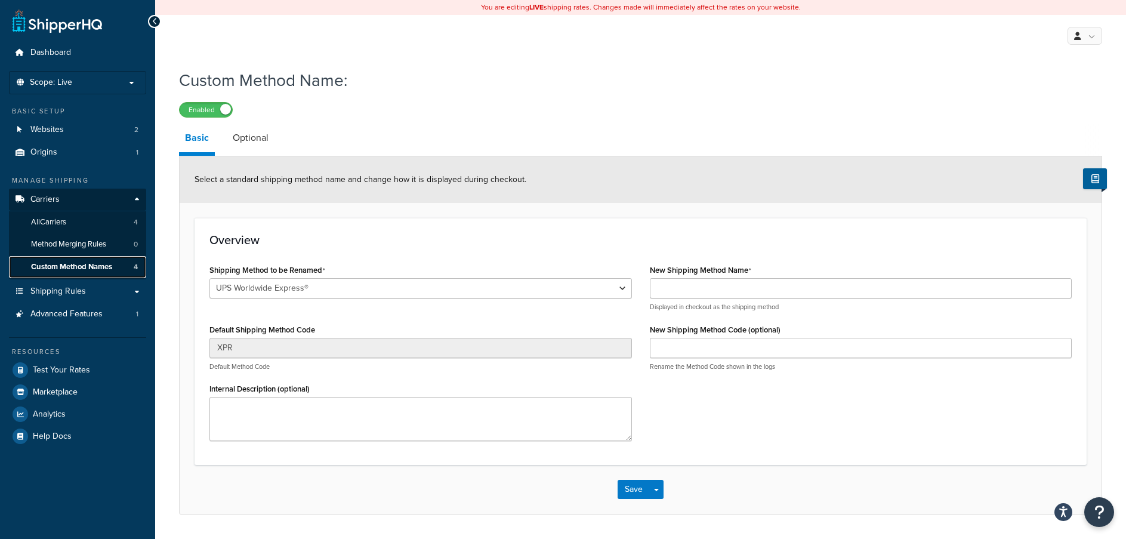
click at [81, 266] on span "Custom Method Names" at bounding box center [71, 267] width 81 height 10
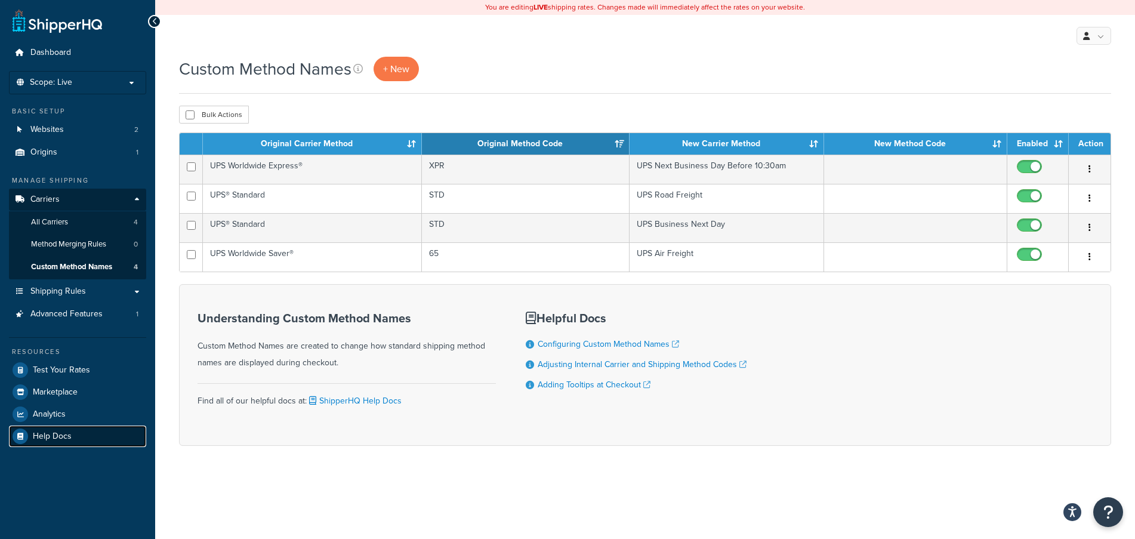
click at [69, 435] on span "Help Docs" at bounding box center [52, 437] width 39 height 10
